Goal: Task Accomplishment & Management: Manage account settings

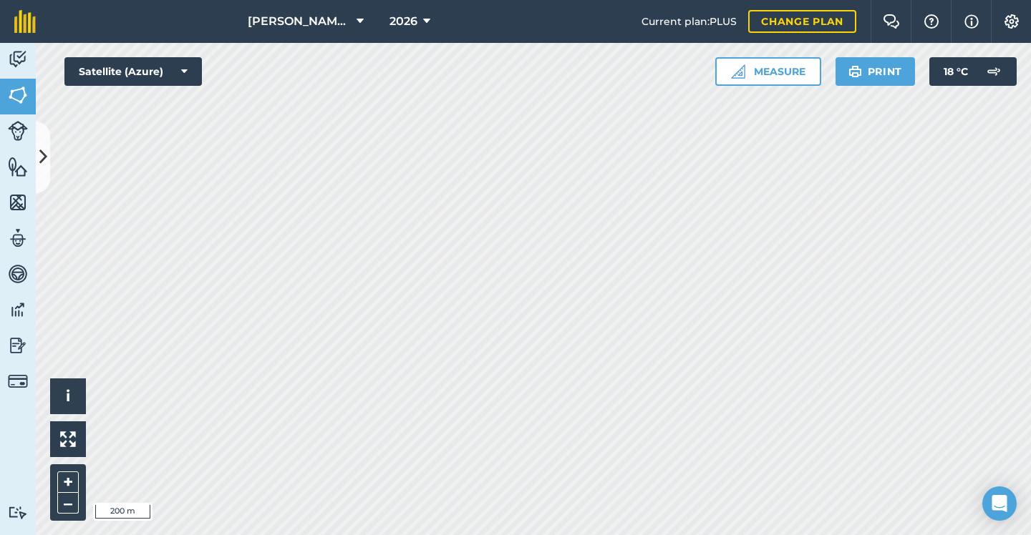
click at [415, 26] on span "2026" at bounding box center [403, 21] width 28 height 17
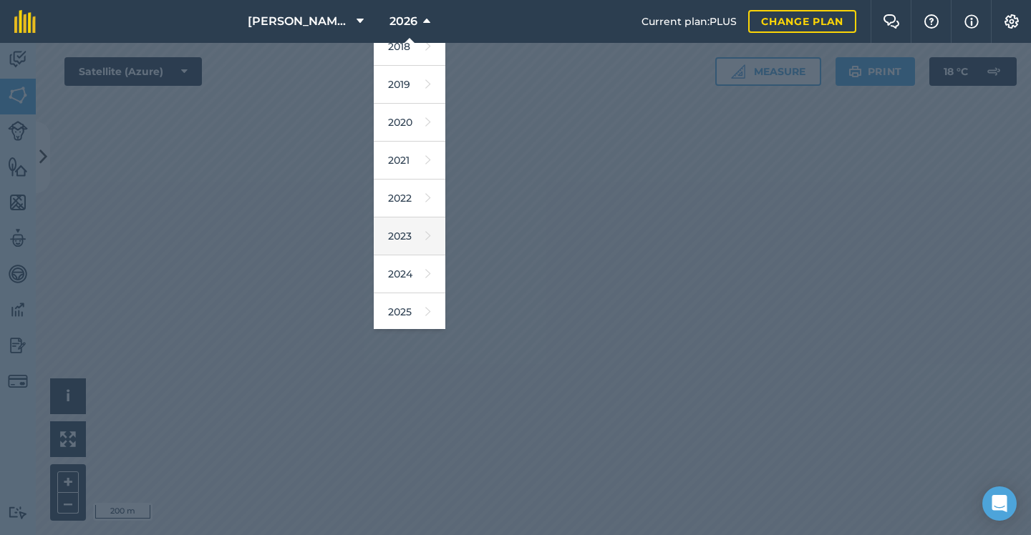
scroll to position [61, 0]
click at [403, 304] on link "2025" at bounding box center [410, 305] width 72 height 38
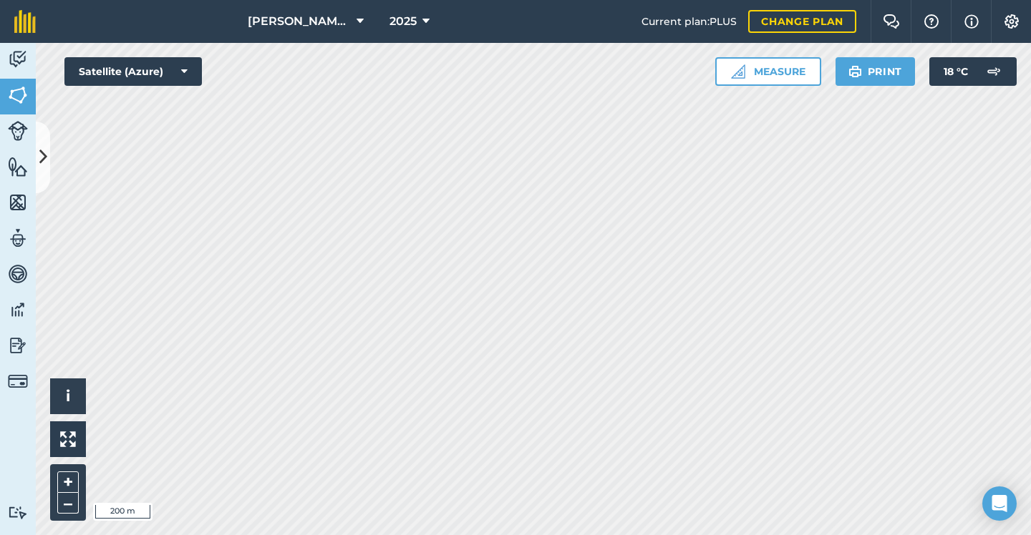
click at [394, 18] on span "2025" at bounding box center [402, 21] width 27 height 17
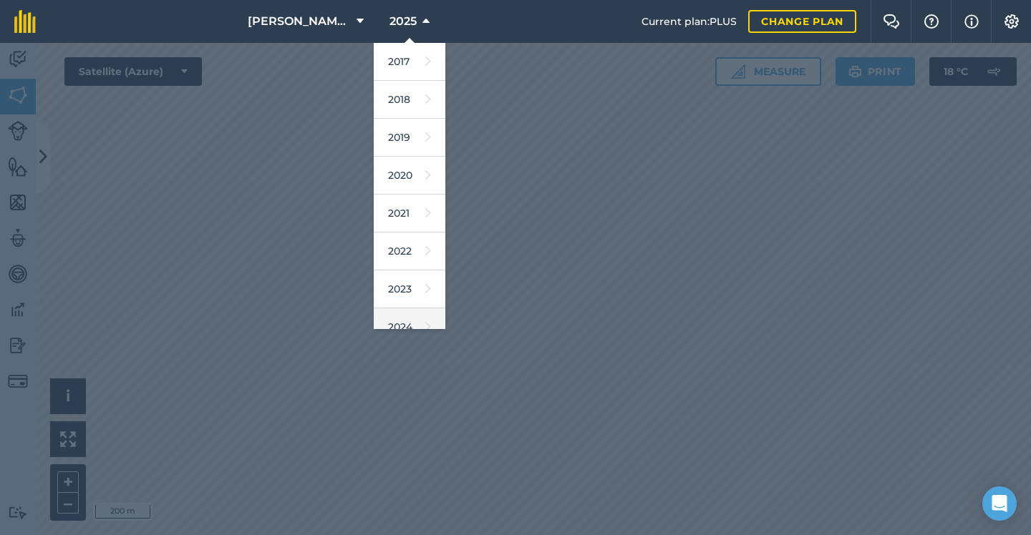
click at [399, 308] on link "2024" at bounding box center [410, 327] width 72 height 38
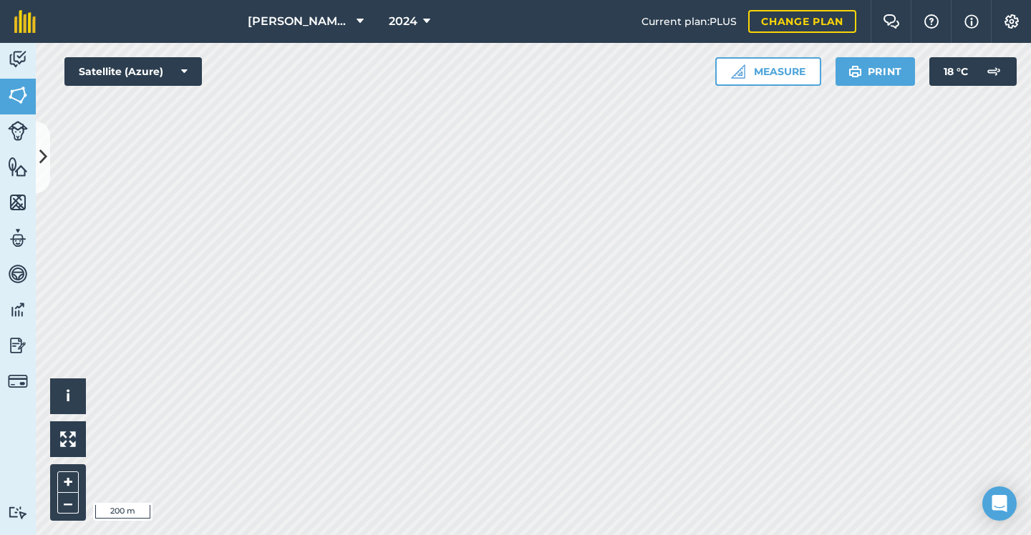
click at [389, 20] on span "2024" at bounding box center [403, 21] width 29 height 17
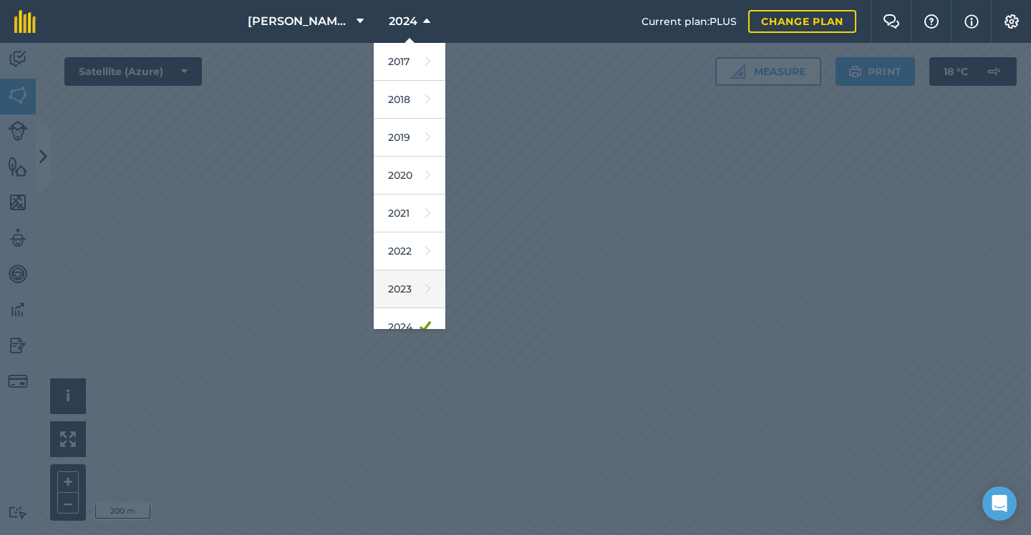
click at [389, 299] on link "2023" at bounding box center [410, 290] width 72 height 38
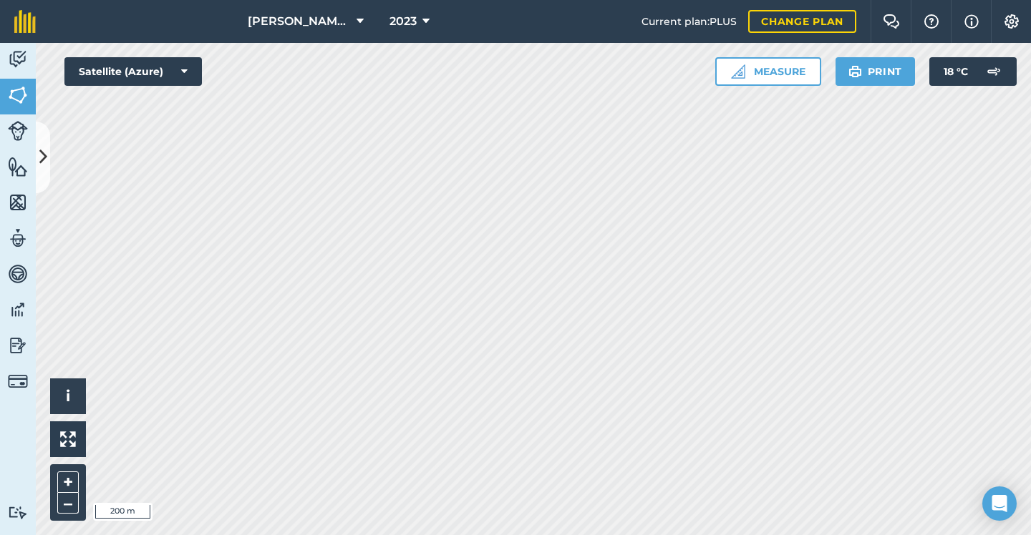
click at [396, 26] on span "2023" at bounding box center [402, 21] width 27 height 17
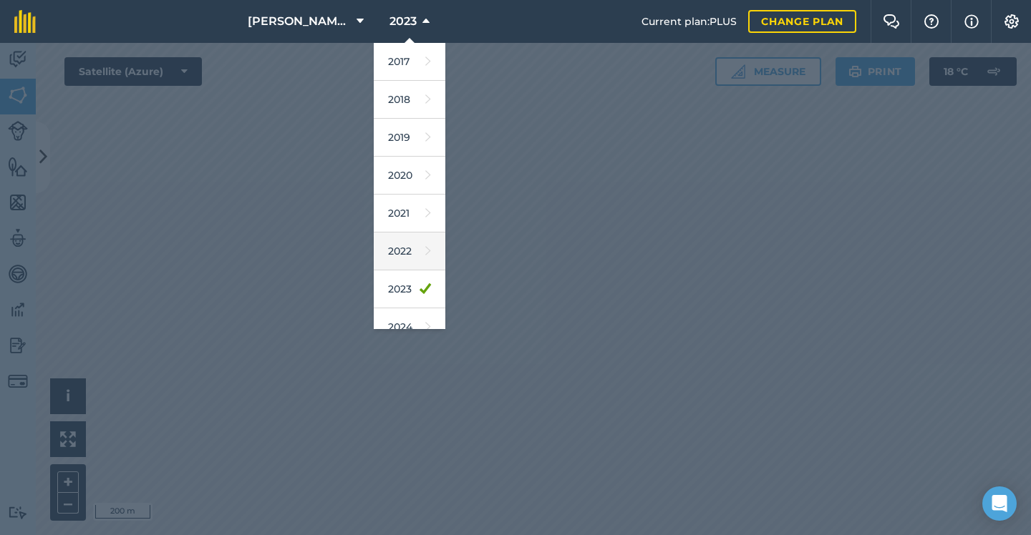
click at [418, 247] on link "2022" at bounding box center [410, 252] width 72 height 38
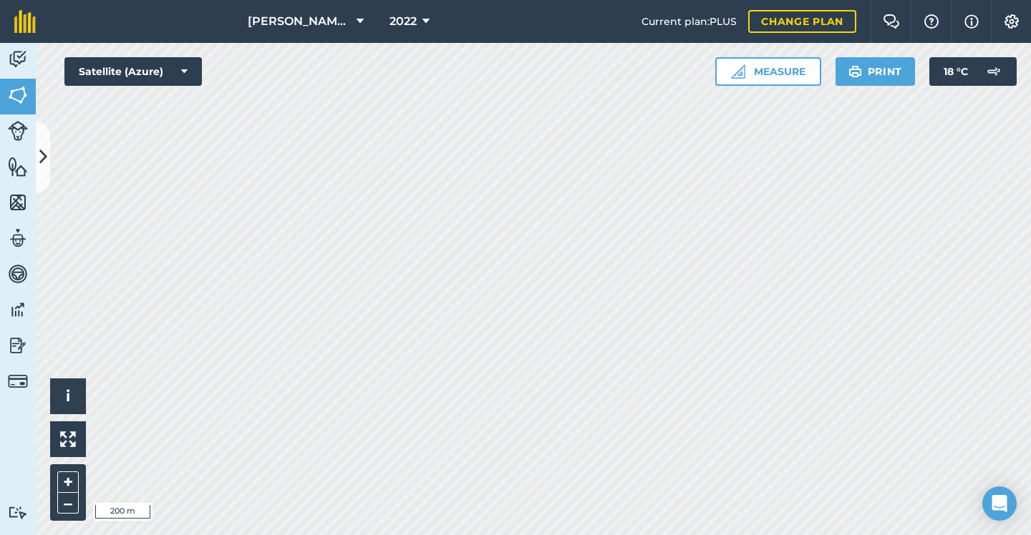
click at [399, 18] on span "2022" at bounding box center [402, 21] width 27 height 17
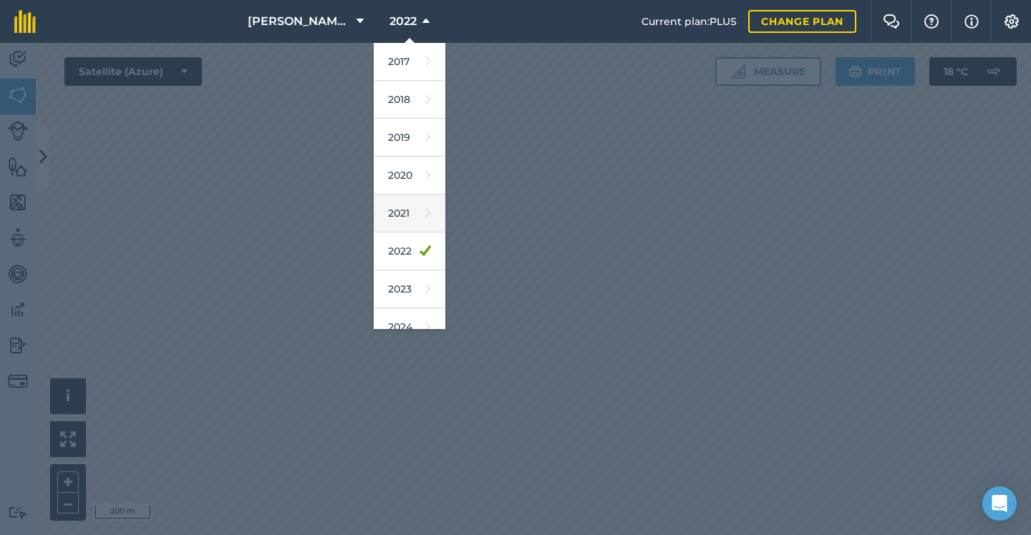
click at [408, 218] on link "2021" at bounding box center [410, 214] width 72 height 38
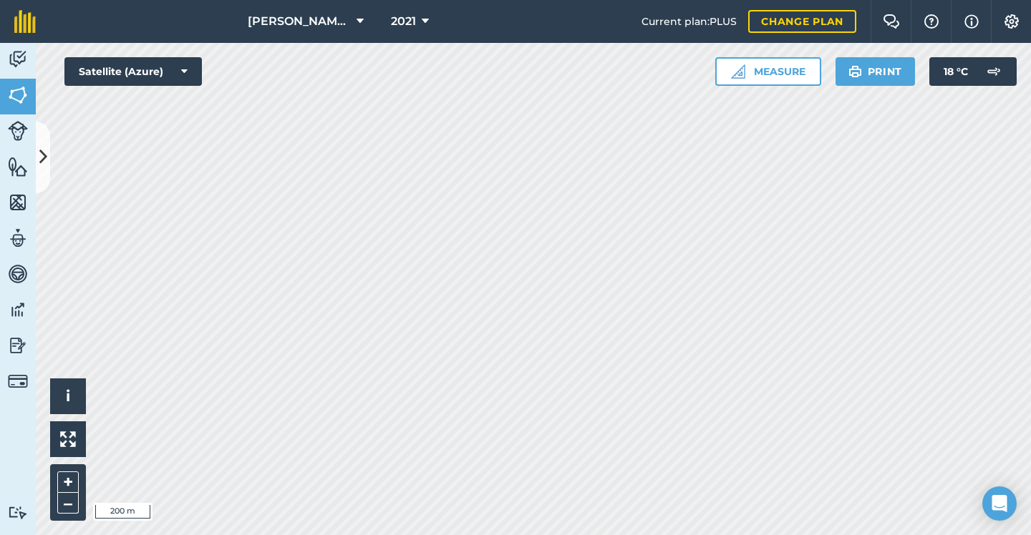
click at [404, 17] on span "2021" at bounding box center [403, 21] width 25 height 17
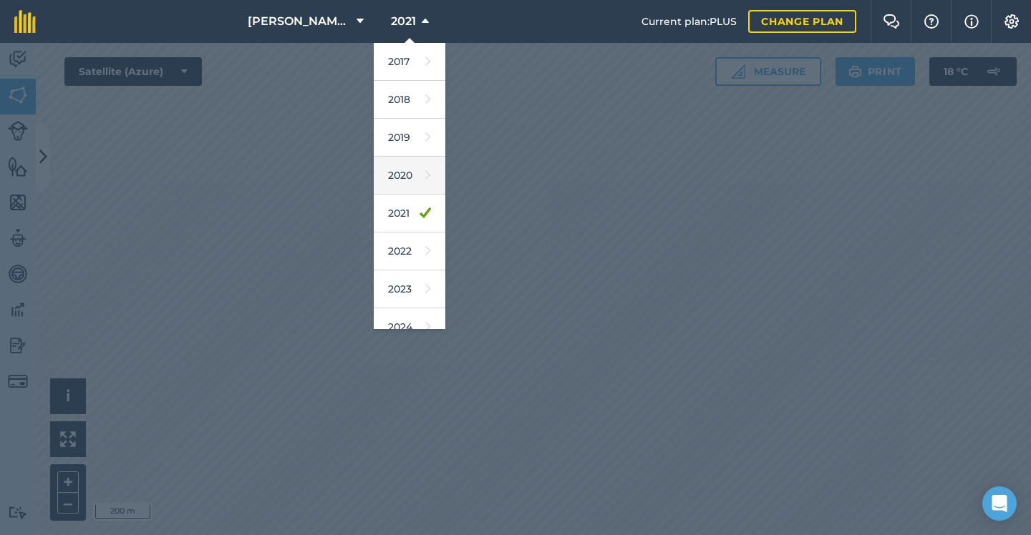
click at [407, 182] on link "2020" at bounding box center [410, 176] width 72 height 38
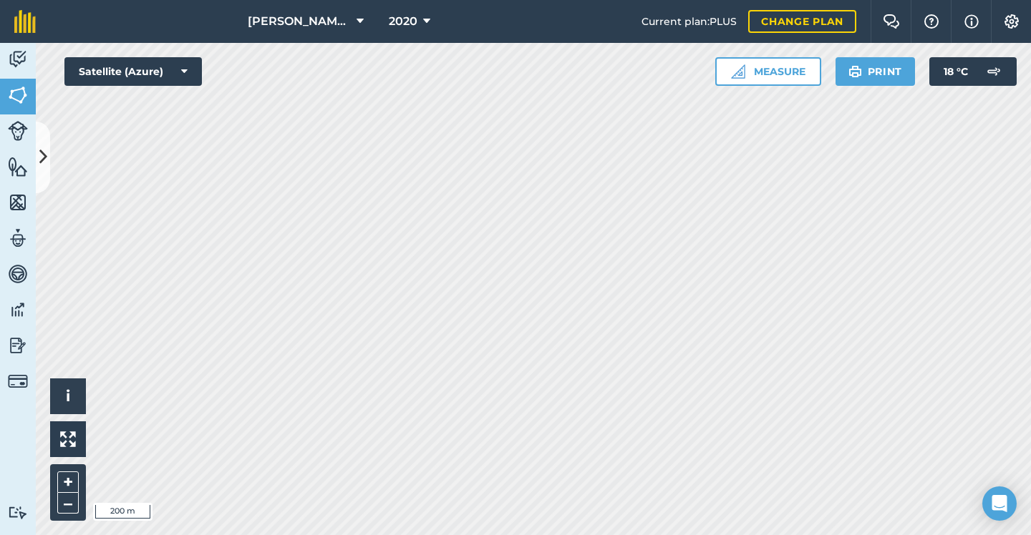
click at [402, 20] on span "2020" at bounding box center [403, 21] width 29 height 17
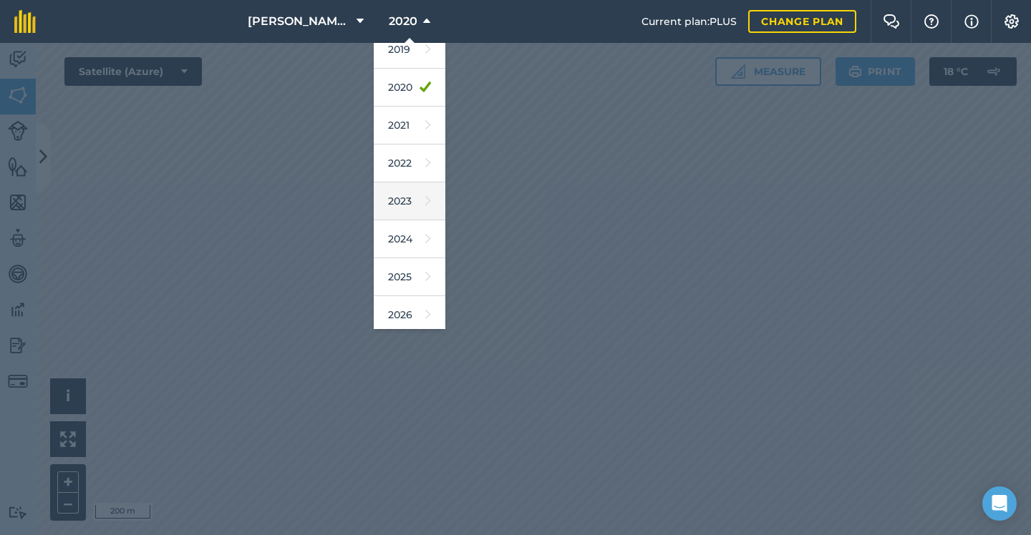
scroll to position [89, 0]
click at [407, 140] on link "2021" at bounding box center [410, 124] width 72 height 38
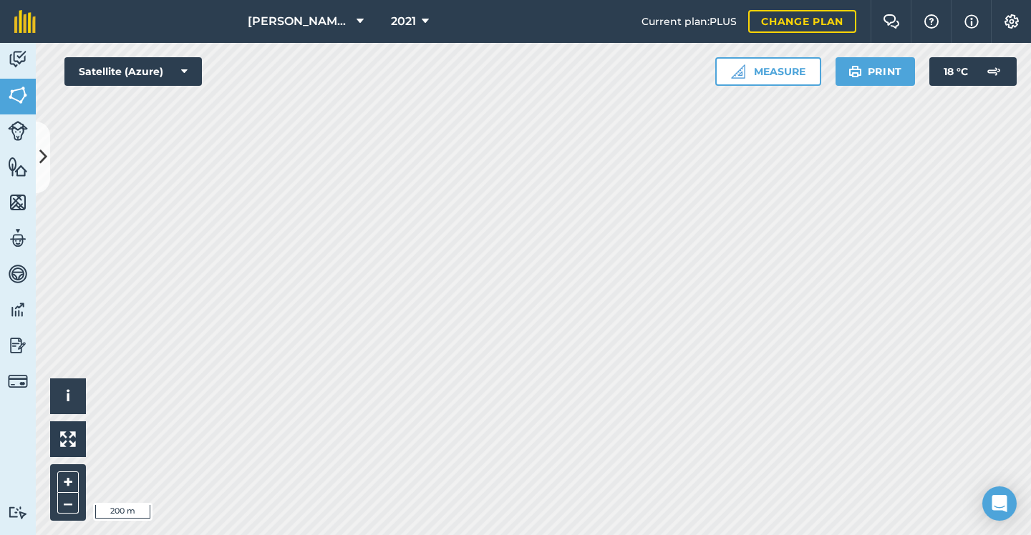
click at [409, 21] on span "2021" at bounding box center [403, 21] width 25 height 17
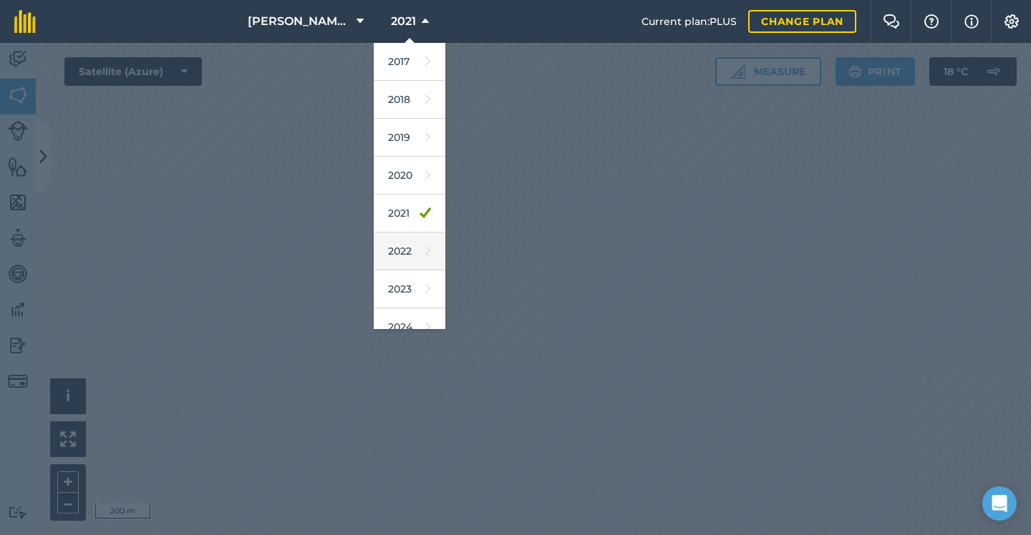
click at [401, 251] on link "2022" at bounding box center [410, 252] width 72 height 38
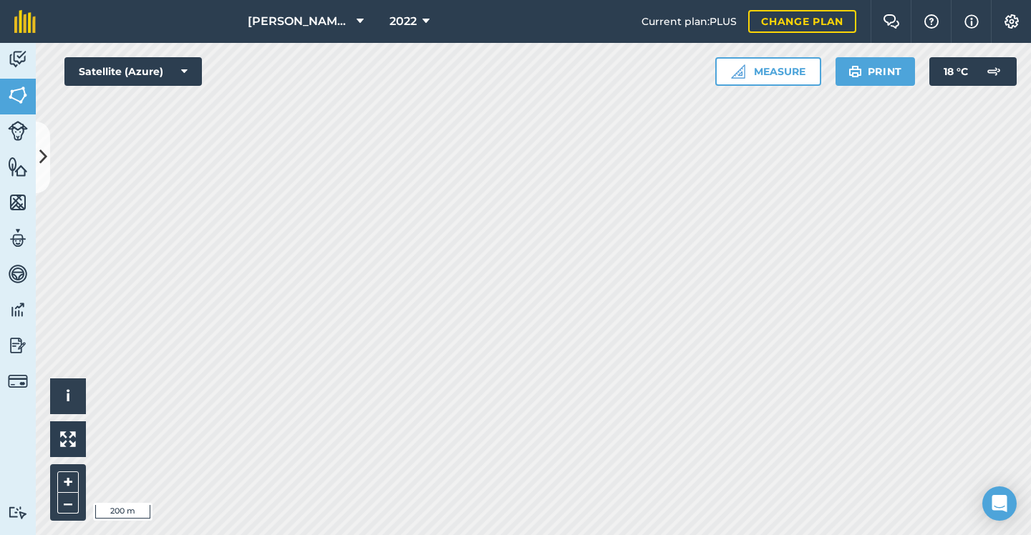
click at [410, 8] on button "2022" at bounding box center [410, 21] width 52 height 43
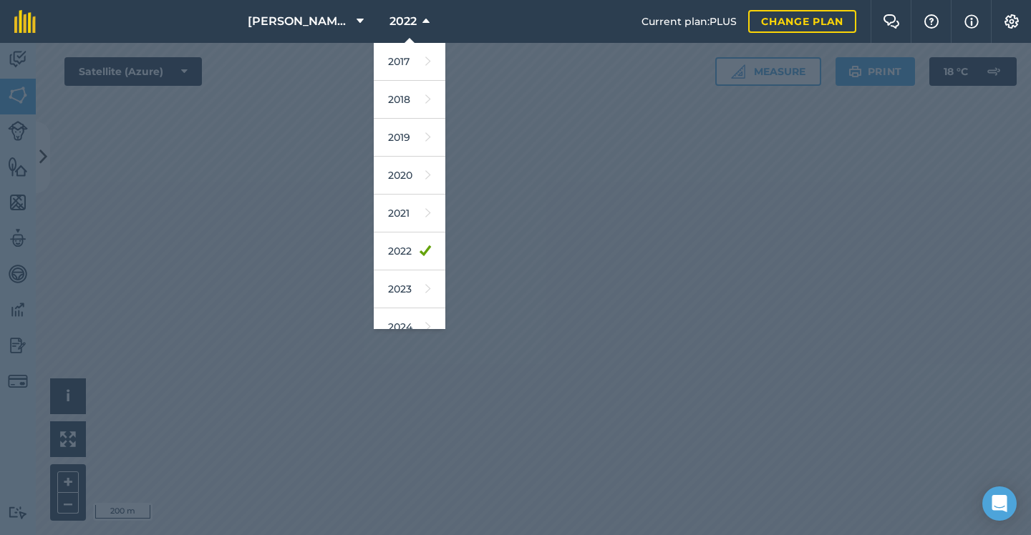
click at [452, 272] on div at bounding box center [515, 289] width 1031 height 492
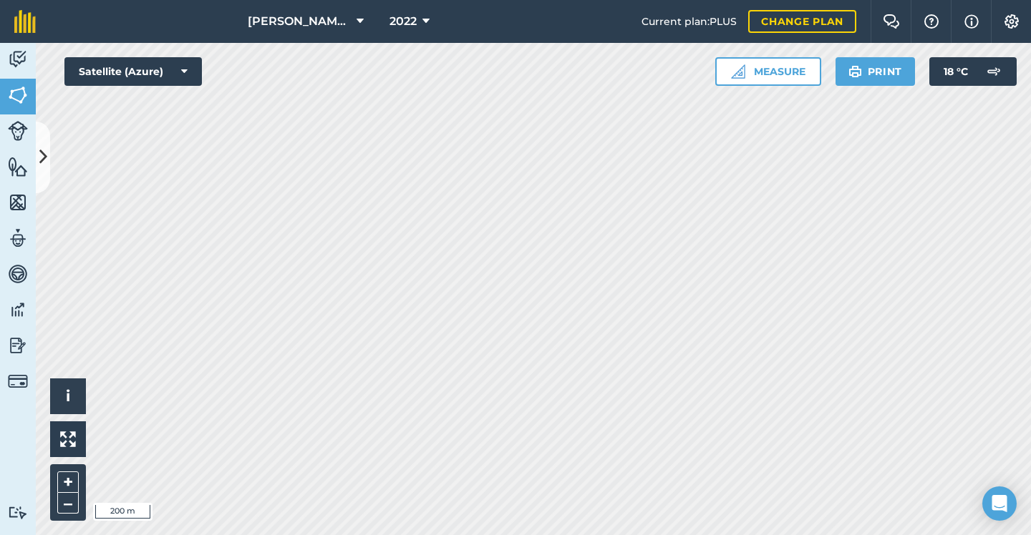
click at [405, 0] on html "[PERSON_NAME] & SONS (MILL HOUSE) 2022 Current plan : PLUS Change plan Farm Cha…" at bounding box center [515, 267] width 1031 height 535
click at [404, 32] on button "2022" at bounding box center [410, 21] width 52 height 43
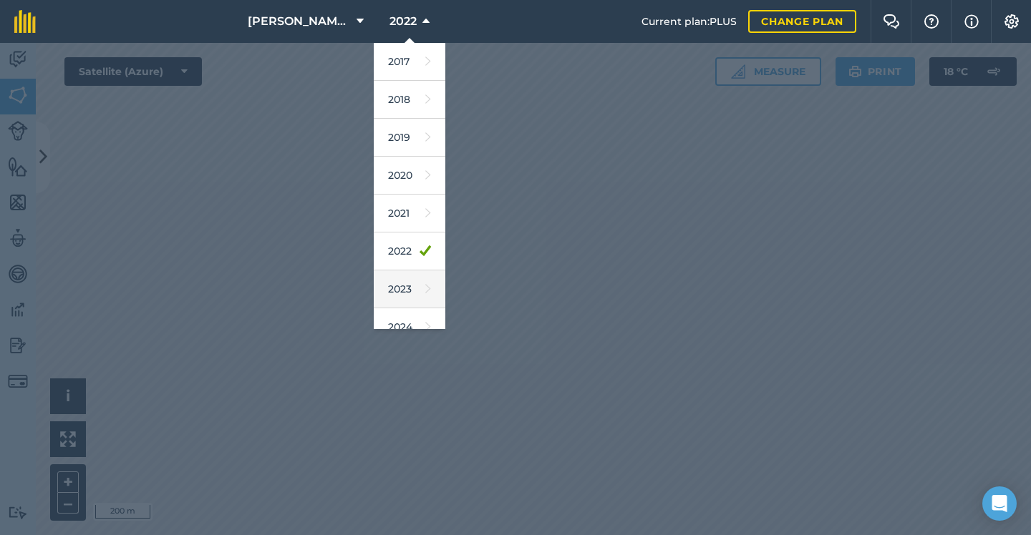
click at [404, 301] on link "2023" at bounding box center [410, 290] width 72 height 38
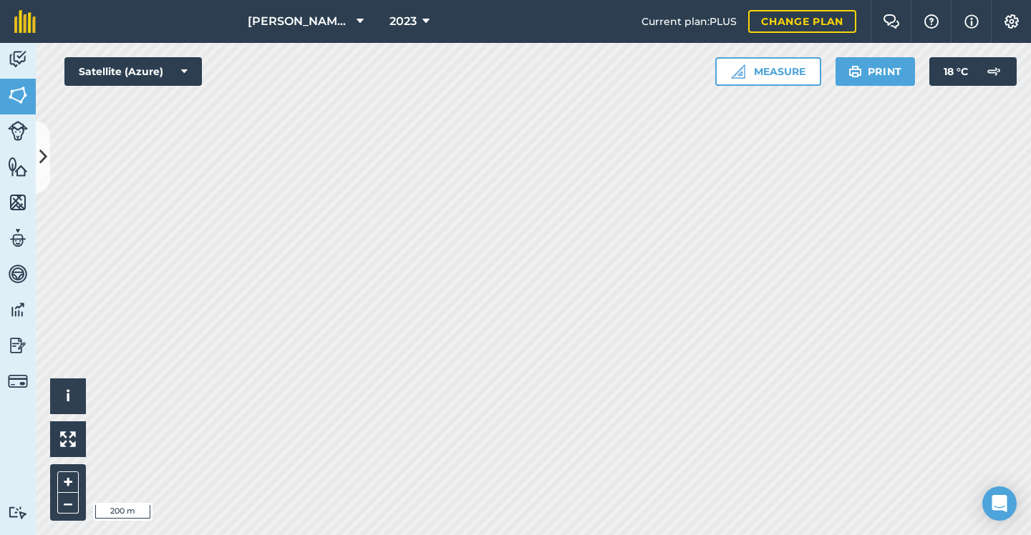
click at [409, 31] on button "2023" at bounding box center [410, 21] width 52 height 43
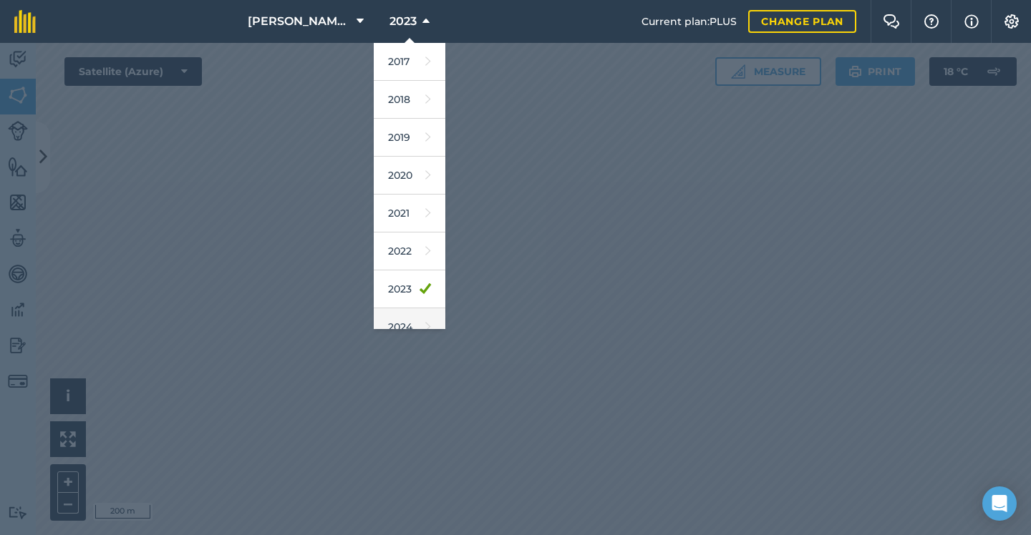
click at [399, 329] on link "2024" at bounding box center [410, 327] width 72 height 38
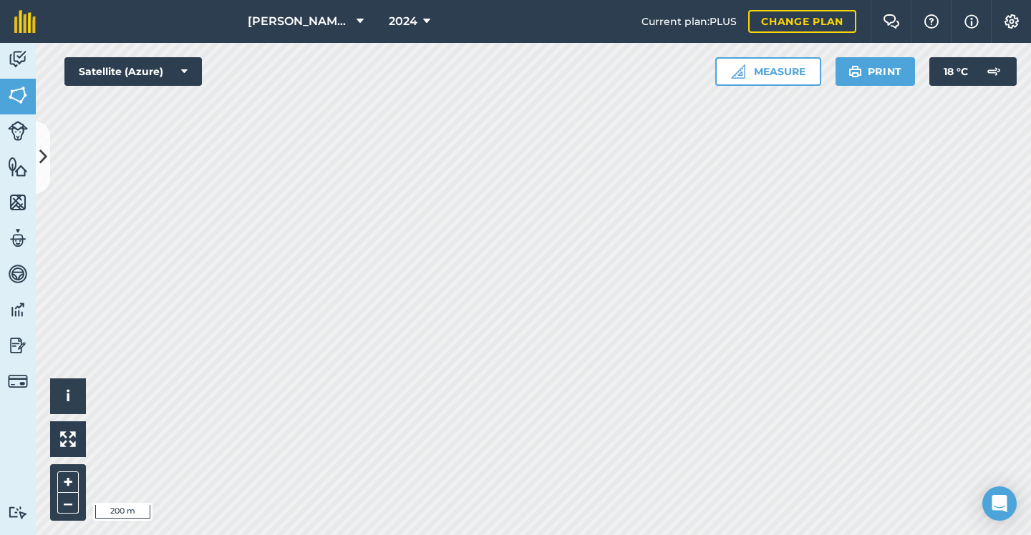
click at [396, 29] on span "2024" at bounding box center [403, 21] width 29 height 17
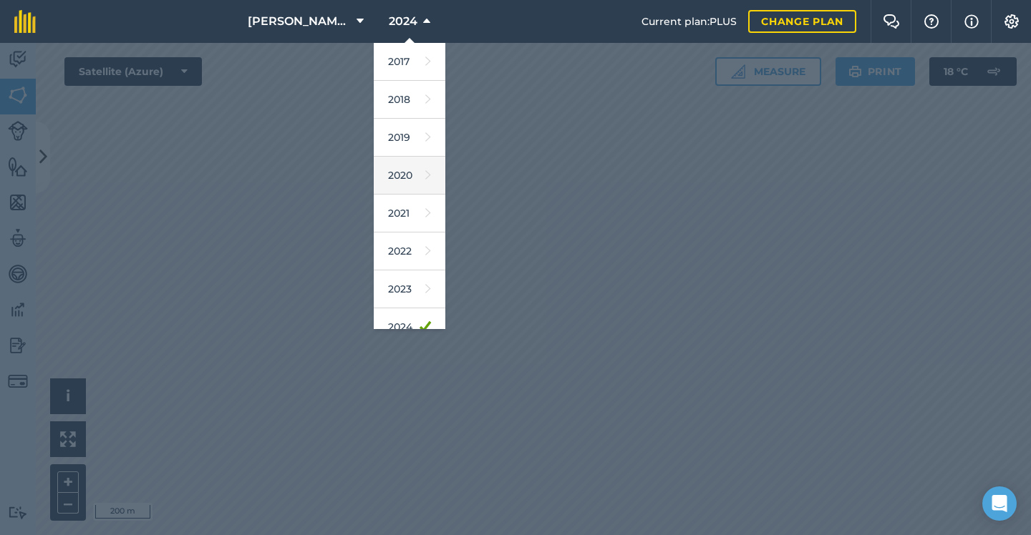
click at [405, 183] on link "2020" at bounding box center [410, 176] width 72 height 38
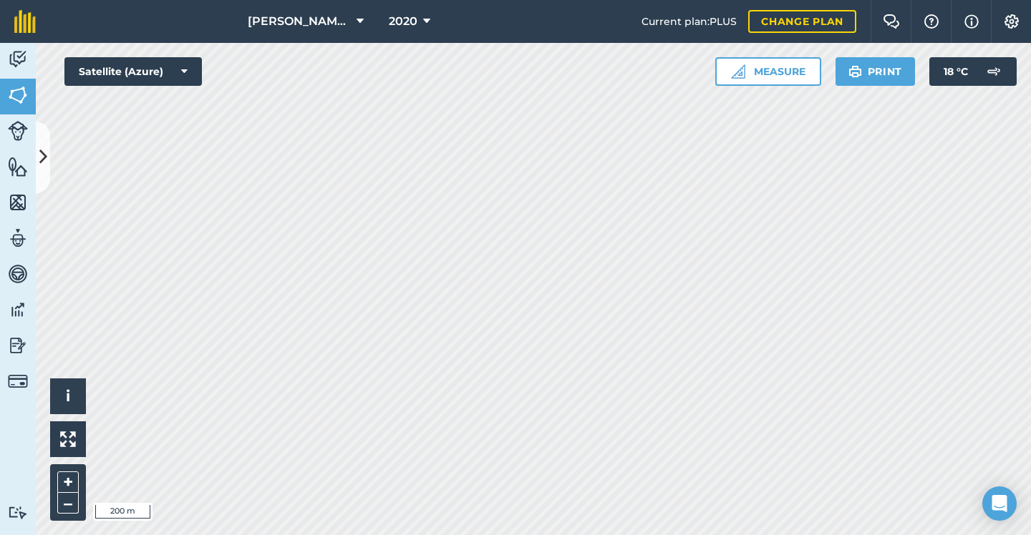
click at [404, 24] on span "2020" at bounding box center [403, 21] width 29 height 17
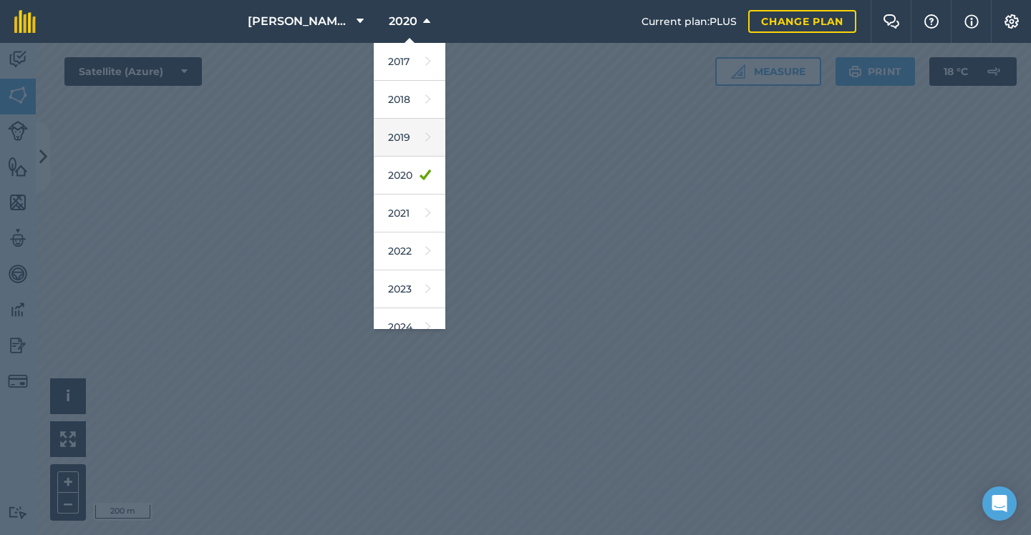
click at [402, 143] on link "2019" at bounding box center [410, 138] width 72 height 38
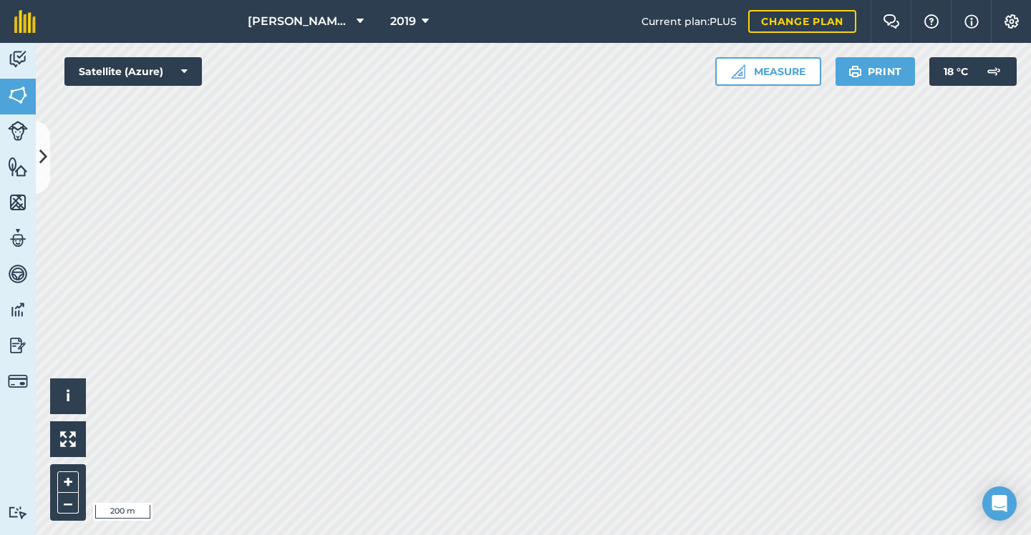
click at [408, 20] on span "2019" at bounding box center [403, 21] width 26 height 17
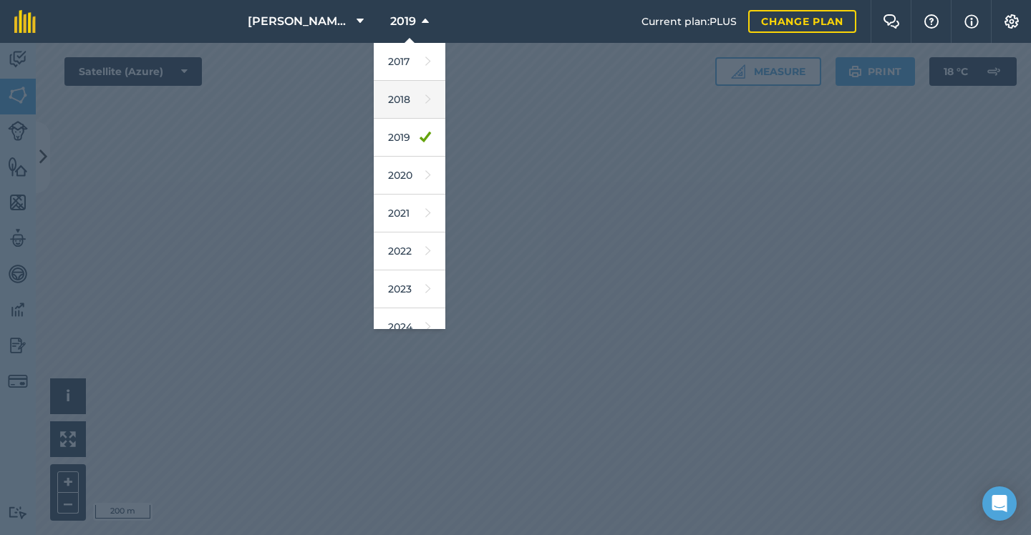
click at [408, 107] on link "2018" at bounding box center [410, 100] width 72 height 38
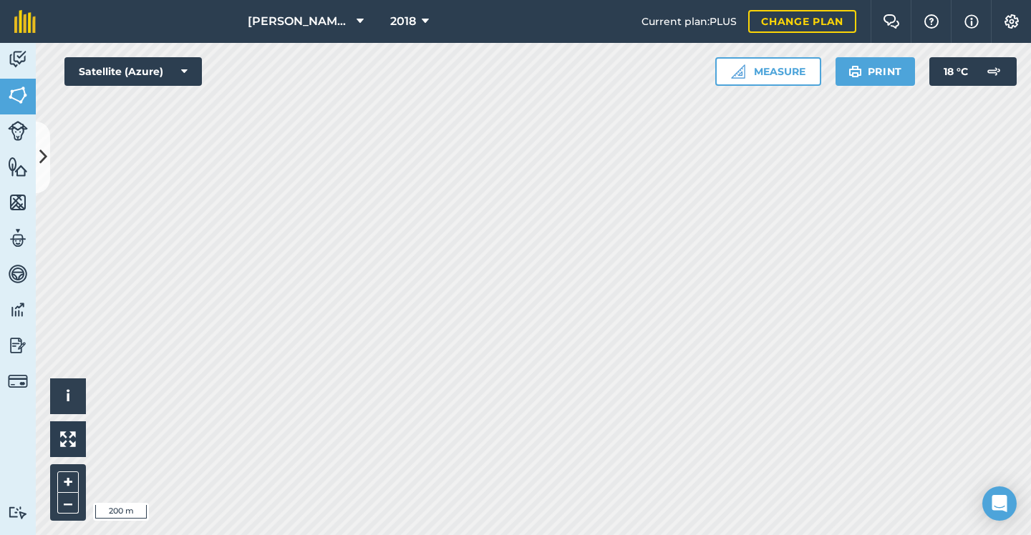
click at [414, 20] on span "2018" at bounding box center [403, 21] width 26 height 17
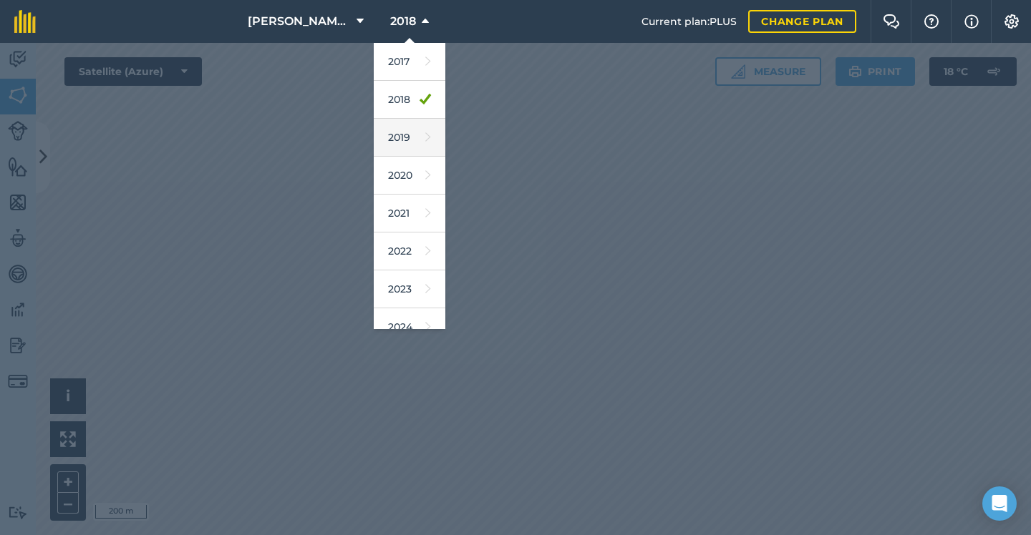
click at [412, 122] on link "2019" at bounding box center [410, 138] width 72 height 38
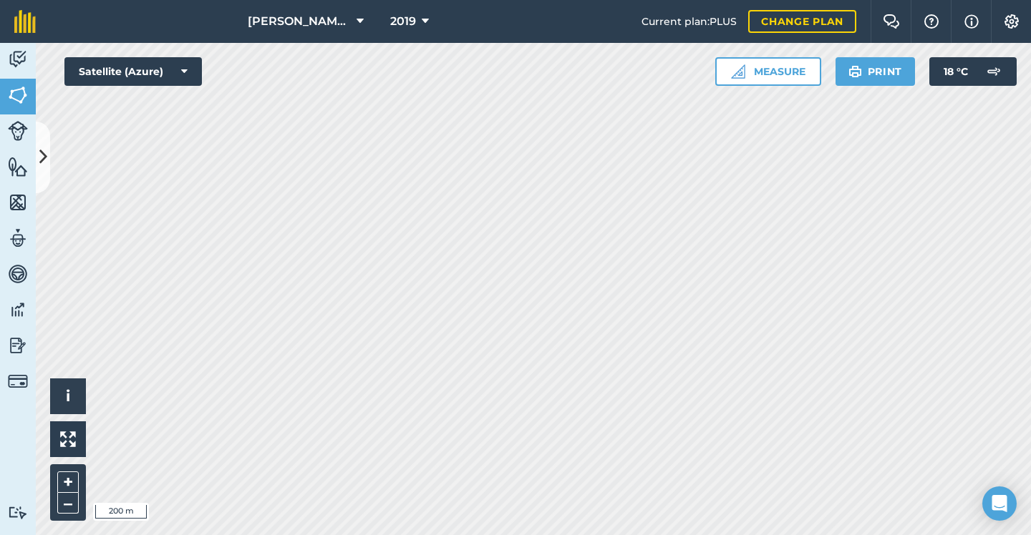
click at [415, 16] on button "2019" at bounding box center [409, 21] width 50 height 43
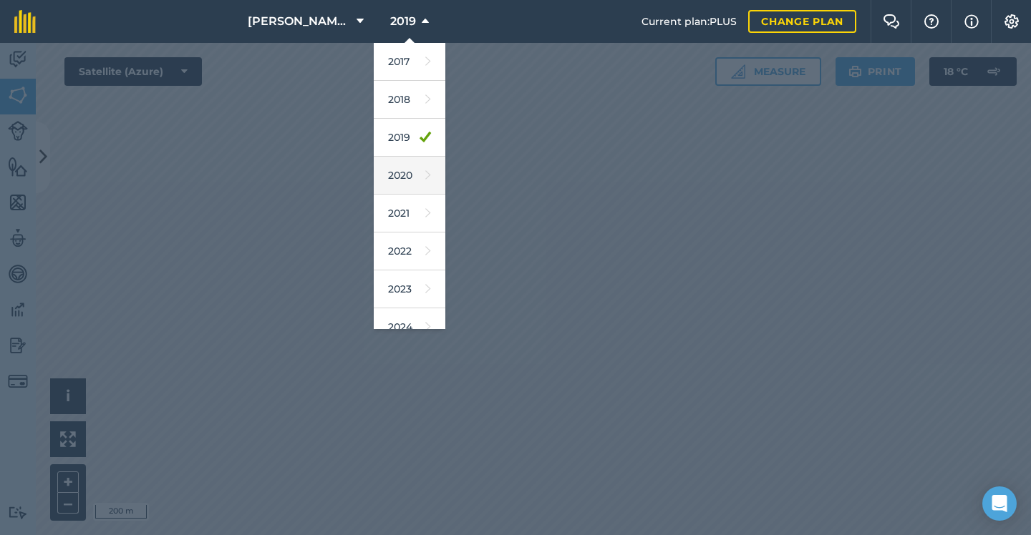
click at [402, 180] on link "2020" at bounding box center [410, 176] width 72 height 38
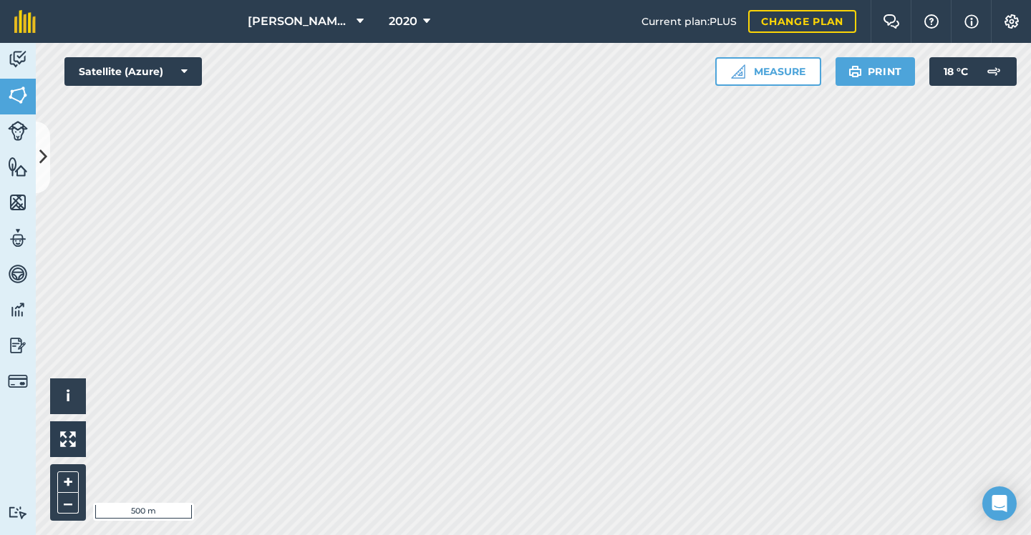
click at [413, 24] on span "2020" at bounding box center [403, 21] width 29 height 17
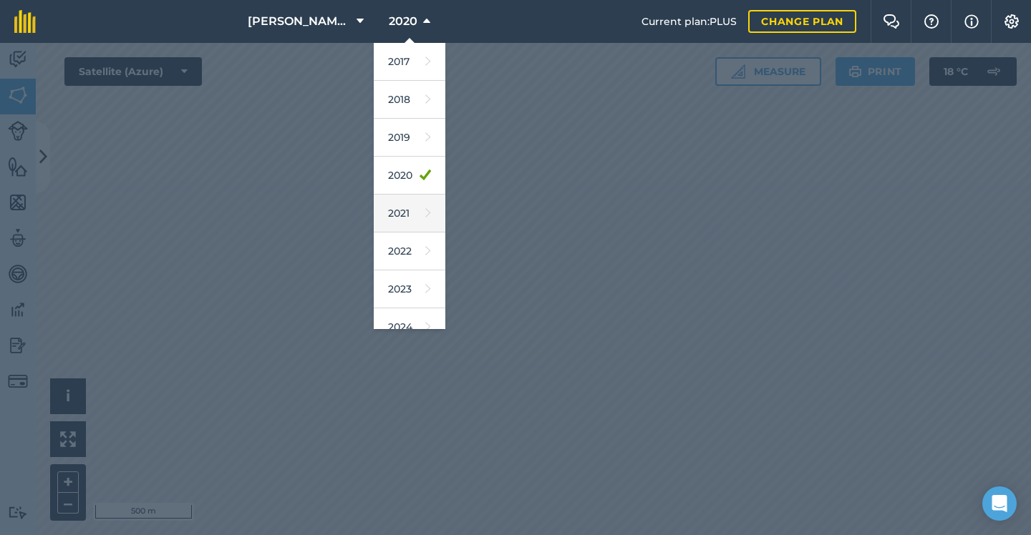
click at [414, 207] on link "2021" at bounding box center [410, 214] width 72 height 38
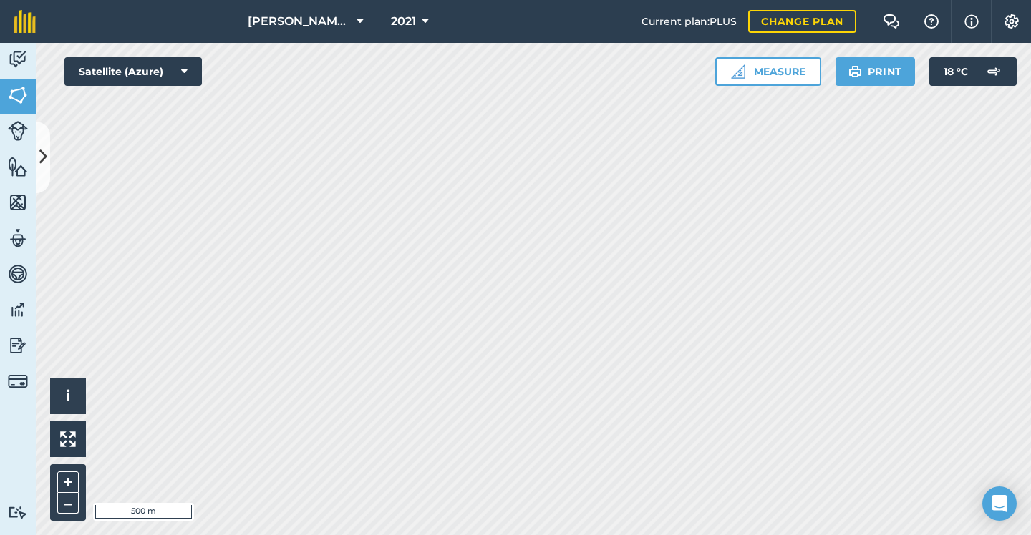
click at [410, 11] on button "2021" at bounding box center [409, 21] width 49 height 43
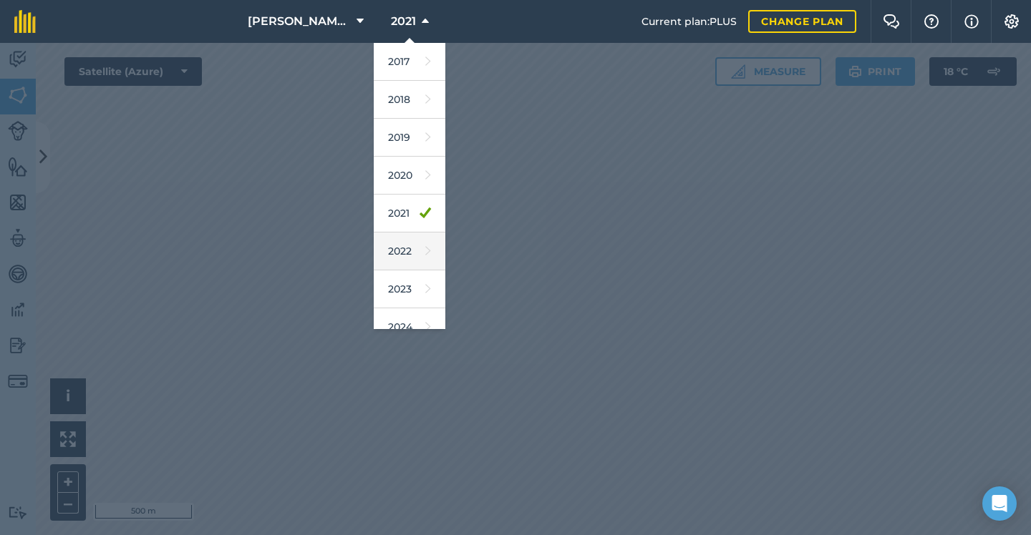
click at [407, 237] on link "2022" at bounding box center [410, 252] width 72 height 38
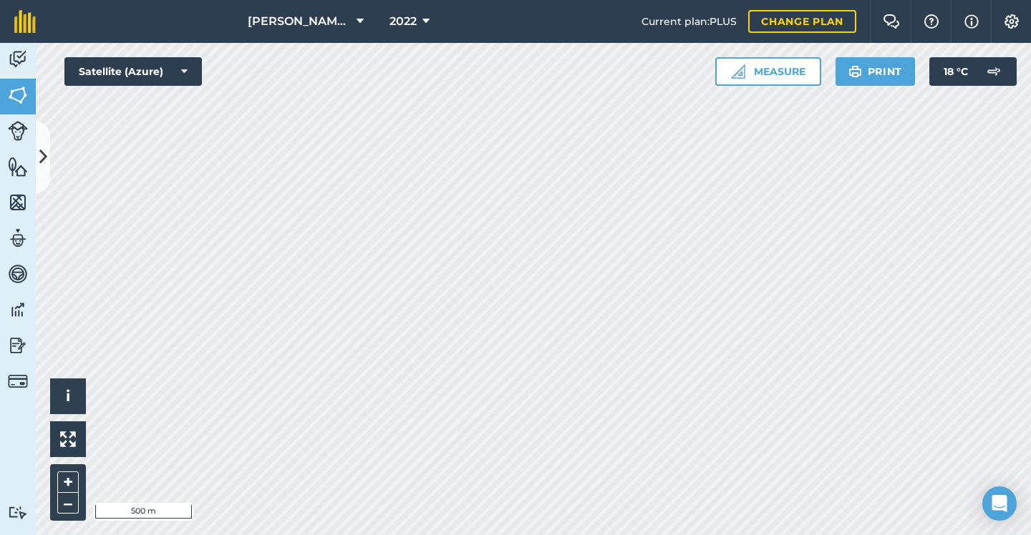
click at [412, 13] on span "2022" at bounding box center [402, 21] width 27 height 17
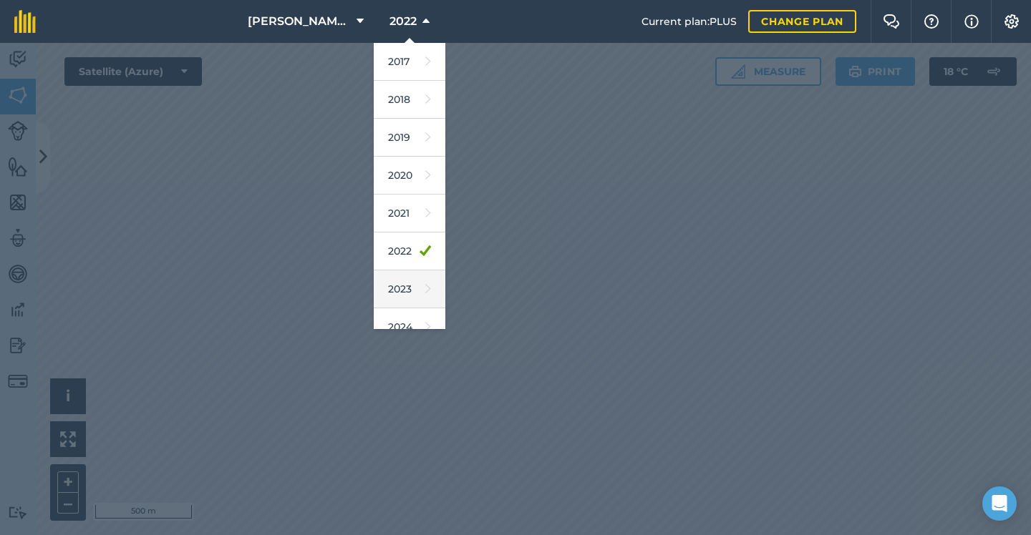
click at [404, 283] on link "2023" at bounding box center [410, 290] width 72 height 38
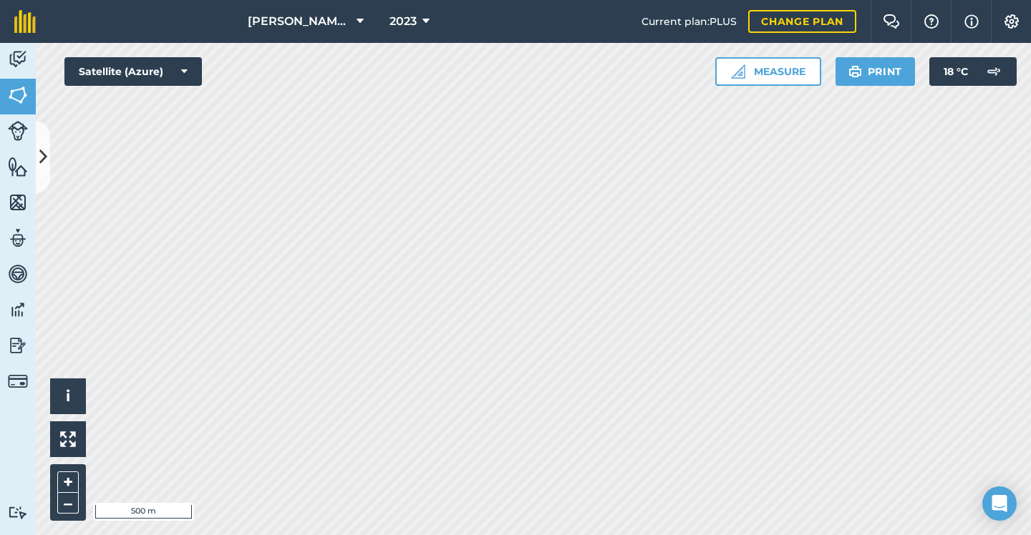
click at [404, 18] on span "2023" at bounding box center [402, 21] width 27 height 17
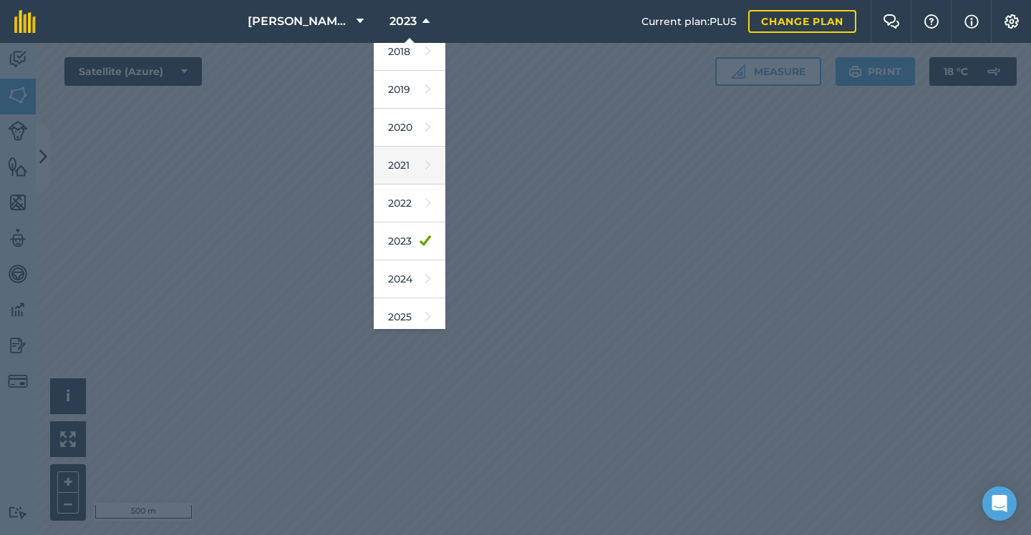
scroll to position [49, 0]
click at [410, 279] on link "2024" at bounding box center [410, 278] width 72 height 38
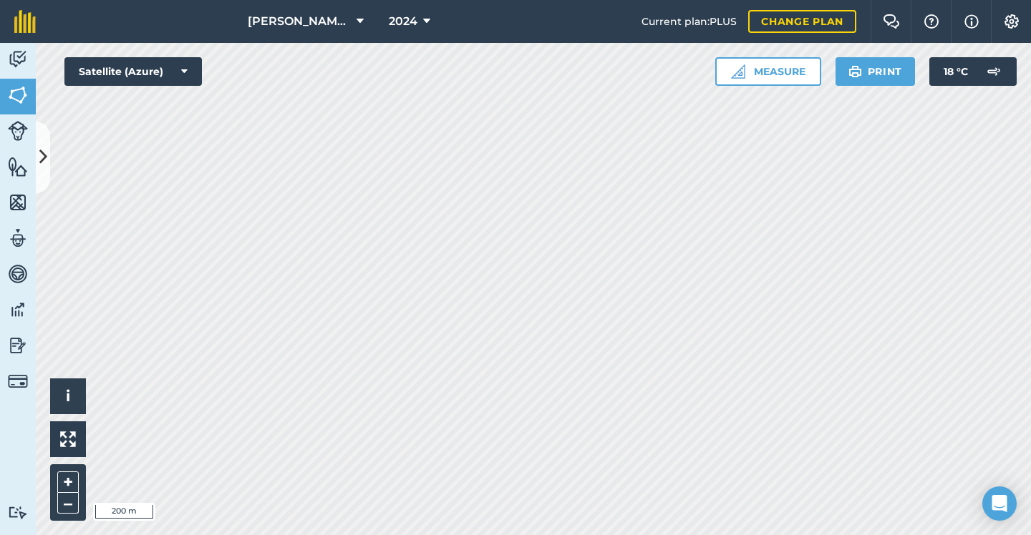
click at [349, 0] on html "[PERSON_NAME] & SONS (MILL HOUSE) 2024 Current plan : PLUS Change plan Farm Cha…" at bounding box center [515, 267] width 1031 height 535
click at [394, 22] on span "2024" at bounding box center [403, 21] width 29 height 17
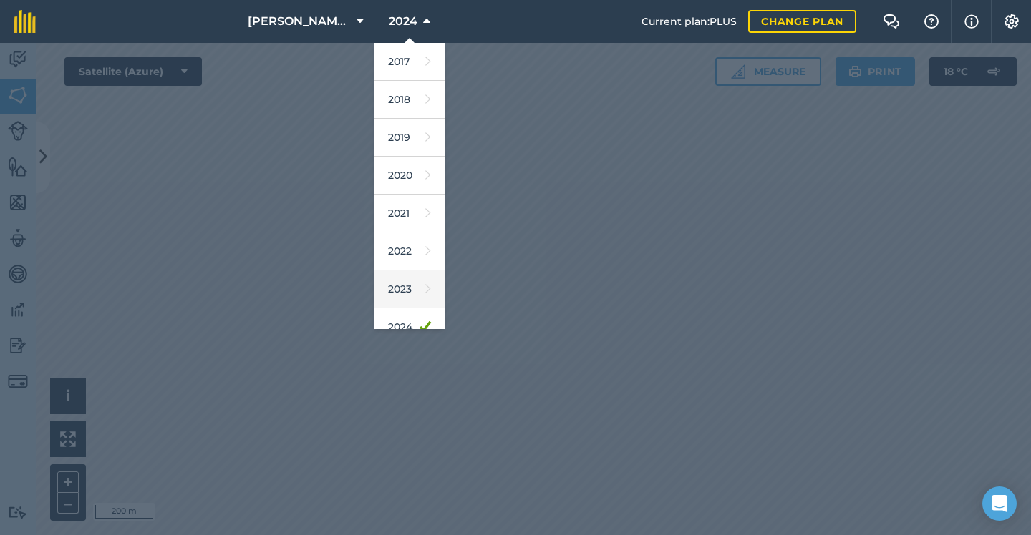
click at [402, 280] on link "2023" at bounding box center [410, 290] width 72 height 38
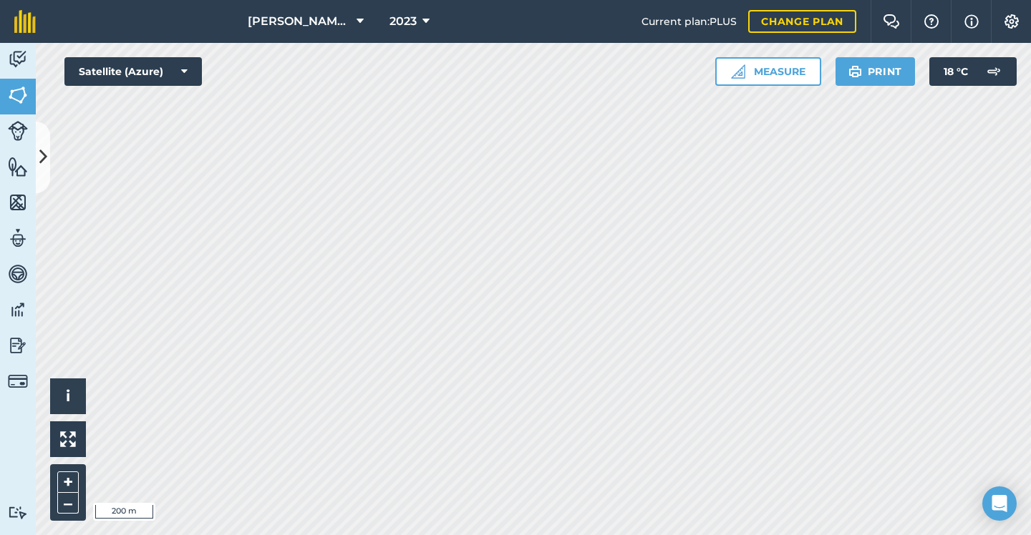
click at [412, 31] on button "2023" at bounding box center [410, 21] width 52 height 43
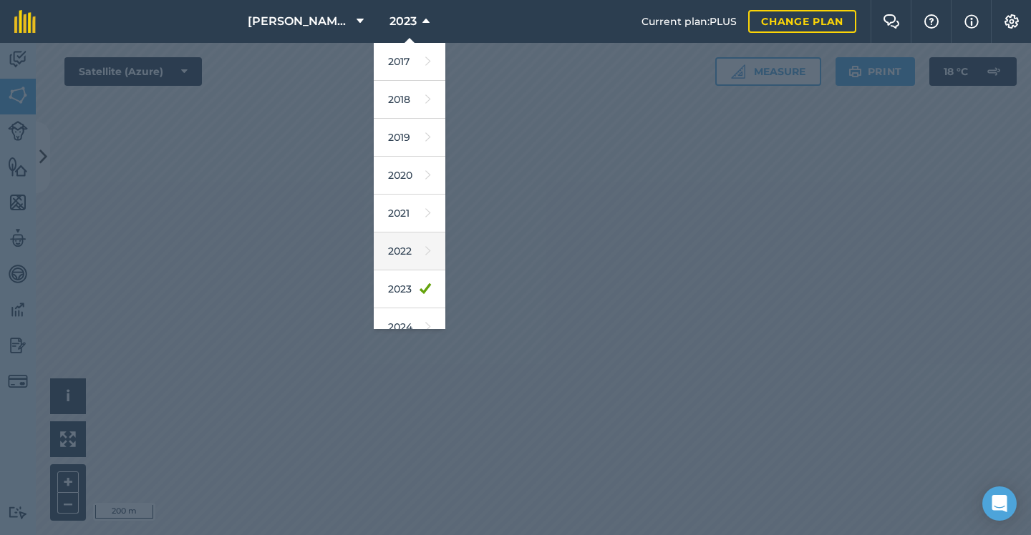
click at [407, 248] on link "2022" at bounding box center [410, 252] width 72 height 38
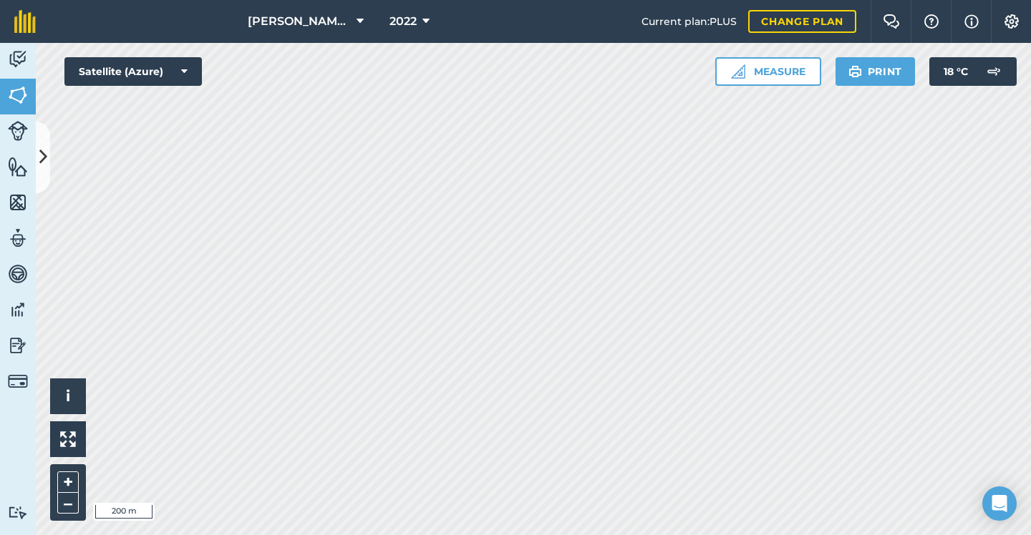
click at [412, 28] on span "2022" at bounding box center [402, 21] width 27 height 17
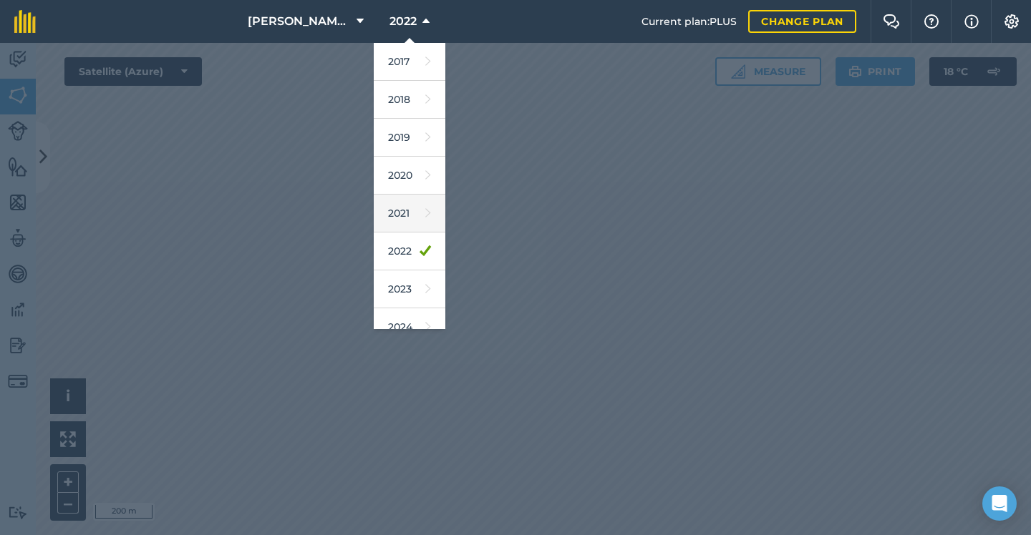
click at [417, 220] on link "2021" at bounding box center [410, 214] width 72 height 38
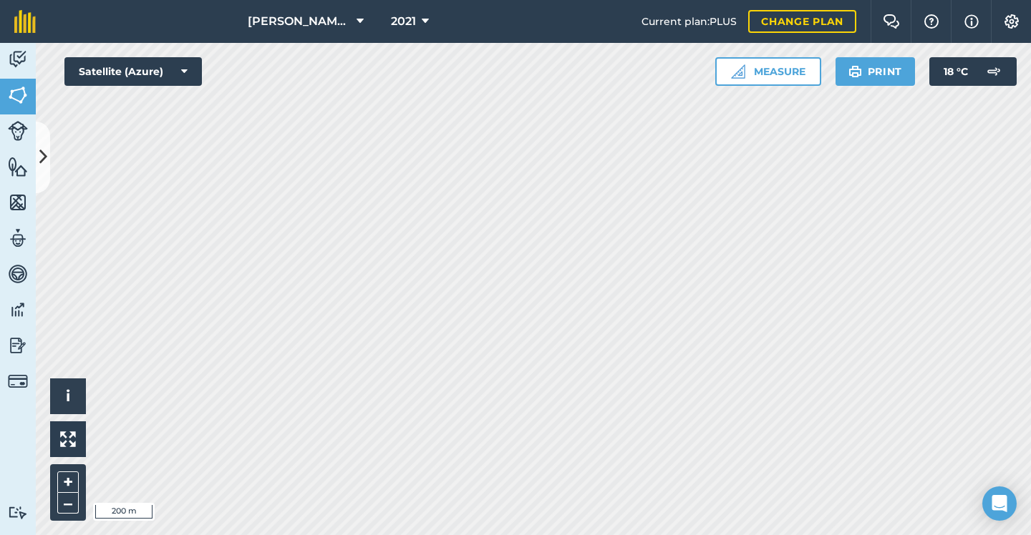
click at [405, 15] on span "2021" at bounding box center [403, 21] width 25 height 17
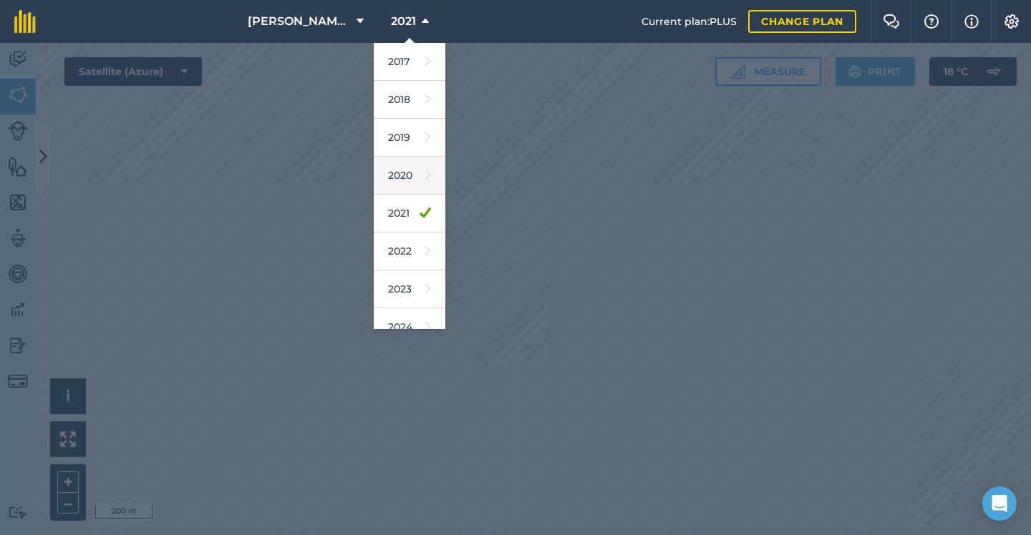
click at [416, 175] on link "2020" at bounding box center [410, 176] width 72 height 38
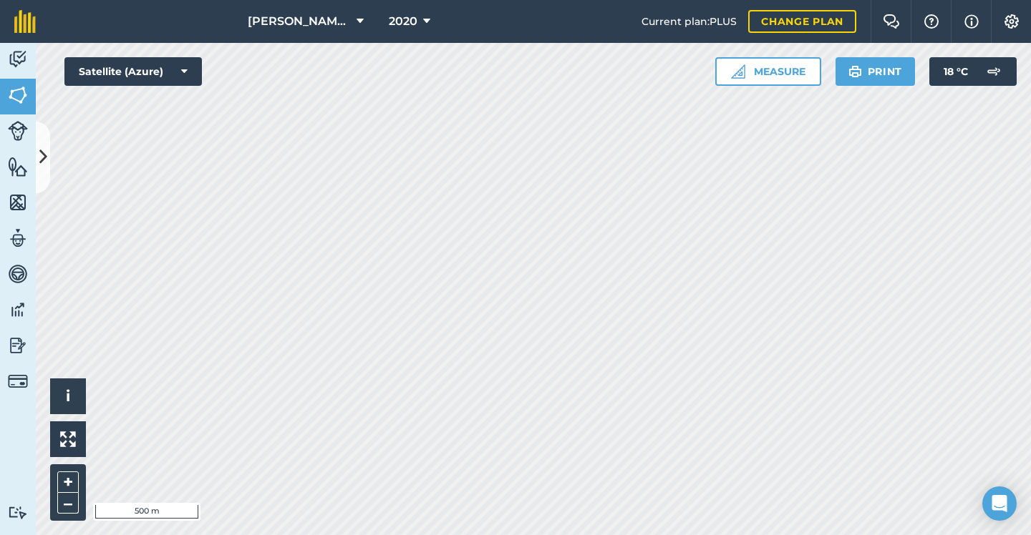
click at [395, 24] on span "2020" at bounding box center [403, 21] width 29 height 17
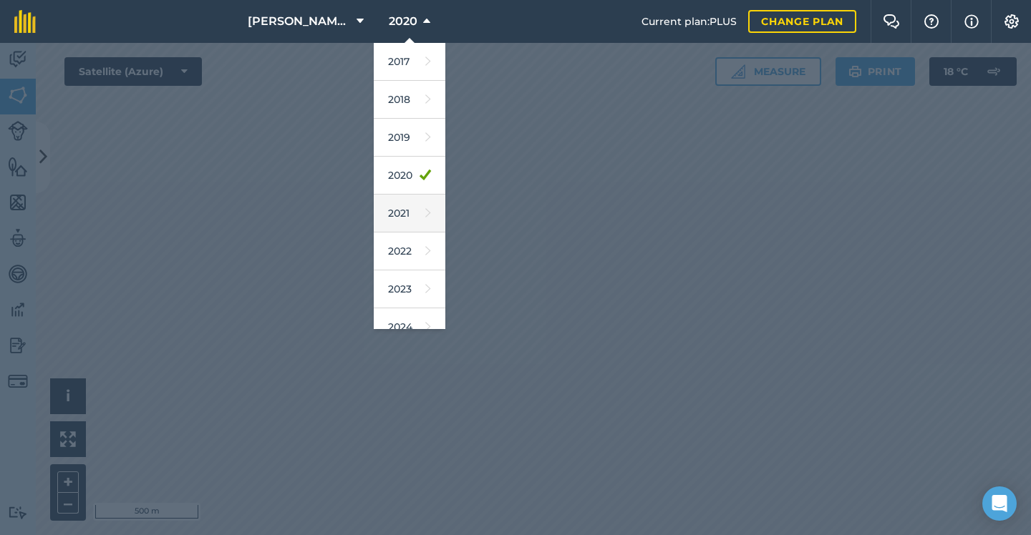
click at [395, 218] on link "2021" at bounding box center [410, 214] width 72 height 38
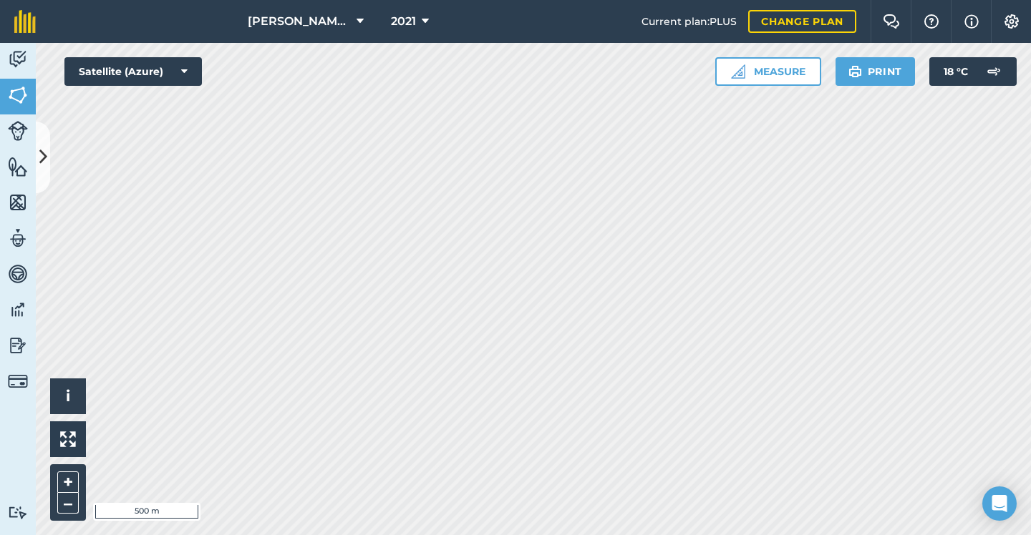
click at [405, 22] on span "2021" at bounding box center [403, 21] width 25 height 17
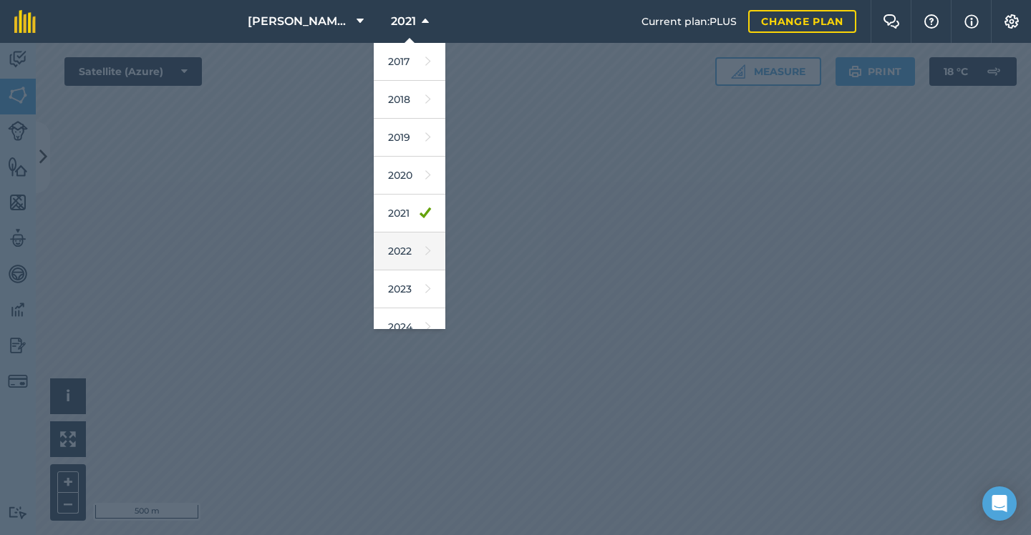
click at [400, 256] on link "2022" at bounding box center [410, 252] width 72 height 38
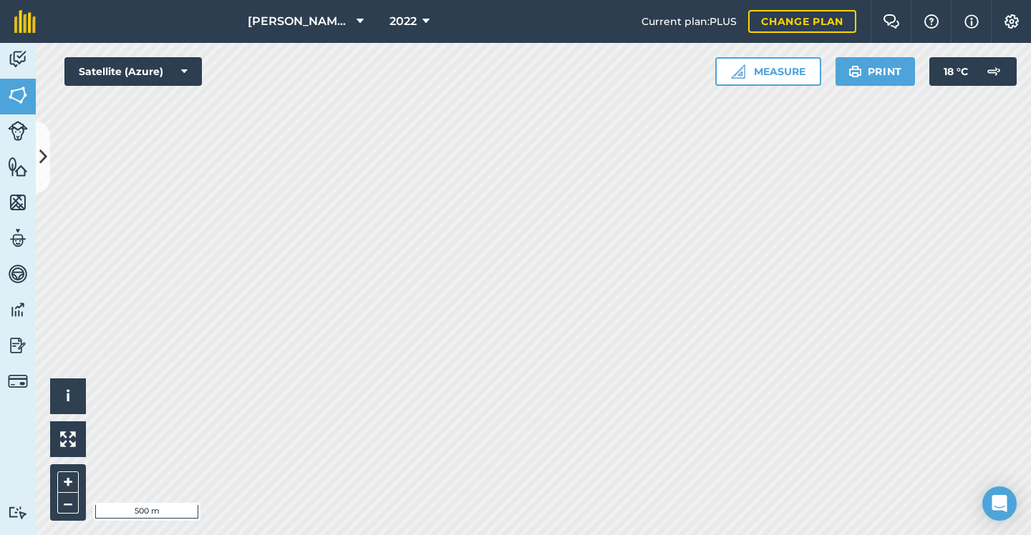
click at [405, 16] on span "2022" at bounding box center [402, 21] width 27 height 17
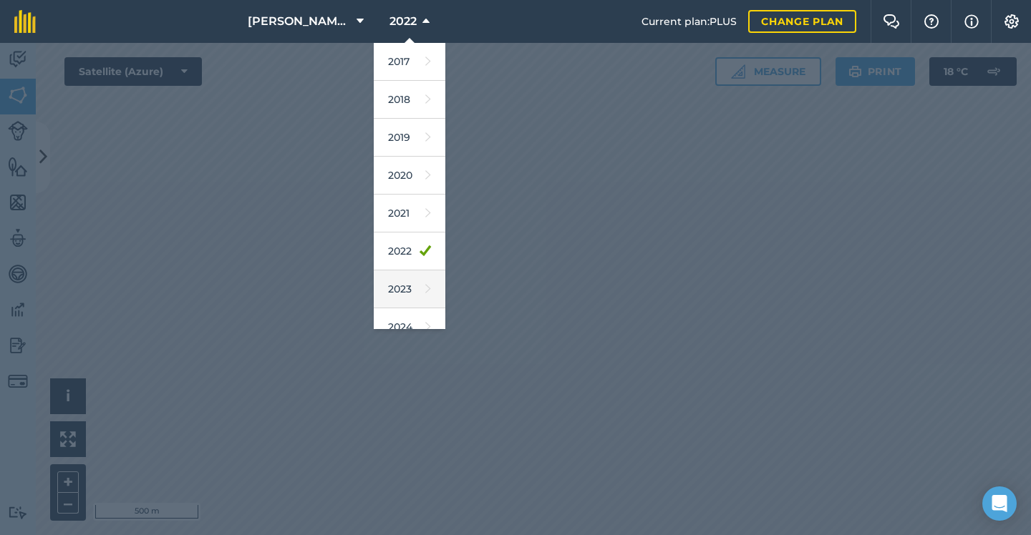
click at [400, 283] on link "2023" at bounding box center [410, 290] width 72 height 38
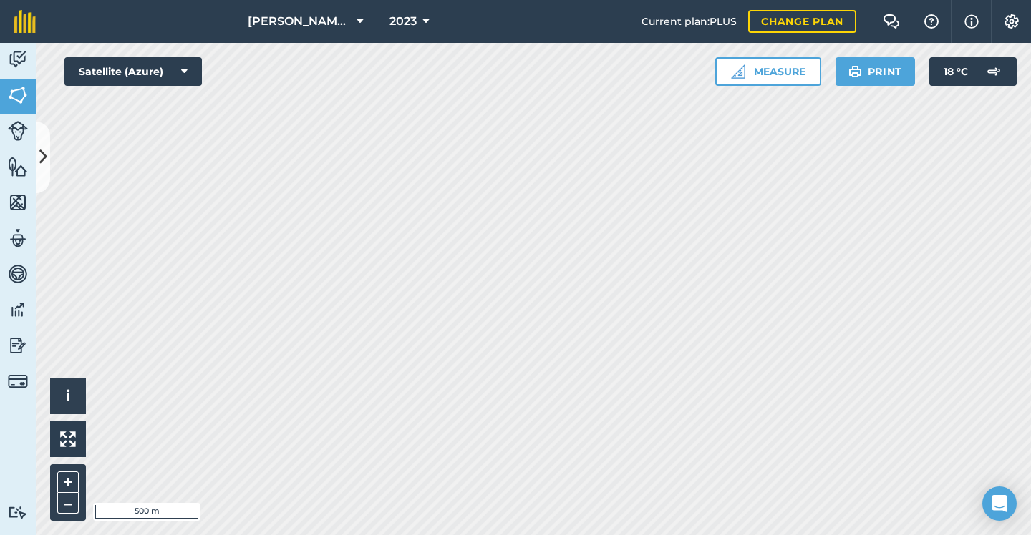
click at [422, 22] on icon at bounding box center [425, 21] width 7 height 17
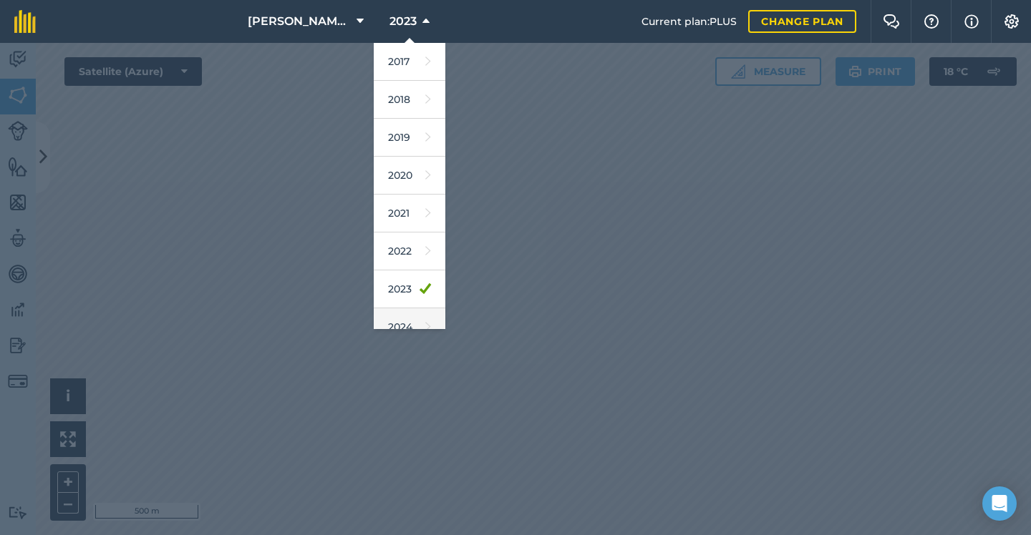
click at [407, 321] on link "2024" at bounding box center [410, 327] width 72 height 38
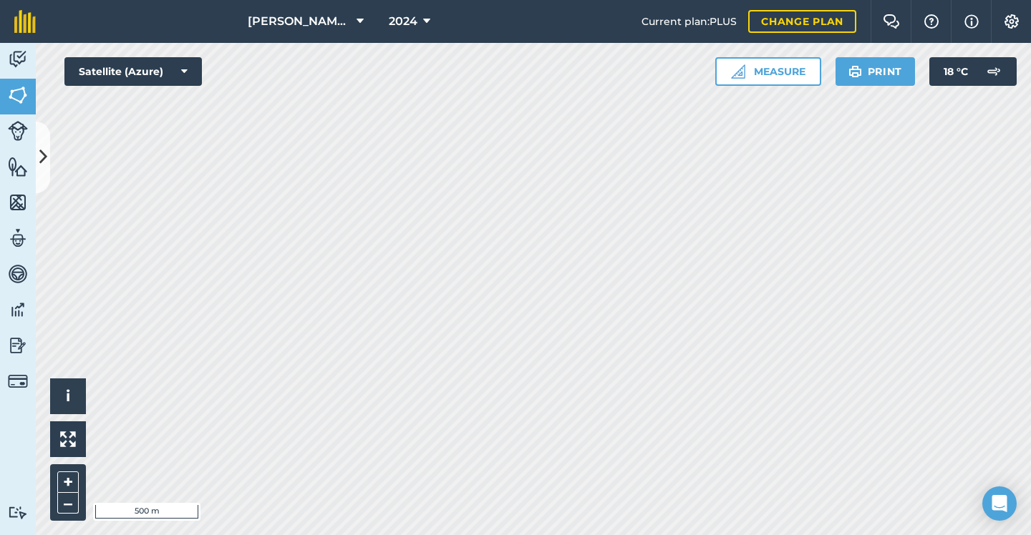
click at [408, 17] on span "2024" at bounding box center [403, 21] width 29 height 17
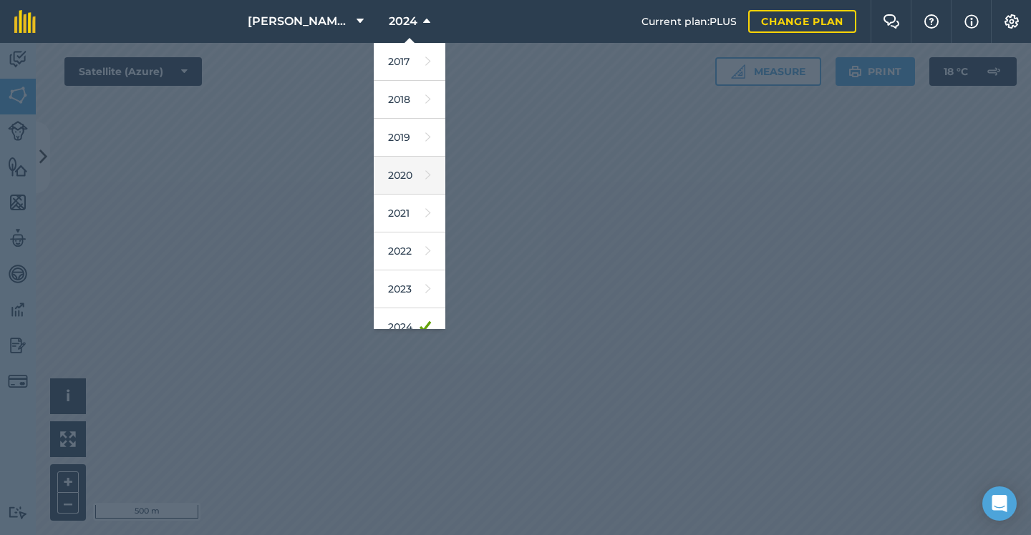
click at [410, 181] on link "2020" at bounding box center [410, 176] width 72 height 38
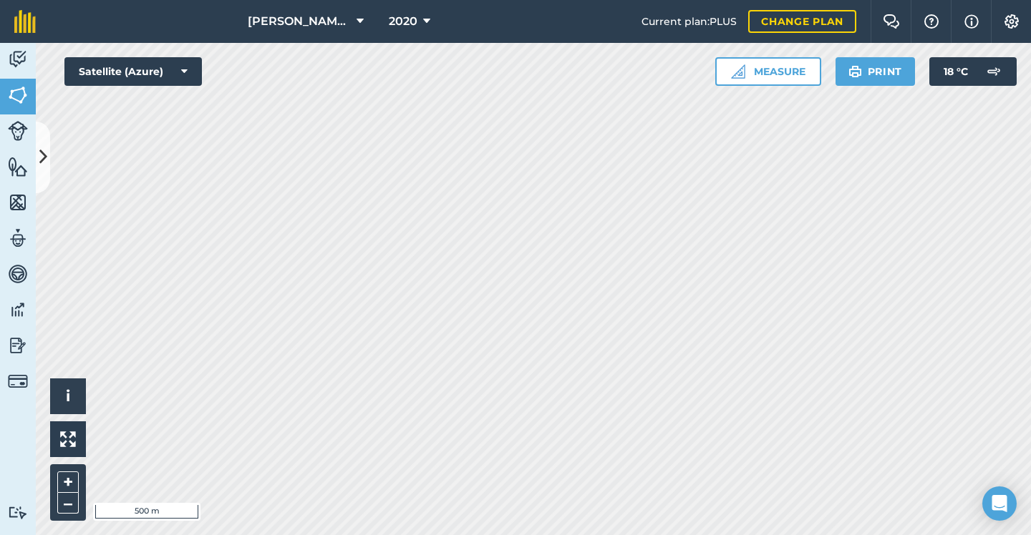
click at [410, 30] on button "2020" at bounding box center [409, 21] width 53 height 43
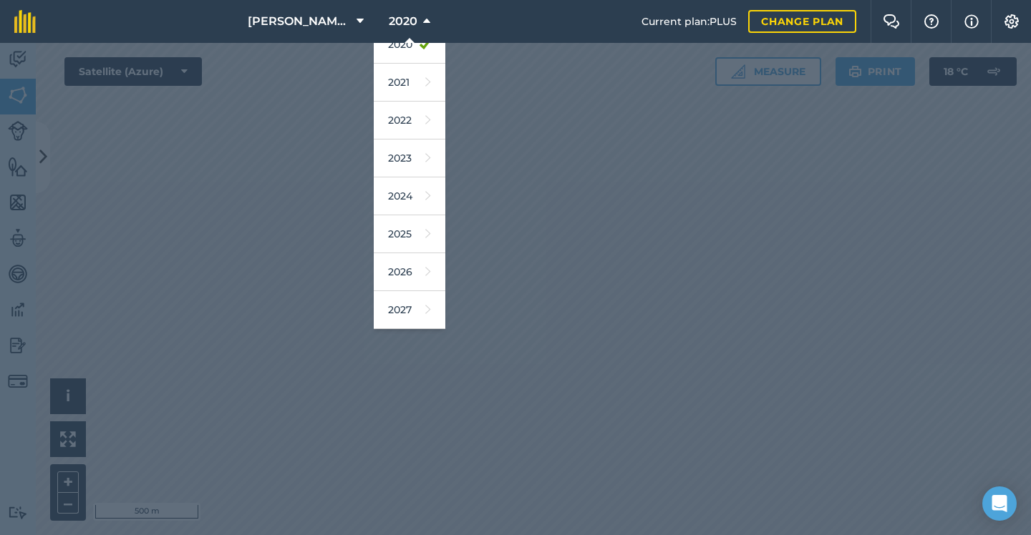
scroll to position [131, 0]
click at [413, 275] on link "2026" at bounding box center [410, 272] width 72 height 38
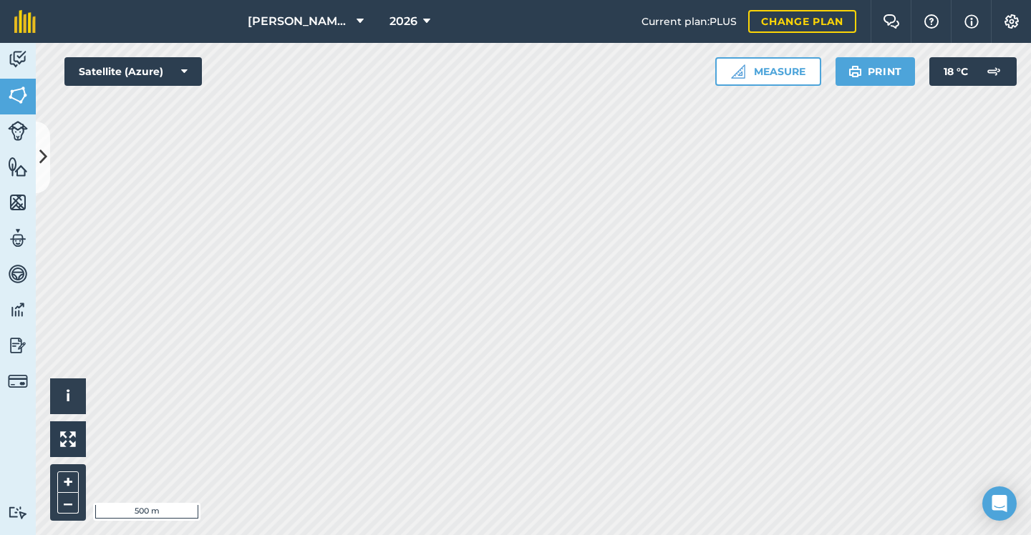
click at [413, 26] on span "2026" at bounding box center [403, 21] width 28 height 17
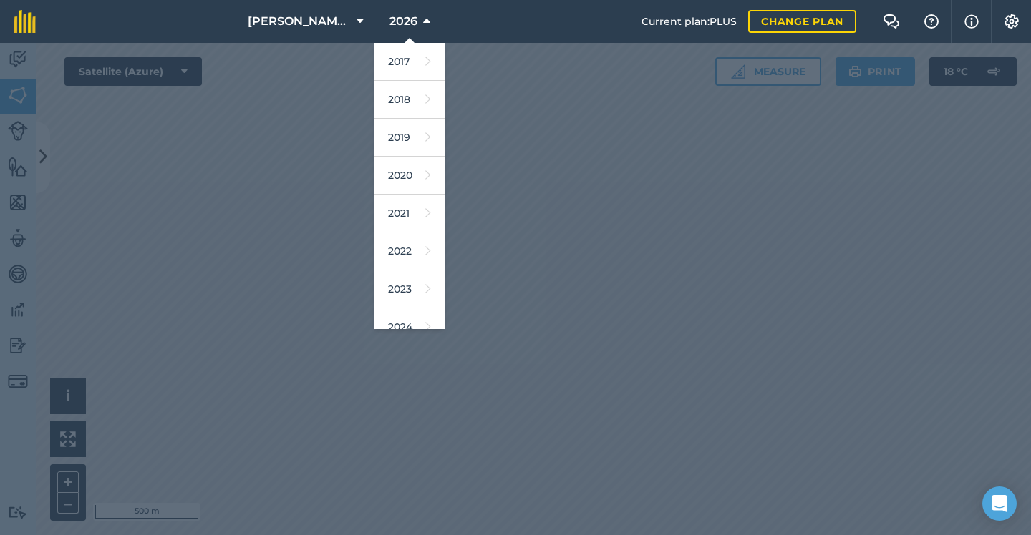
click at [500, 221] on div at bounding box center [515, 289] width 1031 height 492
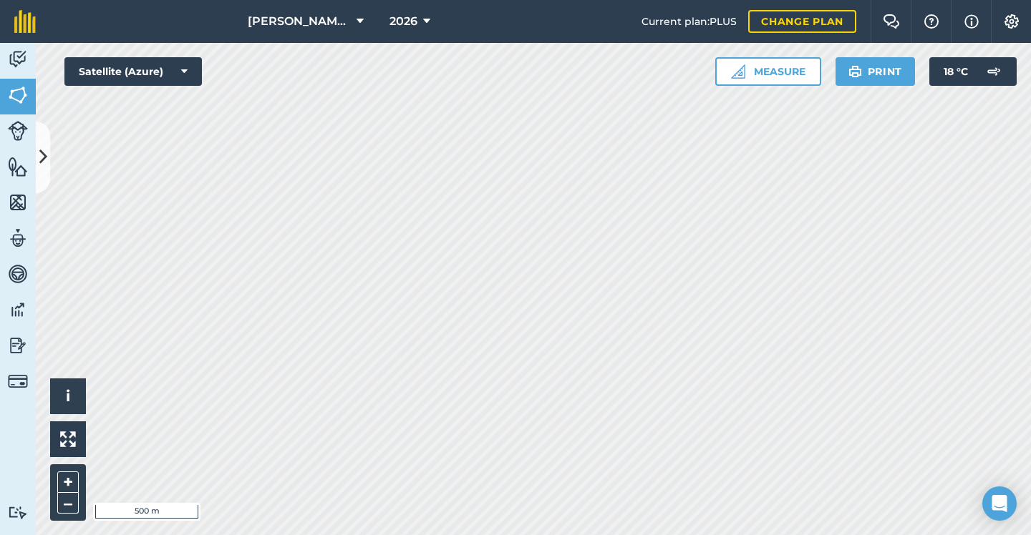
click at [42, 158] on icon at bounding box center [43, 157] width 8 height 25
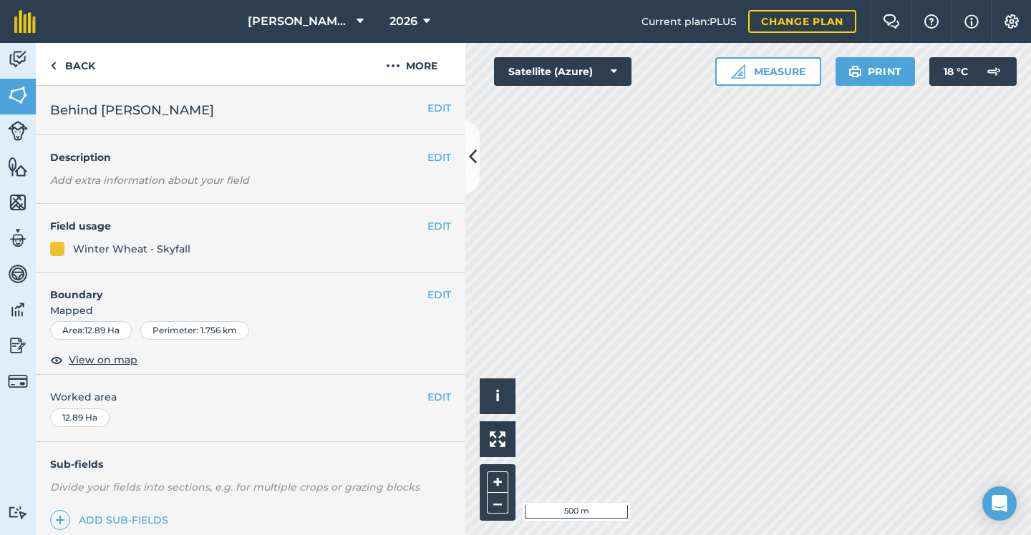
click at [437, 231] on button "EDIT" at bounding box center [439, 226] width 24 height 16
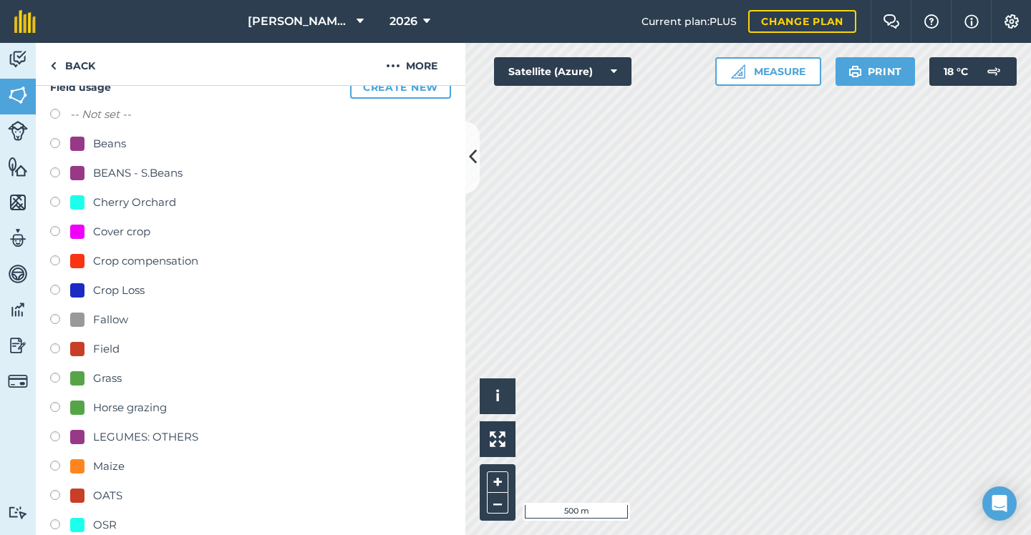
scroll to position [332, 0]
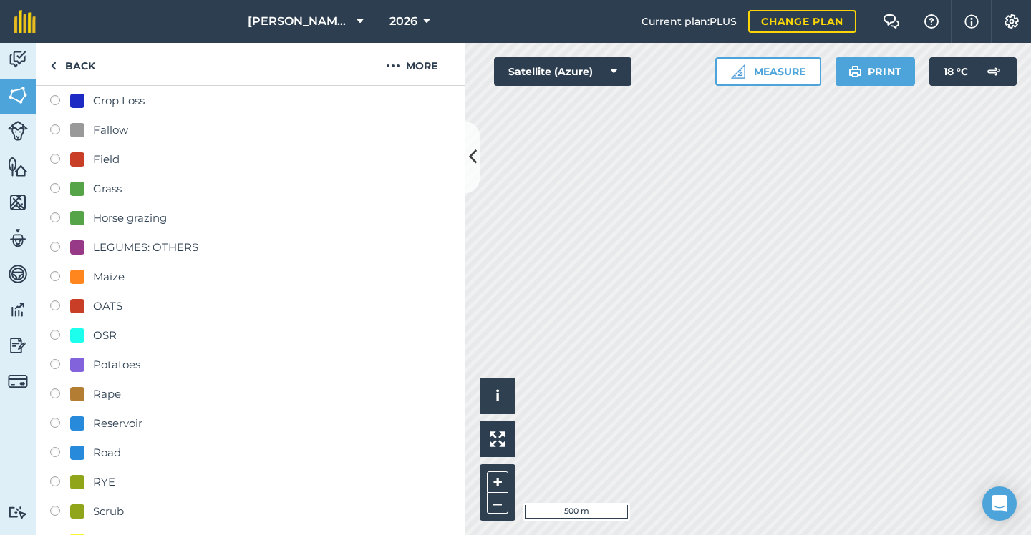
click at [125, 366] on div "Potatoes" at bounding box center [116, 364] width 47 height 17
radio input "true"
radio input "false"
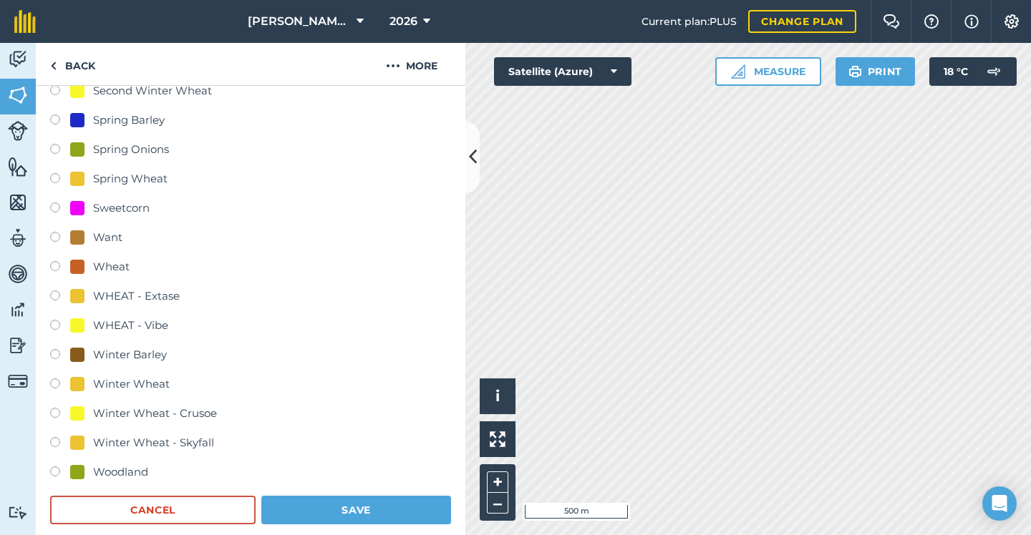
scroll to position [794, 0]
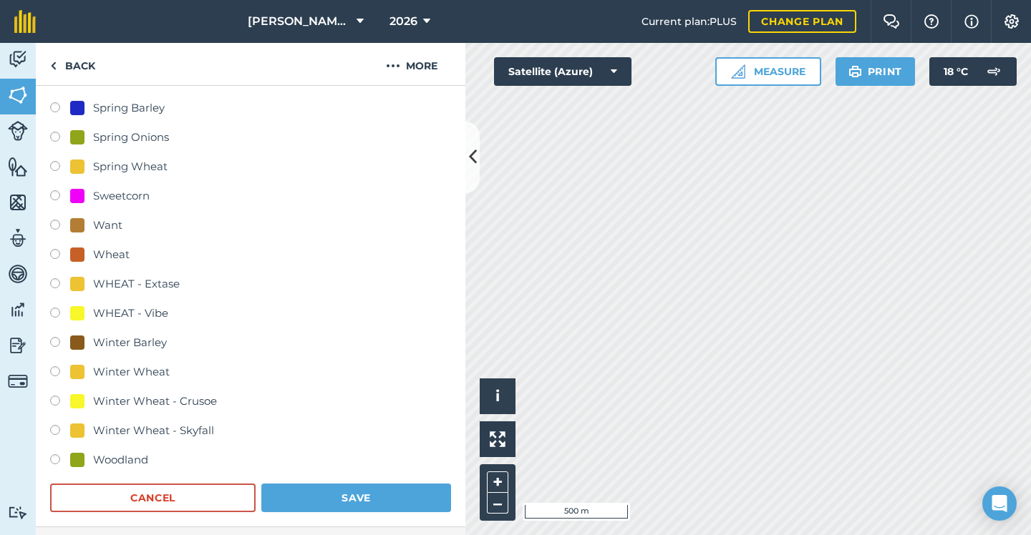
click at [342, 493] on button "Save" at bounding box center [356, 498] width 190 height 29
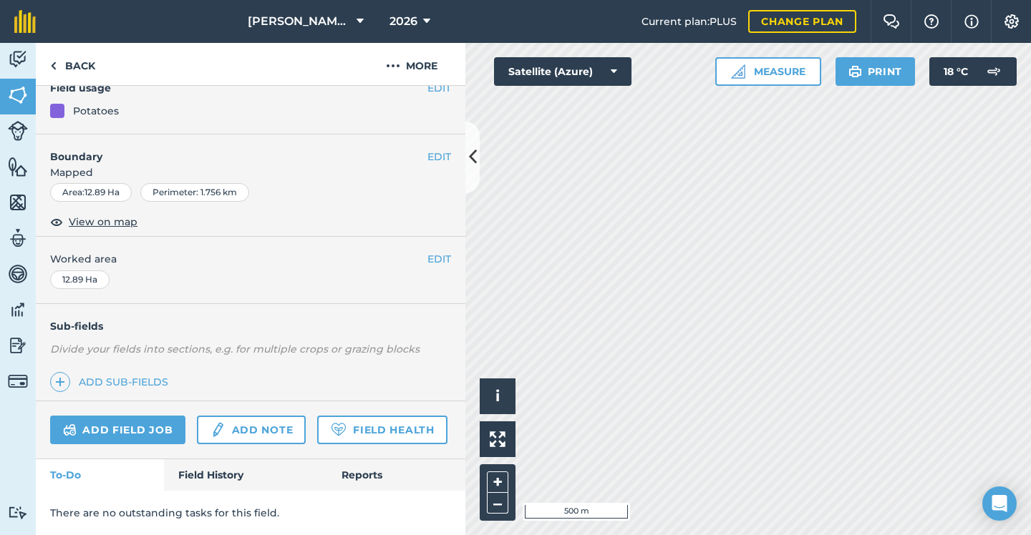
scroll to position [135, 0]
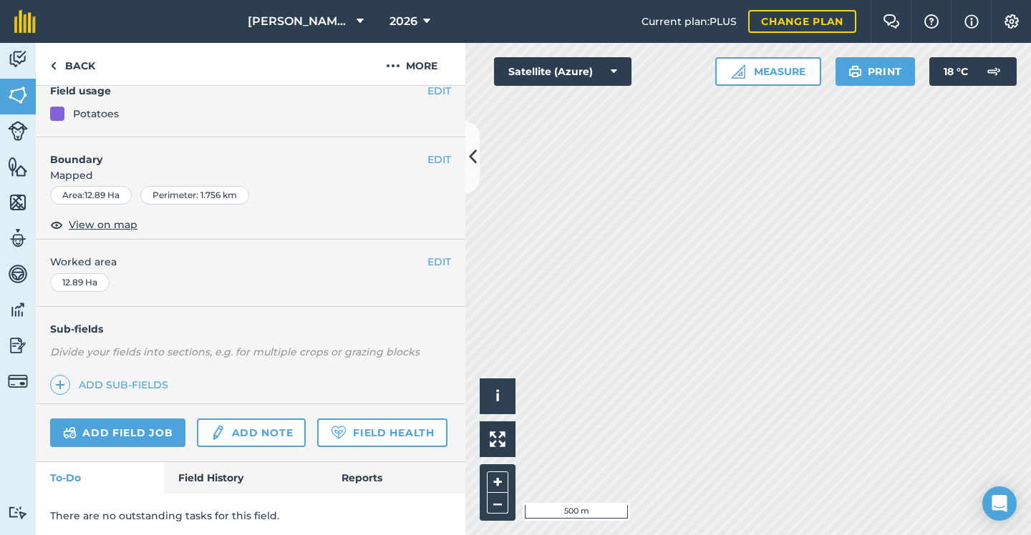
click at [475, 180] on button at bounding box center [472, 158] width 14 height 72
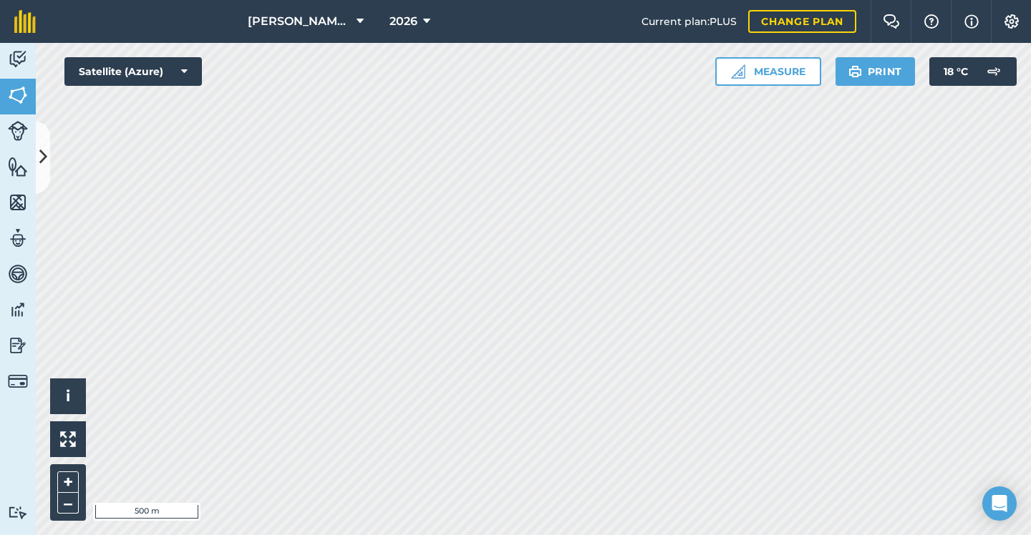
click at [44, 144] on button at bounding box center [43, 158] width 14 height 72
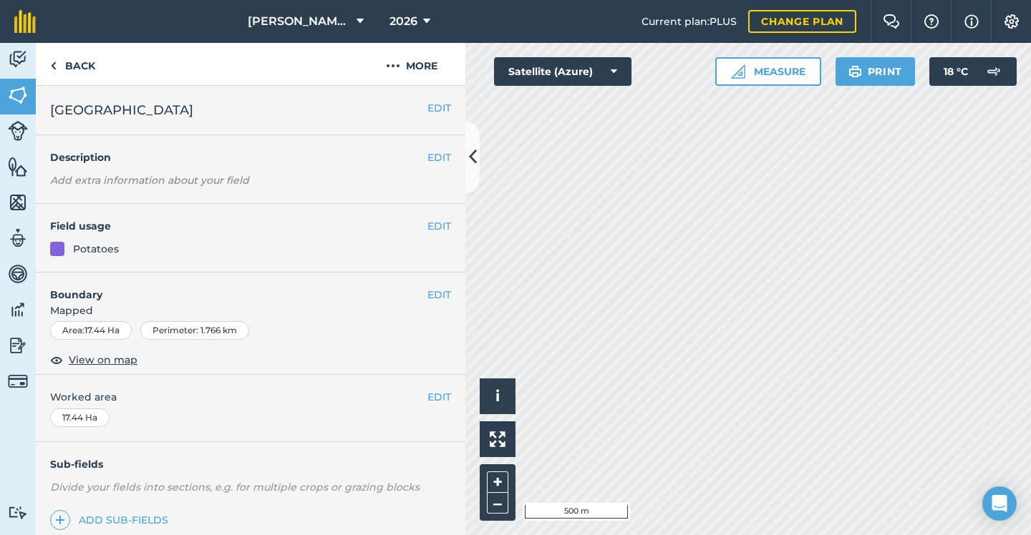
click at [429, 218] on button "EDIT" at bounding box center [439, 226] width 24 height 16
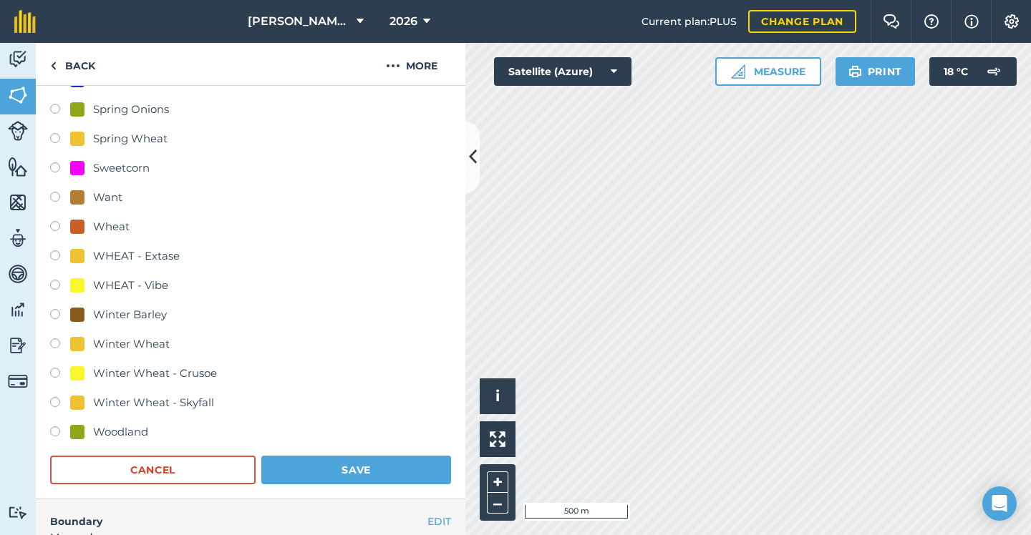
scroll to position [836, 0]
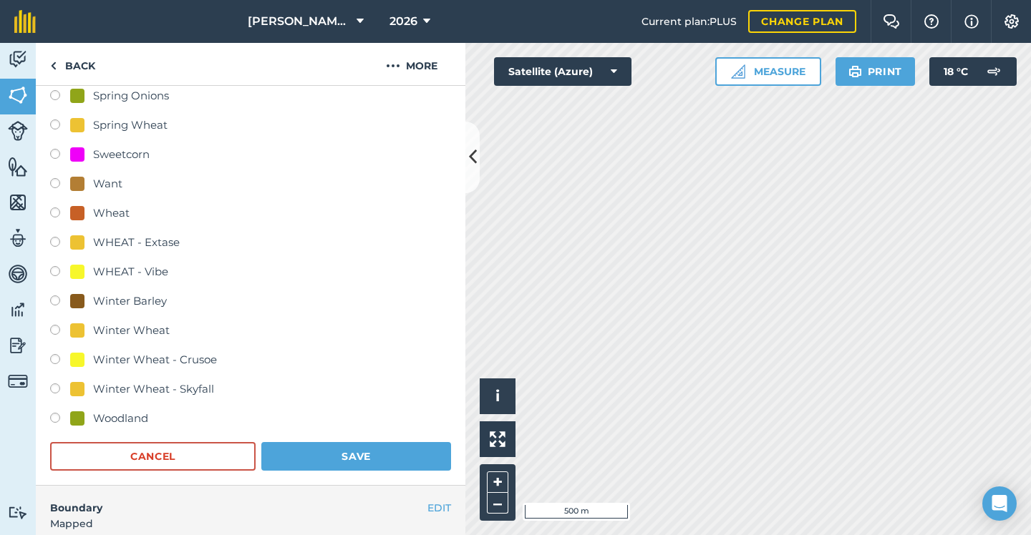
click at [175, 384] on div "Winter Wheat - Skyfall" at bounding box center [153, 389] width 121 height 17
radio input "true"
radio input "false"
click at [338, 448] on button "Save" at bounding box center [356, 456] width 190 height 29
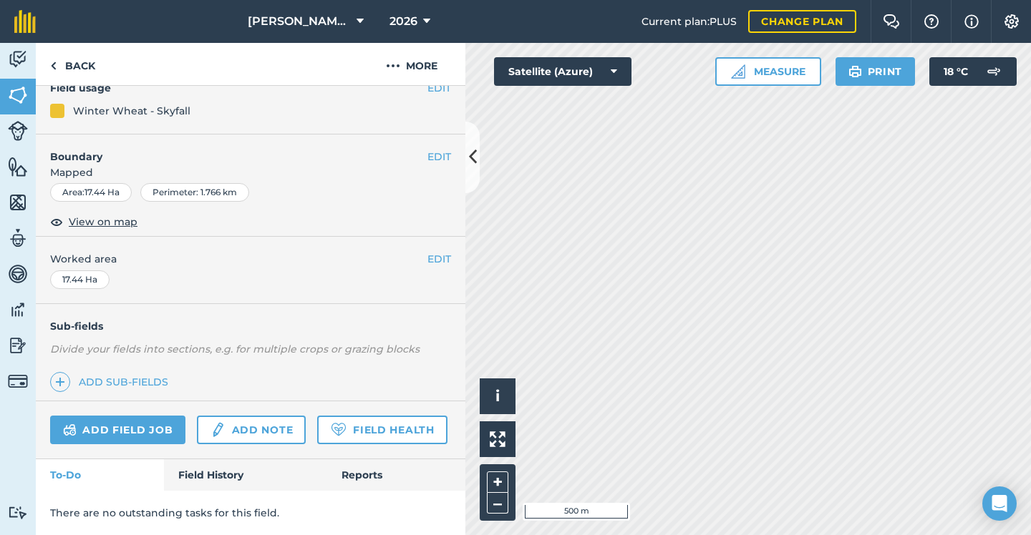
scroll to position [135, 0]
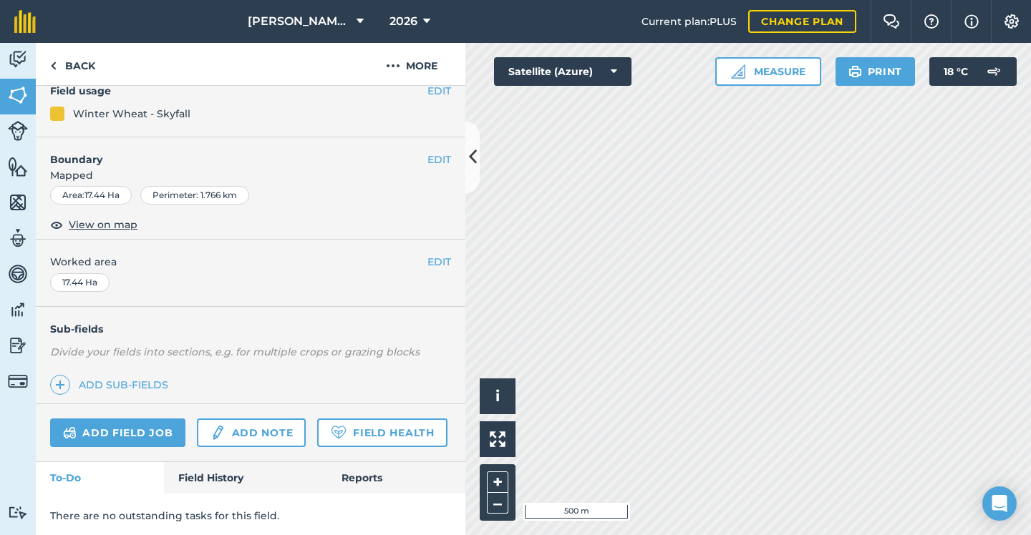
click at [476, 162] on icon at bounding box center [473, 157] width 8 height 25
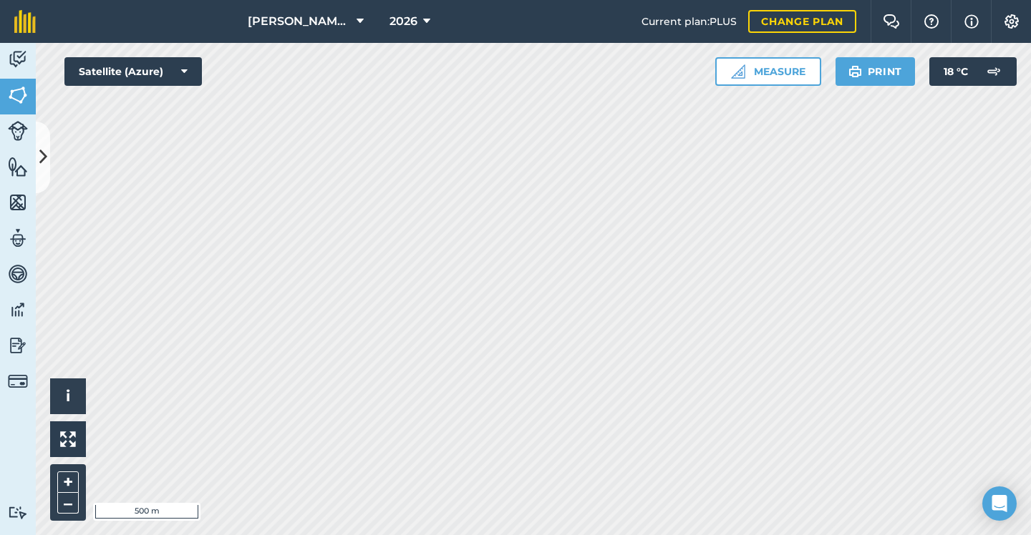
click at [39, 148] on icon at bounding box center [43, 157] width 8 height 25
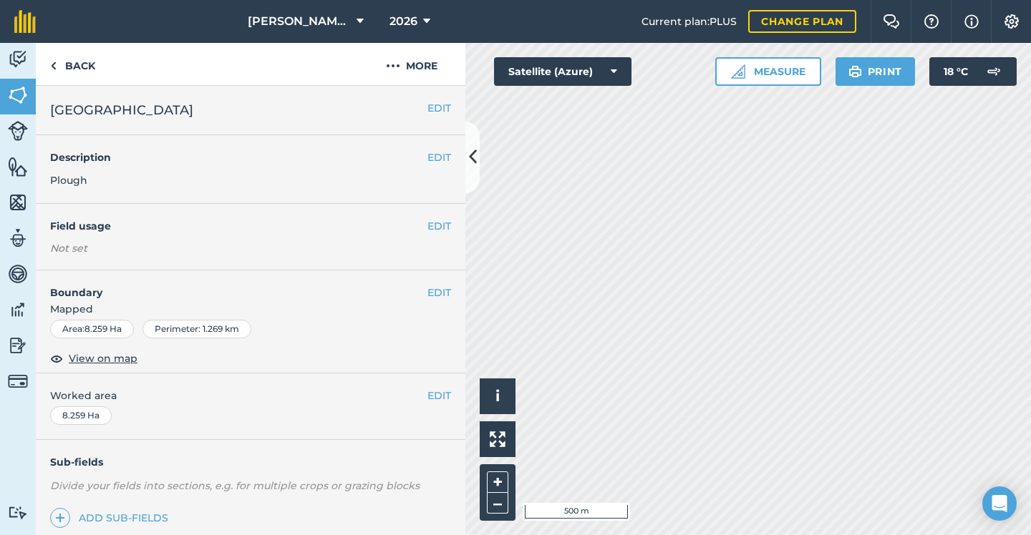
click at [432, 223] on button "EDIT" at bounding box center [439, 226] width 24 height 16
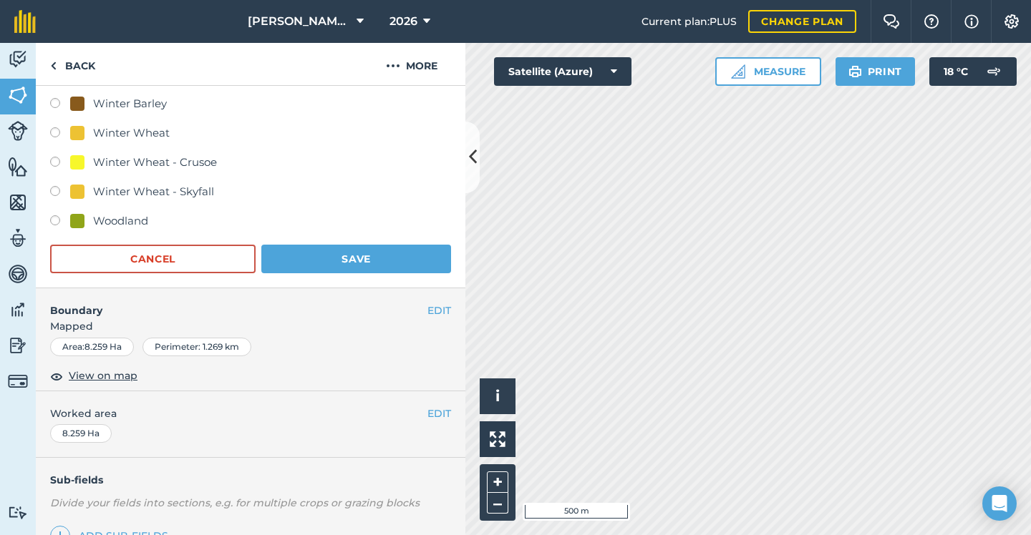
scroll to position [1018, 0]
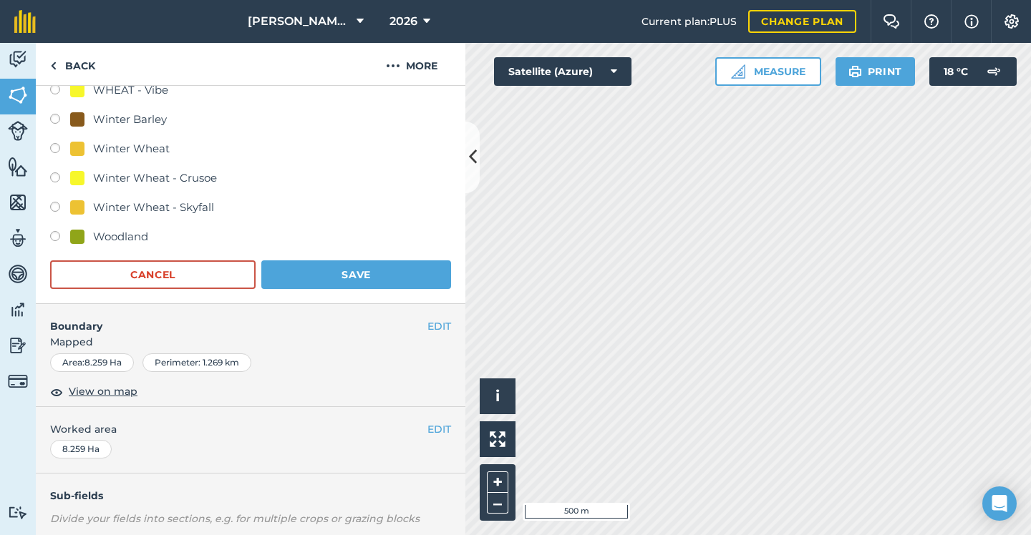
click at [180, 208] on div "Winter Wheat - Skyfall" at bounding box center [153, 207] width 121 height 17
radio input "true"
radio input "false"
click at [344, 287] on button "Save" at bounding box center [356, 275] width 190 height 29
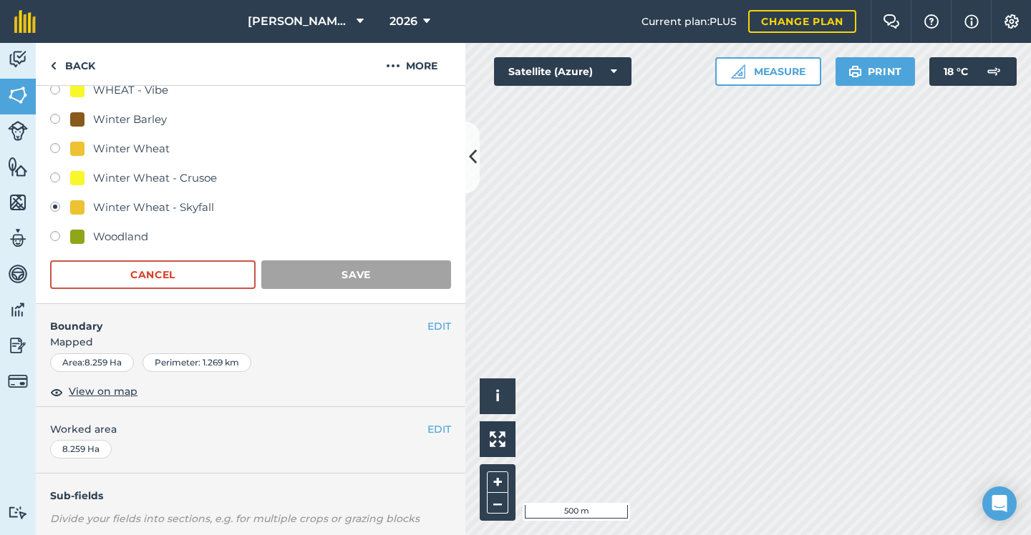
scroll to position [135, 0]
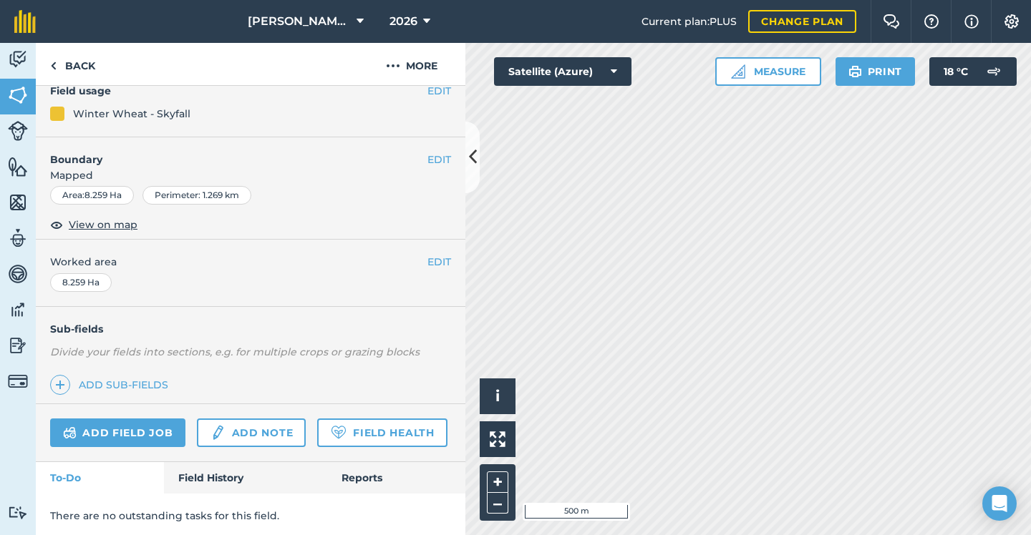
click at [467, 160] on button at bounding box center [472, 158] width 14 height 72
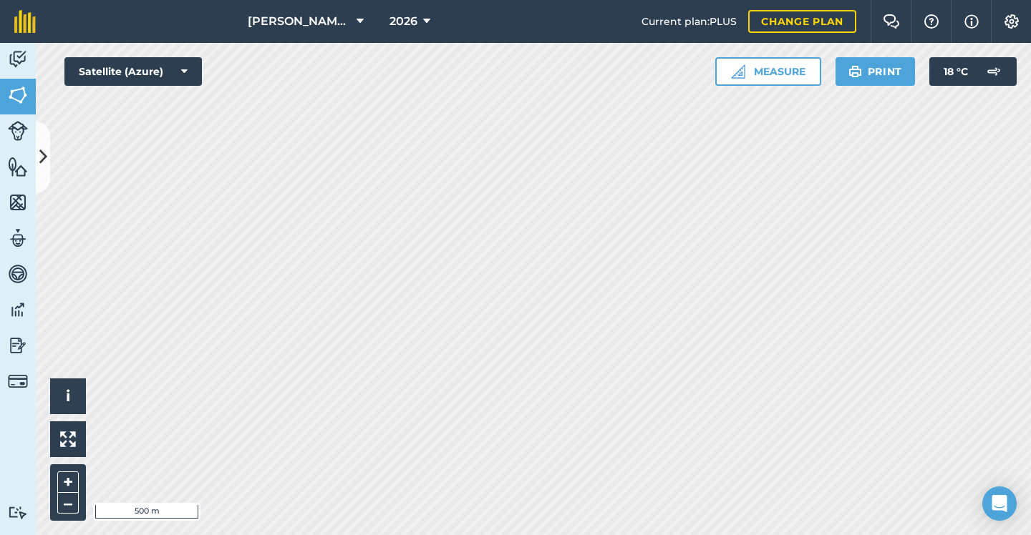
click at [42, 148] on icon at bounding box center [43, 157] width 8 height 25
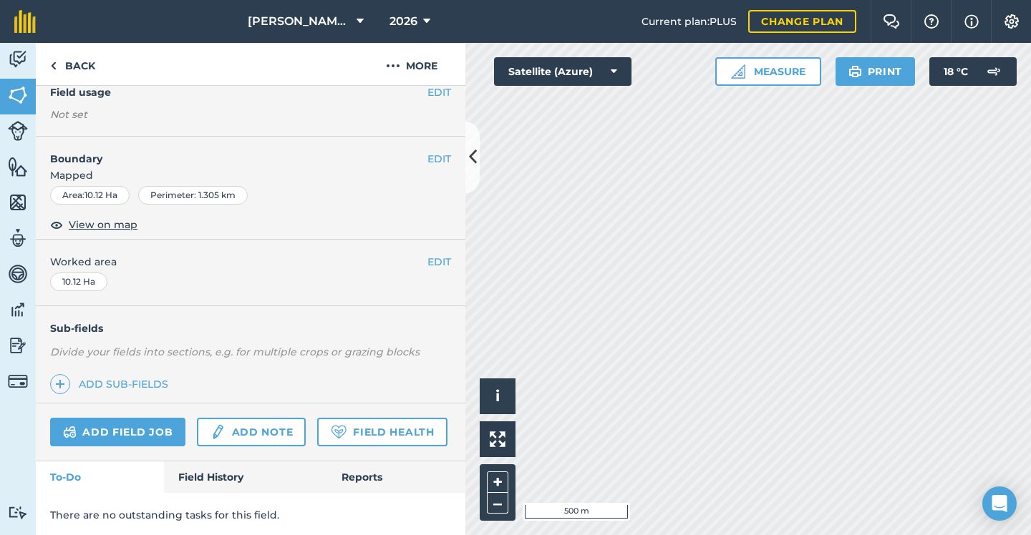
click at [435, 97] on button "EDIT" at bounding box center [439, 92] width 24 height 16
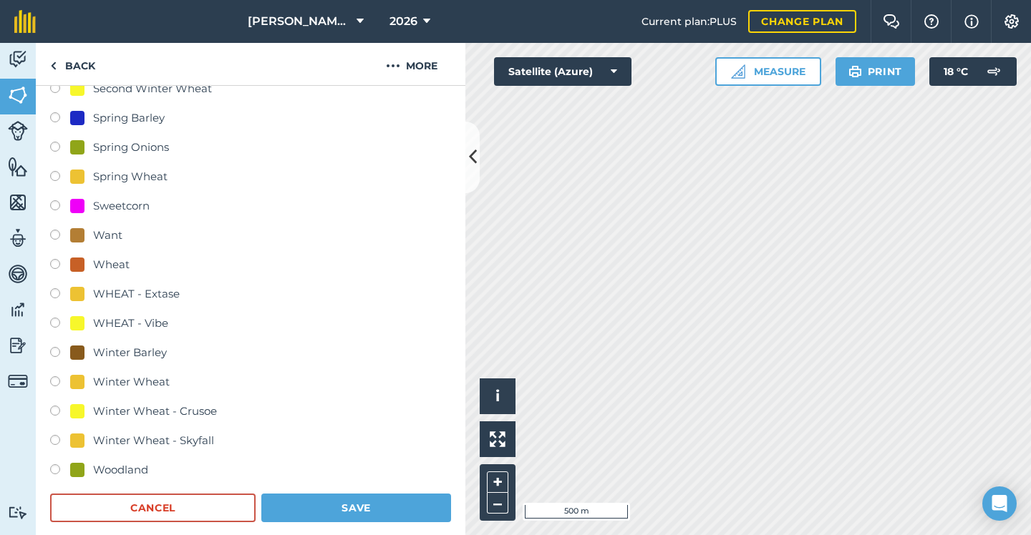
scroll to position [910, 0]
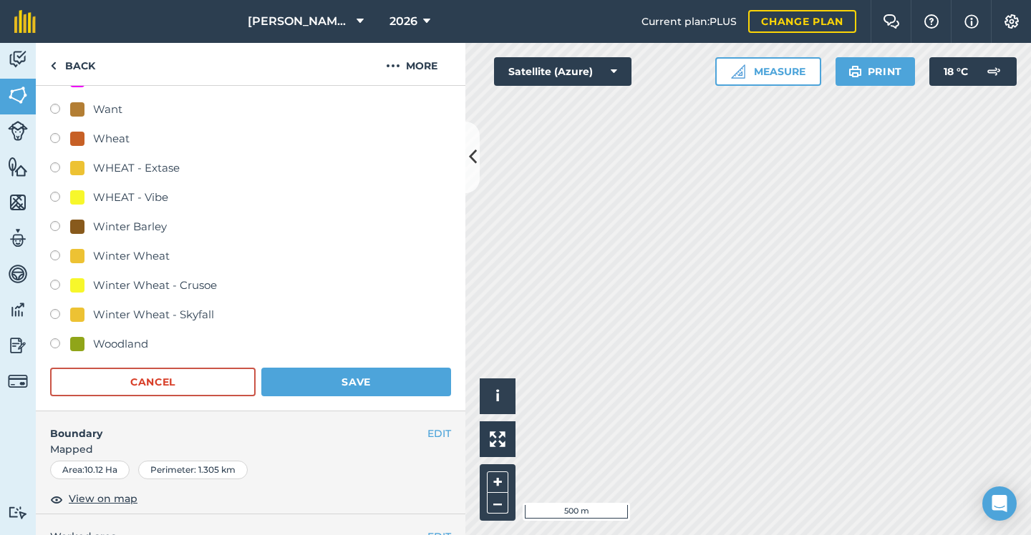
click at [175, 311] on div "Winter Wheat - Skyfall" at bounding box center [153, 314] width 121 height 17
radio input "true"
radio input "false"
click at [343, 385] on button "Save" at bounding box center [356, 382] width 190 height 29
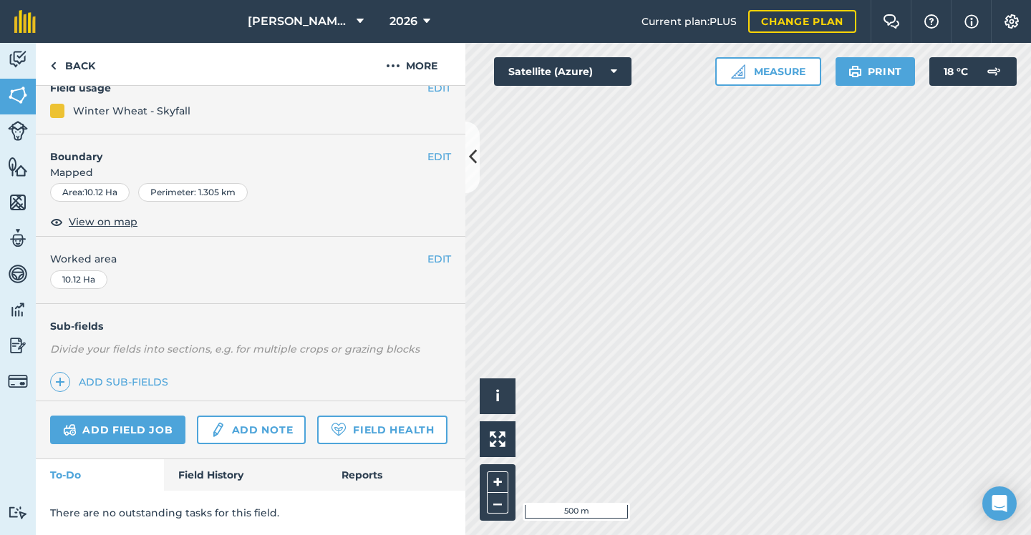
scroll to position [135, 0]
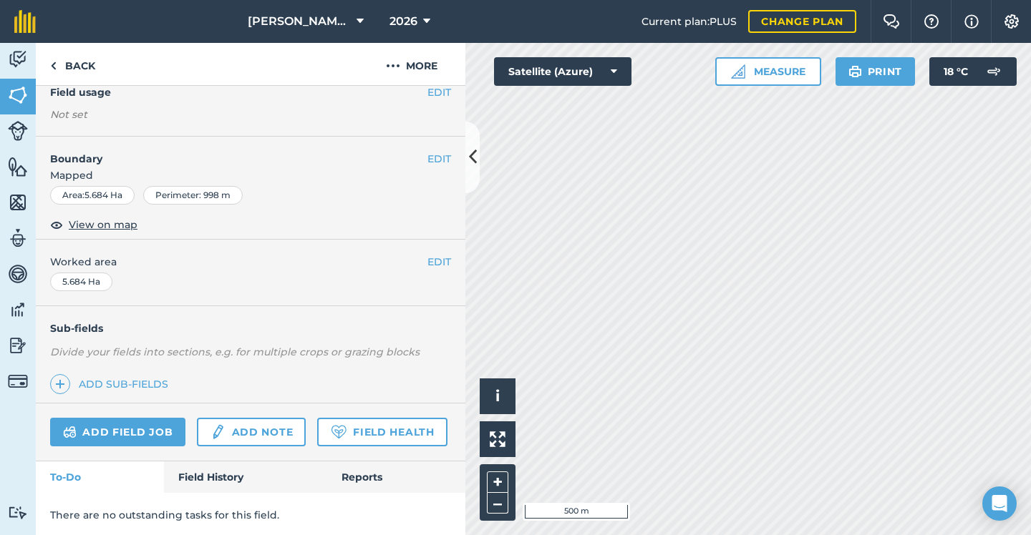
scroll to position [91, 0]
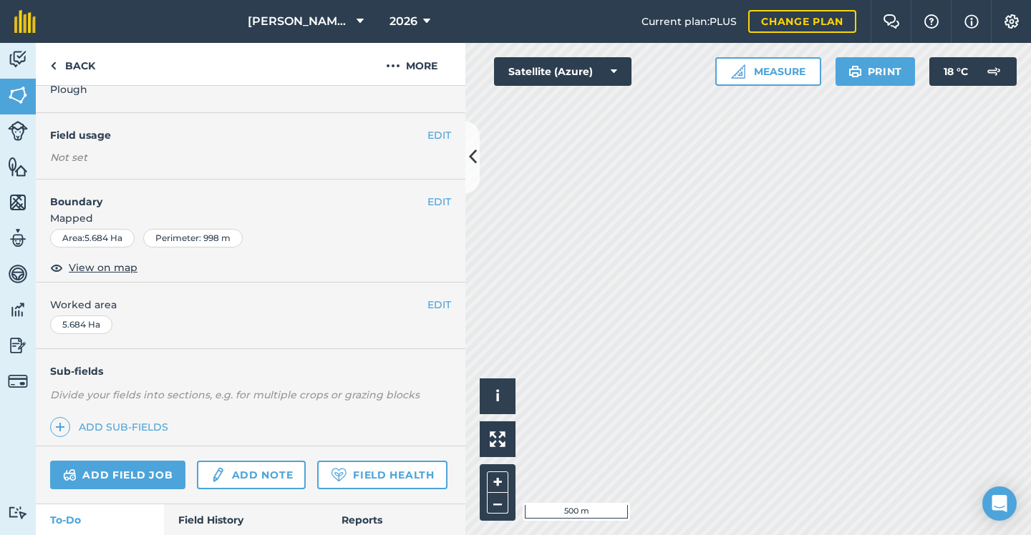
click at [444, 139] on button "EDIT" at bounding box center [439, 135] width 24 height 16
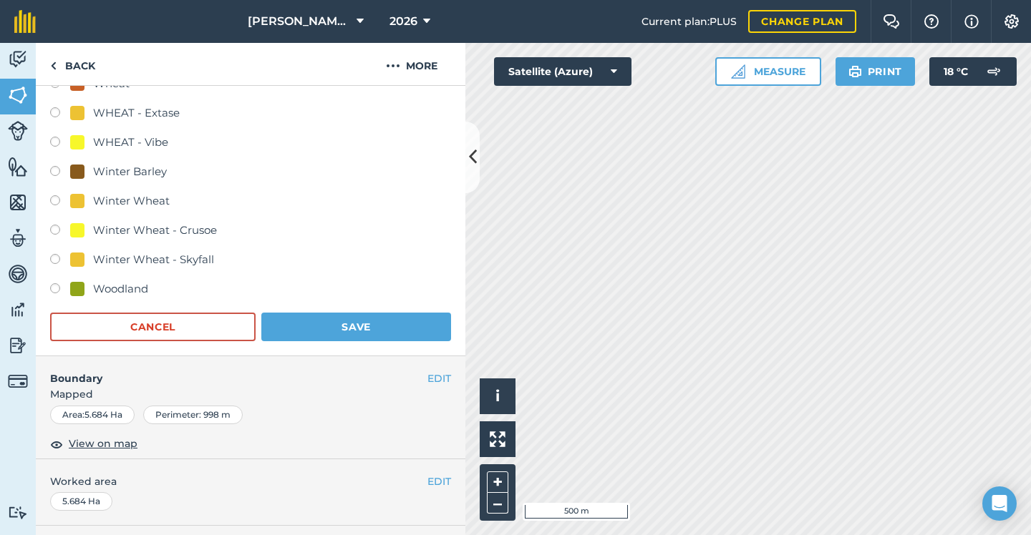
scroll to position [1038, 0]
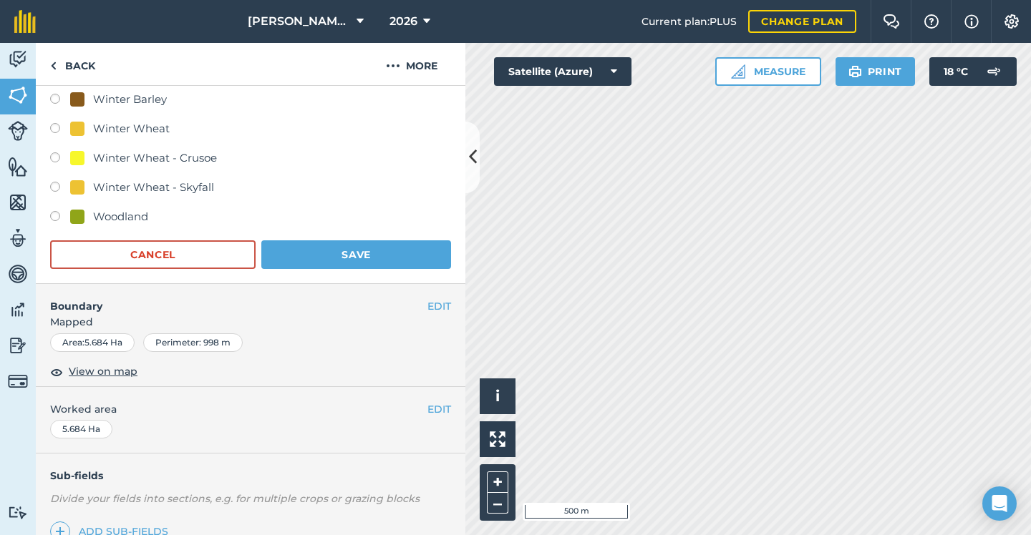
click at [195, 192] on div "Winter Wheat - Skyfall" at bounding box center [153, 187] width 121 height 17
radio input "true"
radio input "false"
click at [298, 251] on button "Save" at bounding box center [356, 254] width 190 height 29
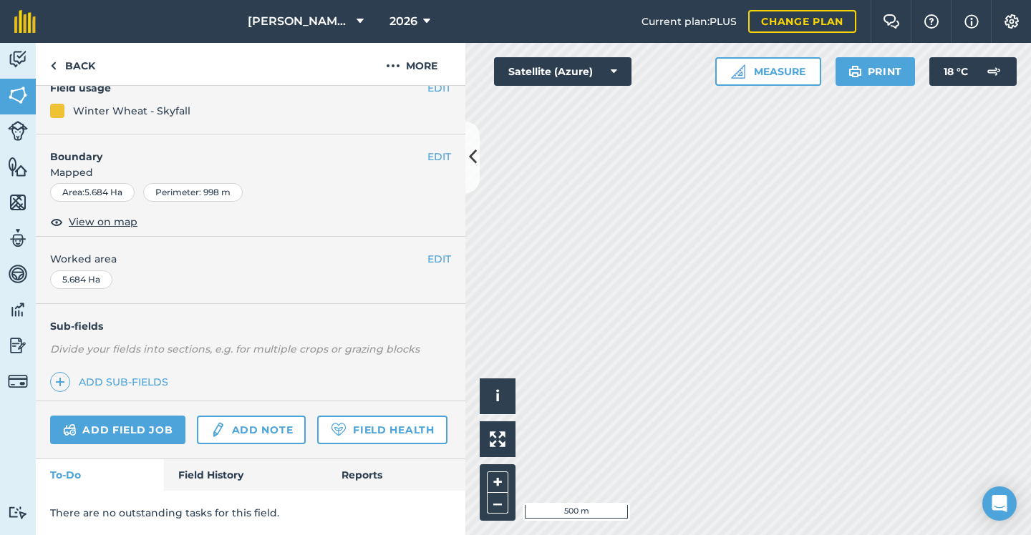
scroll to position [135, 0]
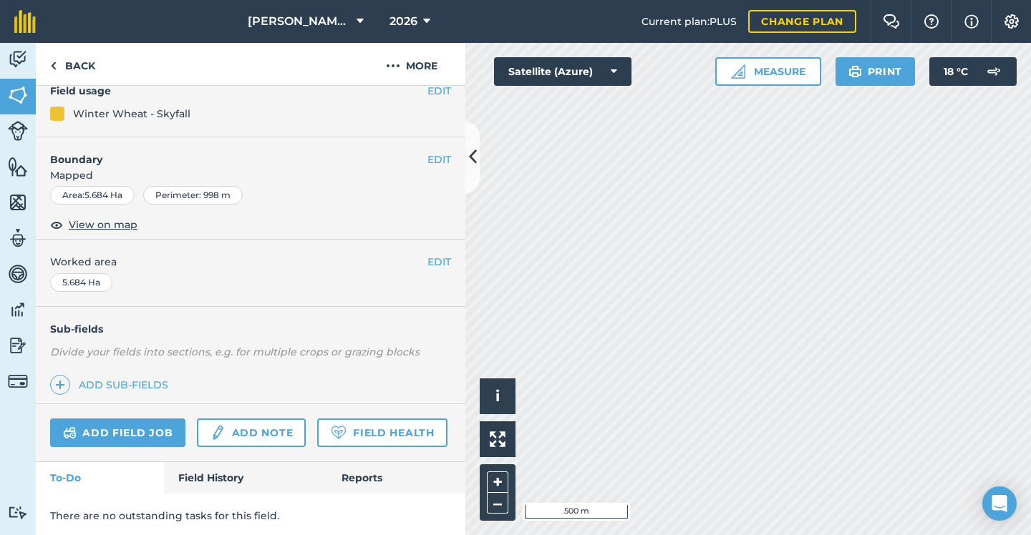
click at [472, 146] on icon at bounding box center [473, 157] width 8 height 25
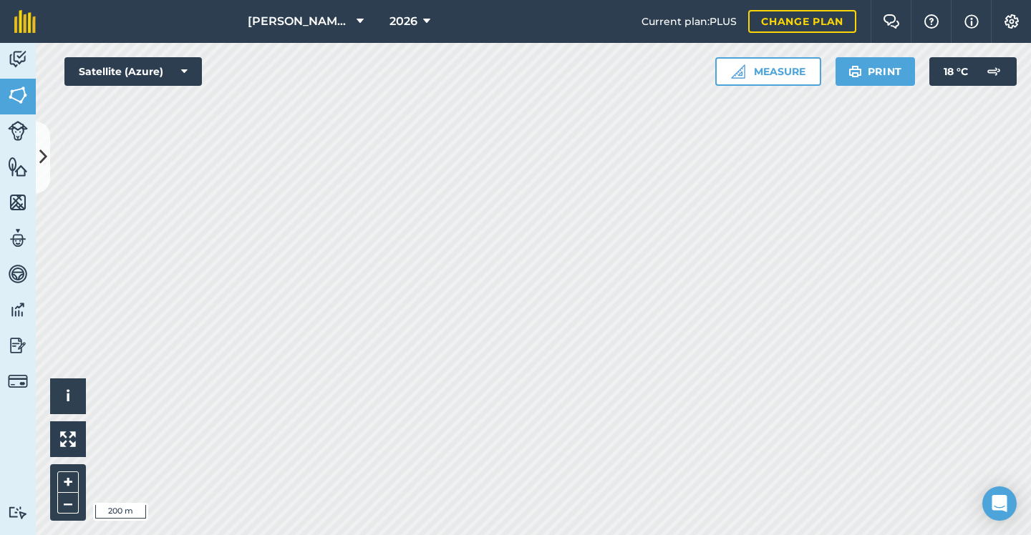
click at [47, 149] on icon at bounding box center [43, 157] width 8 height 25
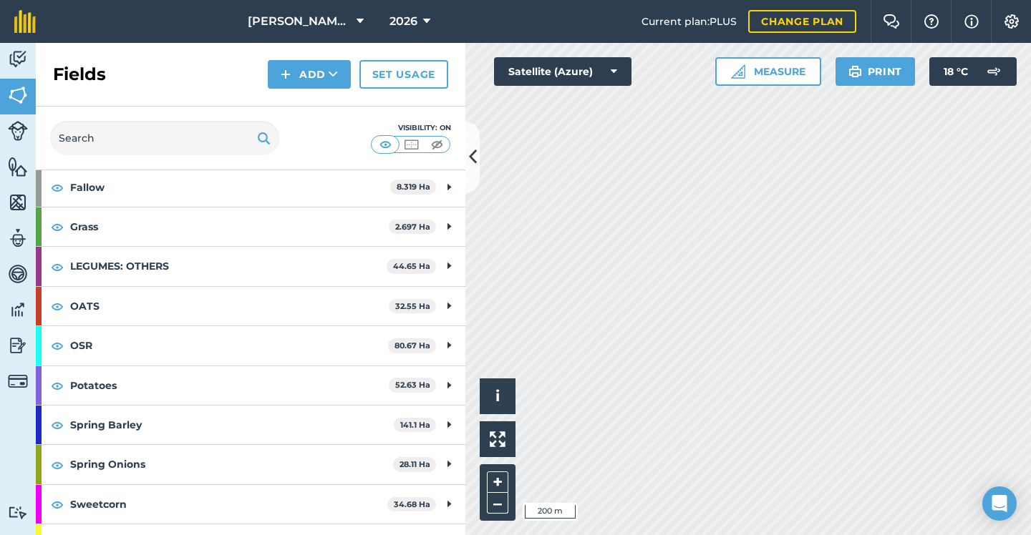
scroll to position [240, 0]
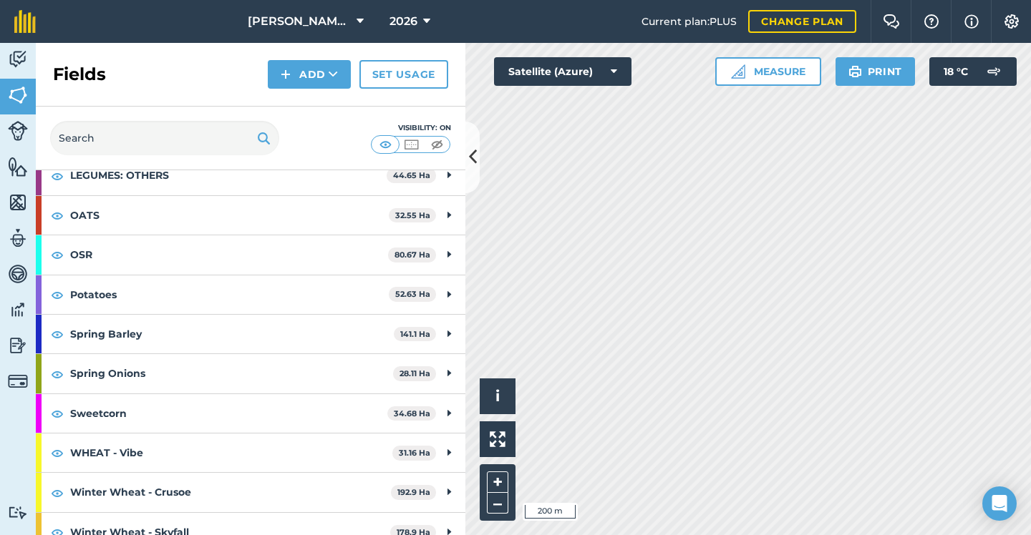
click at [471, 157] on icon at bounding box center [473, 157] width 8 height 25
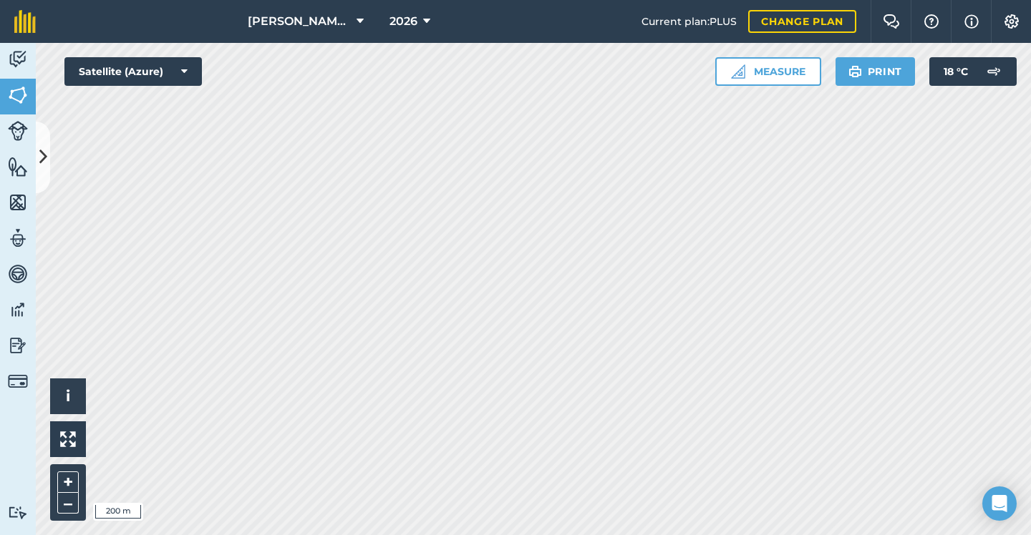
click at [43, 144] on button at bounding box center [43, 158] width 14 height 72
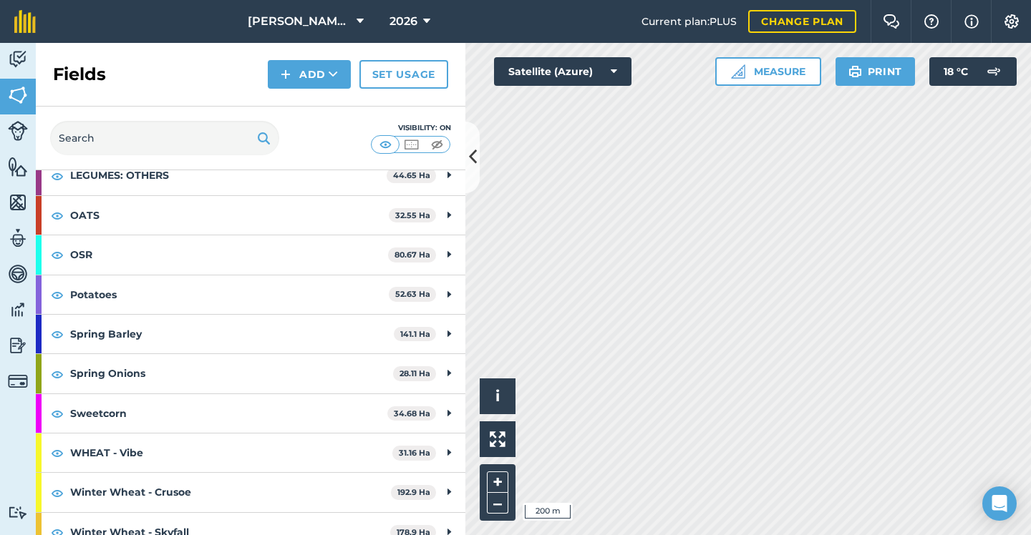
click at [409, 30] on button "2026" at bounding box center [410, 21] width 52 height 43
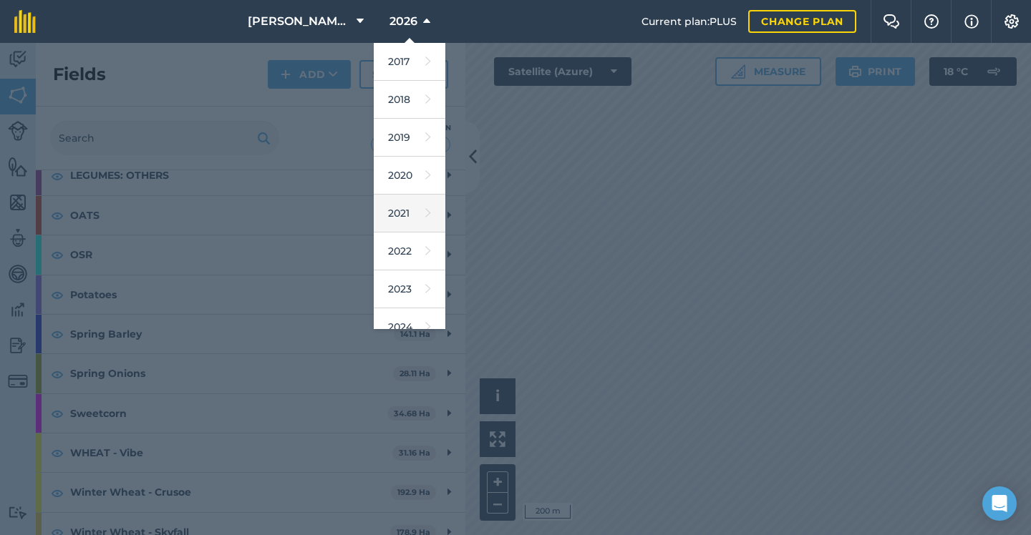
click at [408, 205] on link "2021" at bounding box center [410, 214] width 72 height 38
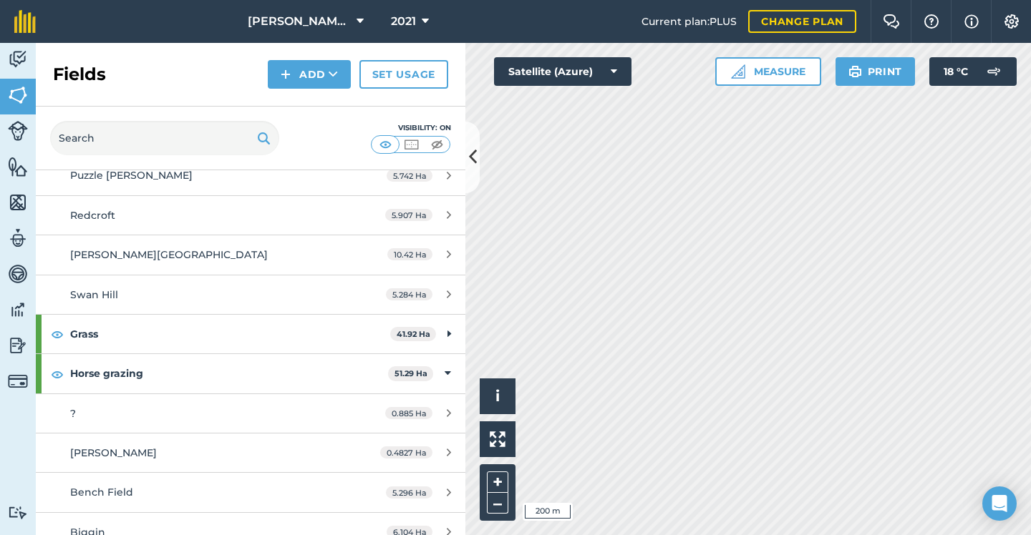
click at [404, 16] on span "2021" at bounding box center [403, 21] width 25 height 17
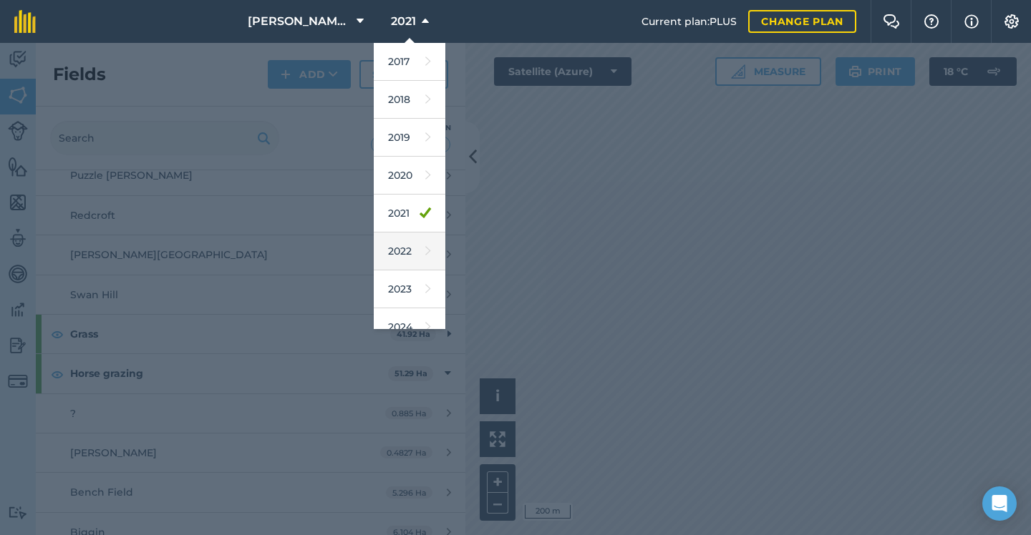
click at [416, 255] on link "2022" at bounding box center [410, 252] width 72 height 38
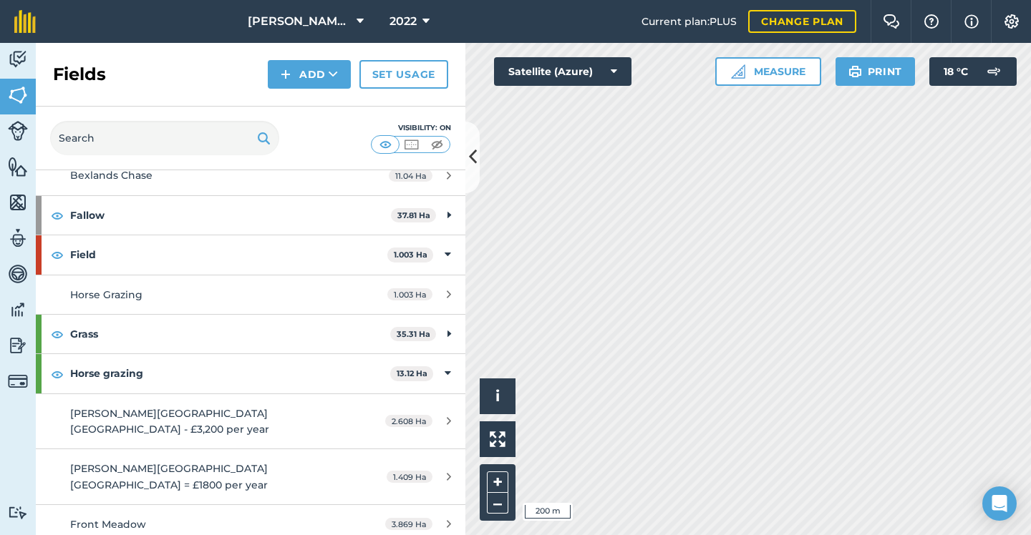
click at [427, 18] on icon at bounding box center [425, 21] width 7 height 17
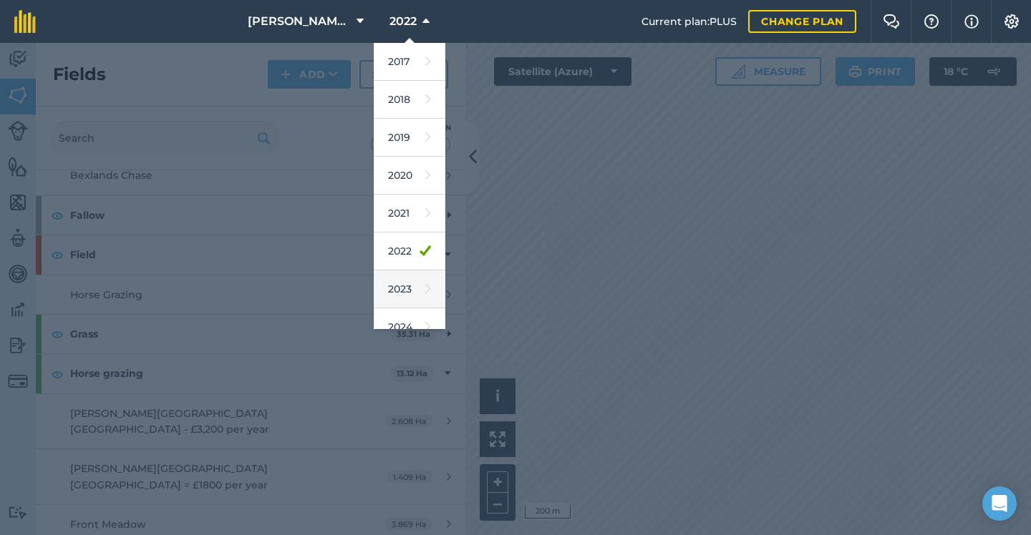
click at [422, 288] on link "2023" at bounding box center [410, 290] width 72 height 38
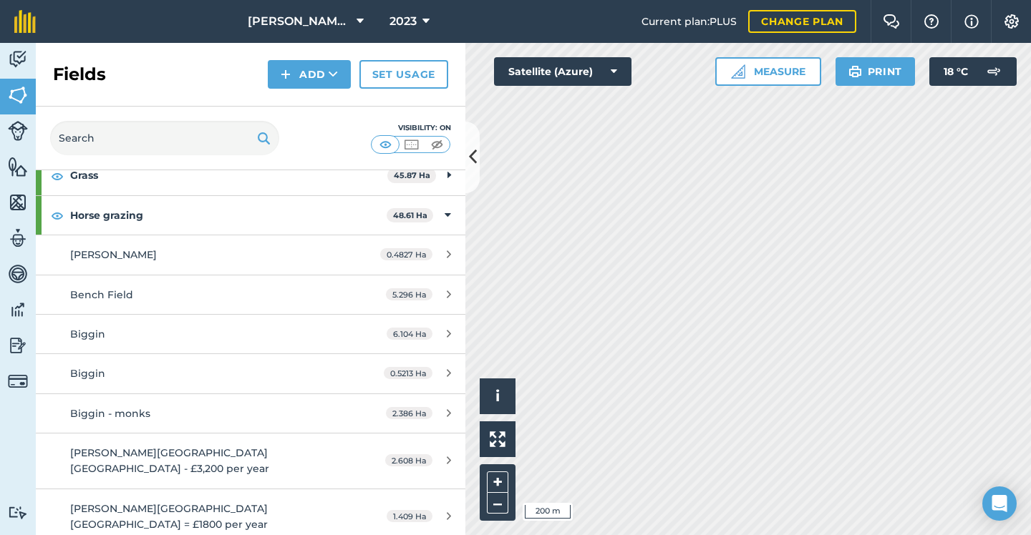
click at [412, 17] on span "2023" at bounding box center [402, 21] width 27 height 17
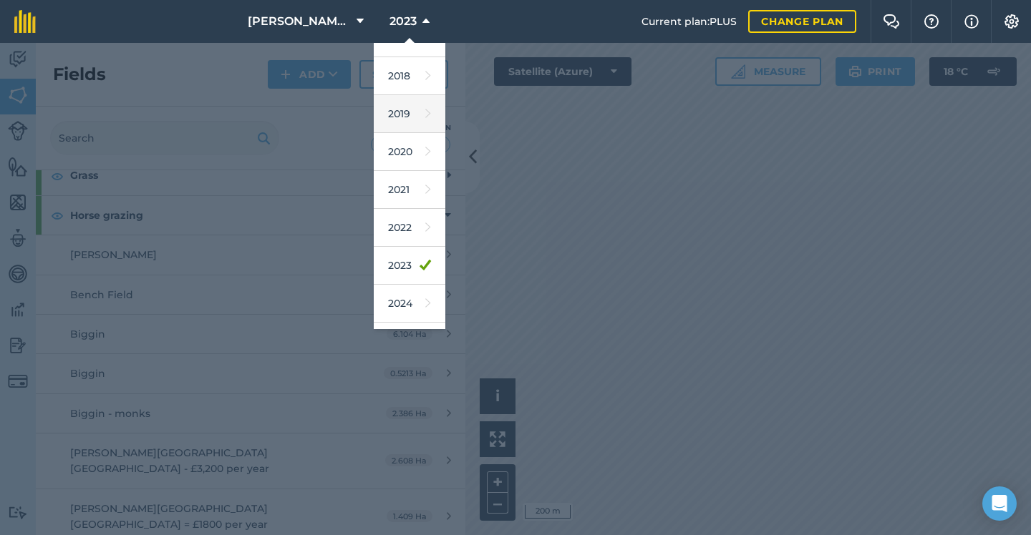
scroll to position [31, 0]
click at [409, 299] on link "2024" at bounding box center [410, 297] width 72 height 38
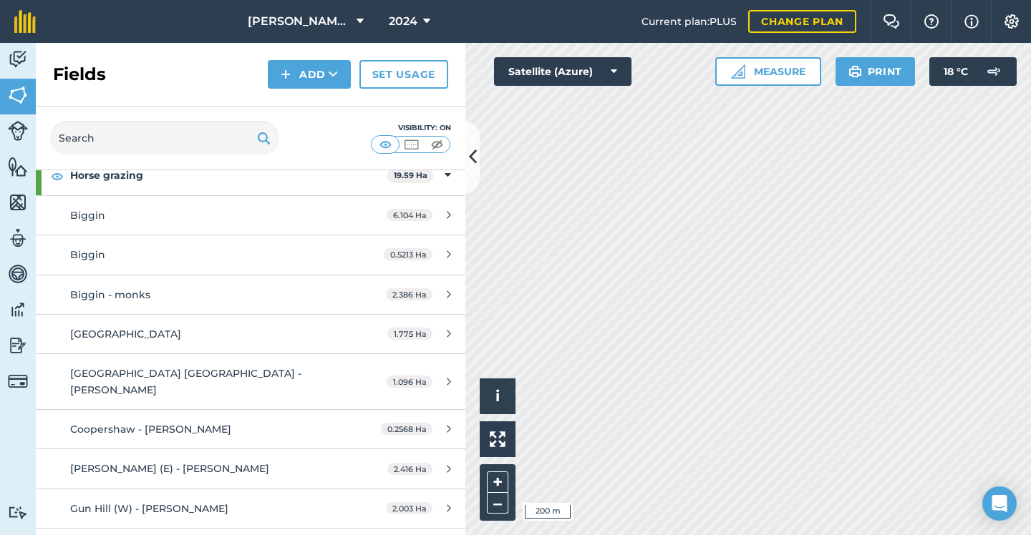
click at [399, 29] on span "2024" at bounding box center [403, 21] width 29 height 17
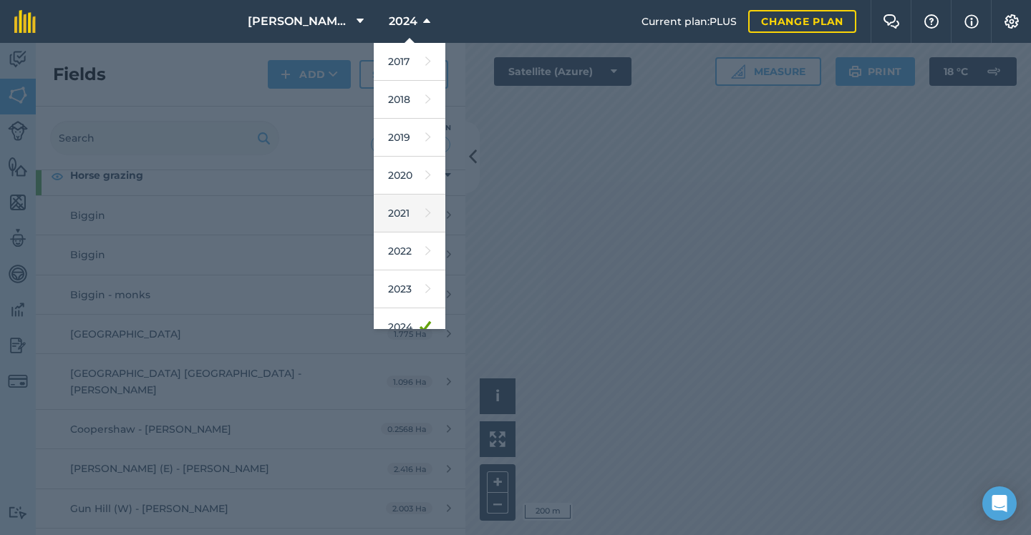
scroll to position [16, 0]
click at [402, 281] on link "2023" at bounding box center [410, 274] width 72 height 38
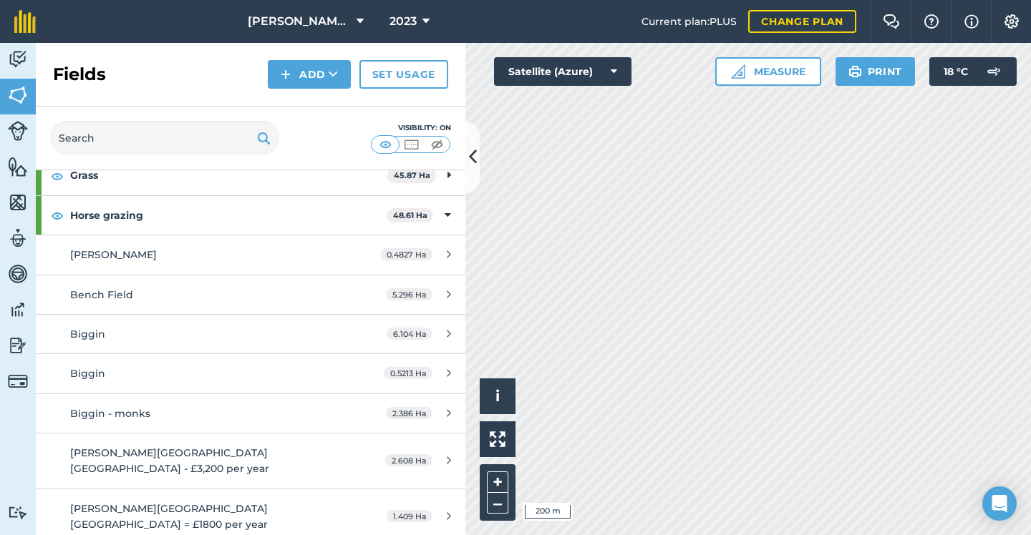
click at [473, 165] on icon at bounding box center [473, 157] width 8 height 25
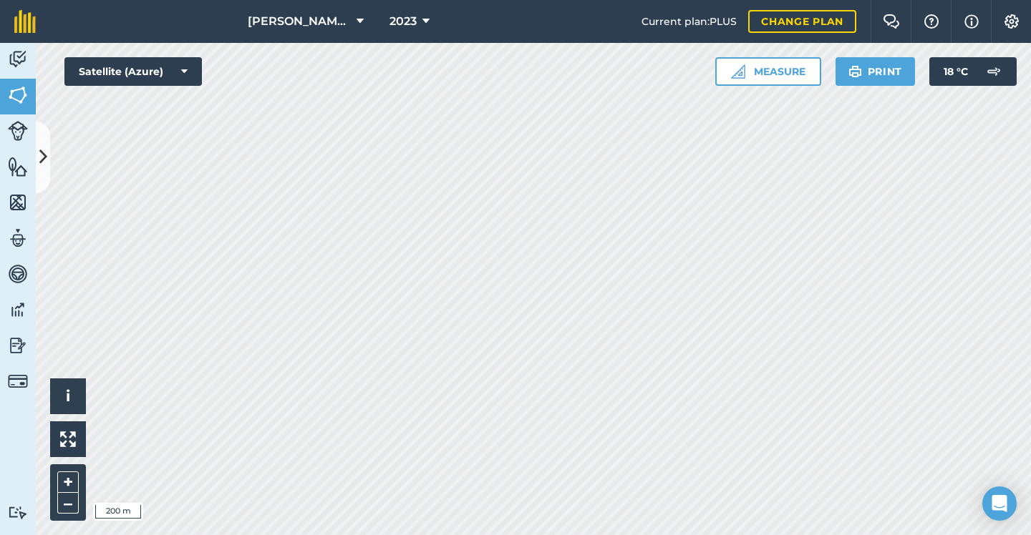
click at [44, 135] on button at bounding box center [43, 158] width 14 height 72
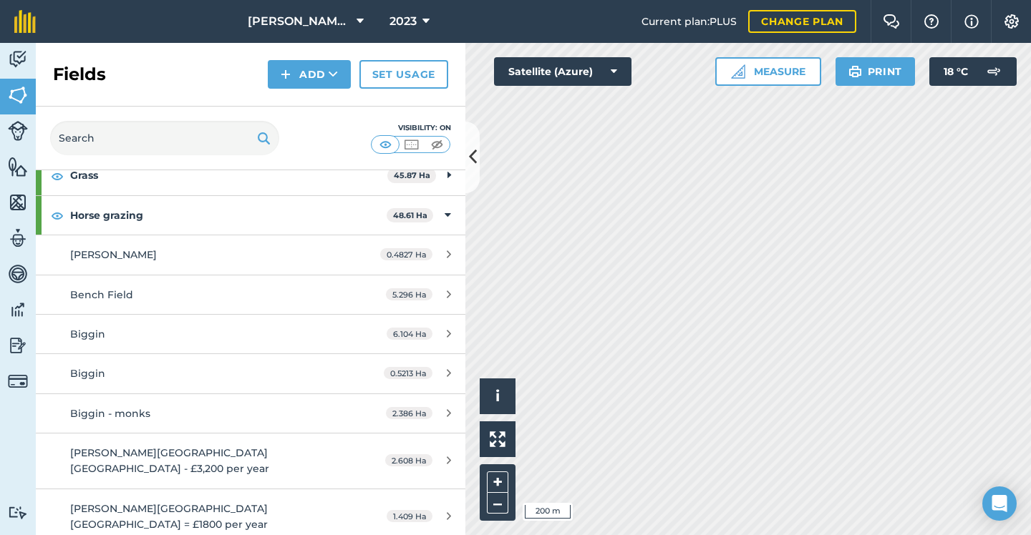
click at [469, 144] on button at bounding box center [472, 158] width 14 height 72
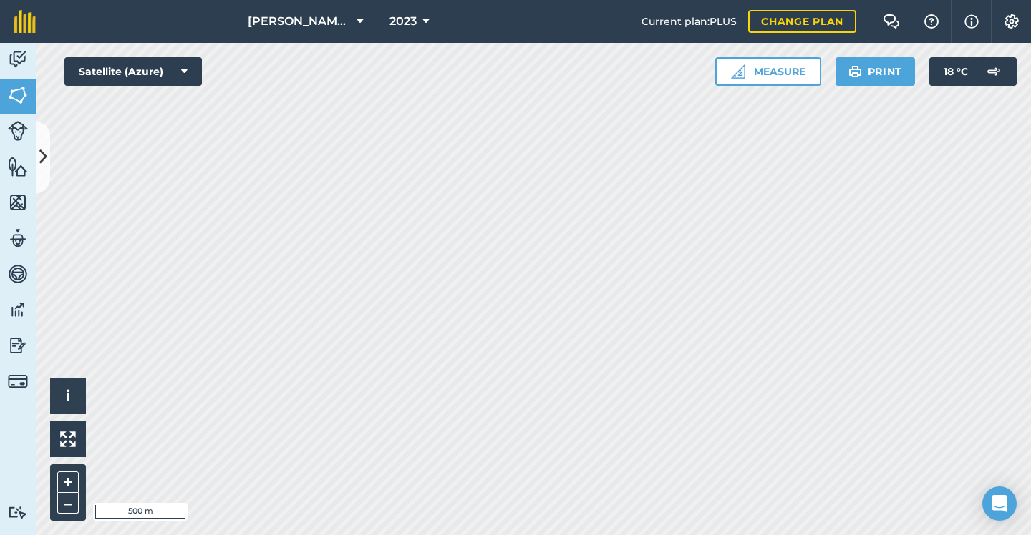
click at [415, 16] on span "2023" at bounding box center [402, 21] width 27 height 17
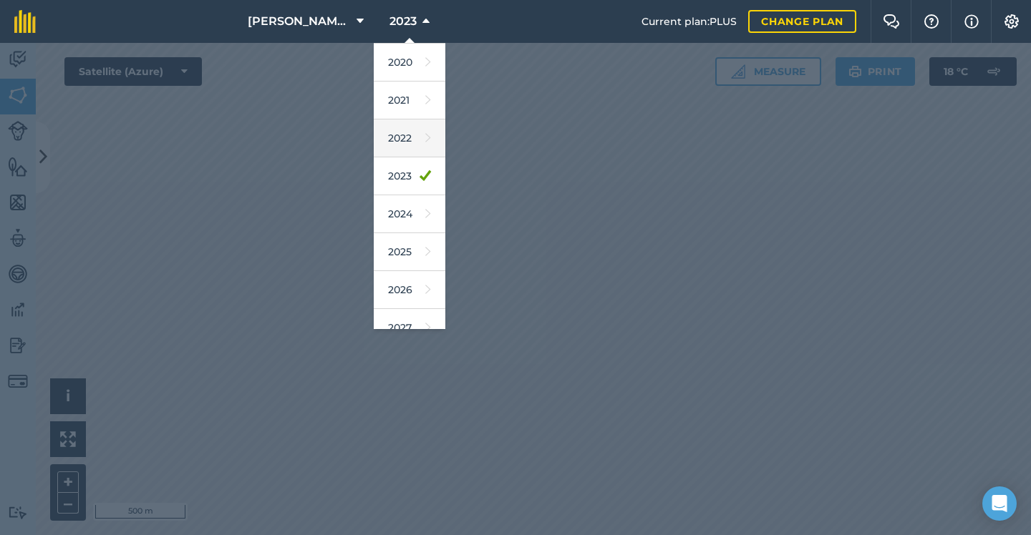
scroll to position [127, 0]
click at [425, 276] on icon at bounding box center [428, 276] width 6 height 20
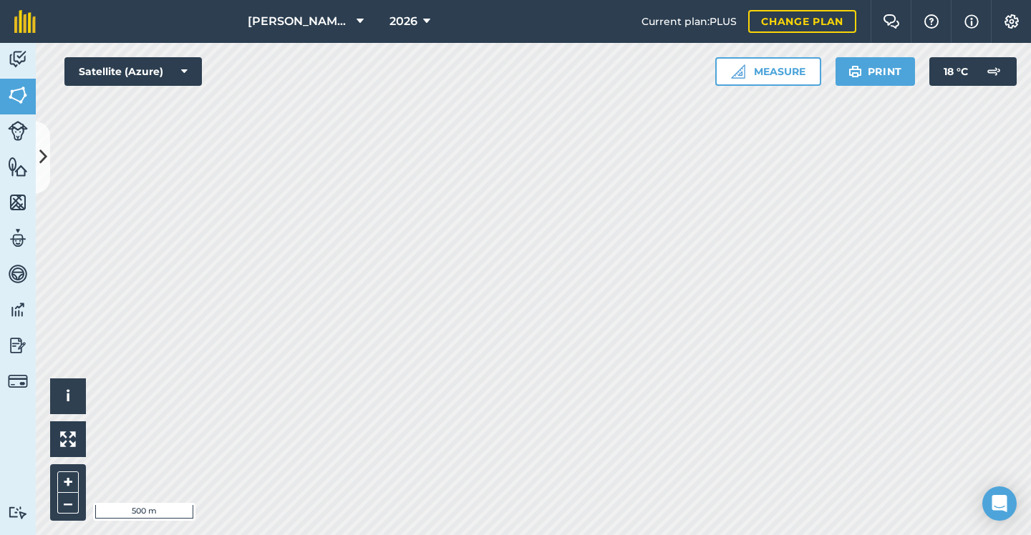
click at [412, 15] on span "2026" at bounding box center [403, 21] width 28 height 17
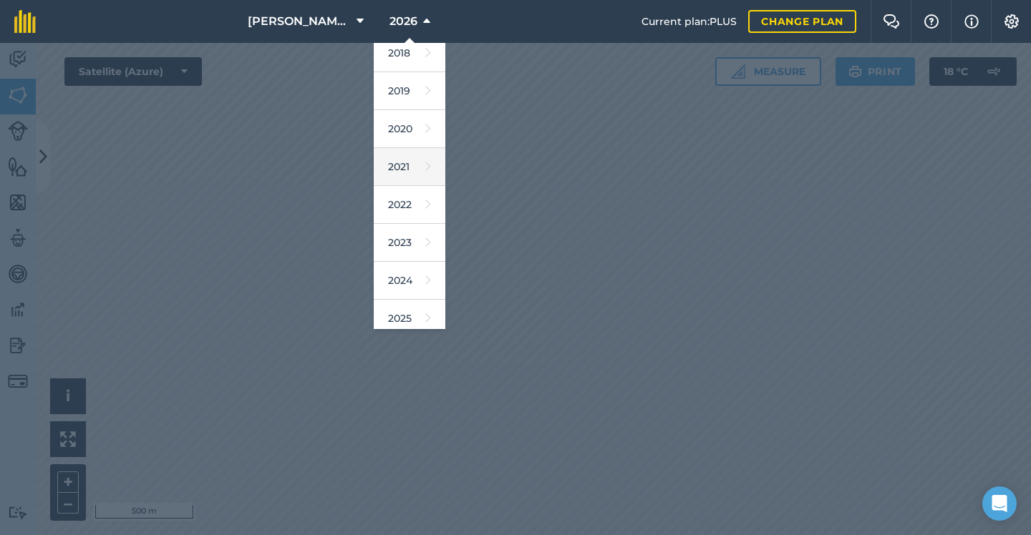
scroll to position [57, 0]
click at [404, 293] on link "2025" at bounding box center [410, 309] width 72 height 38
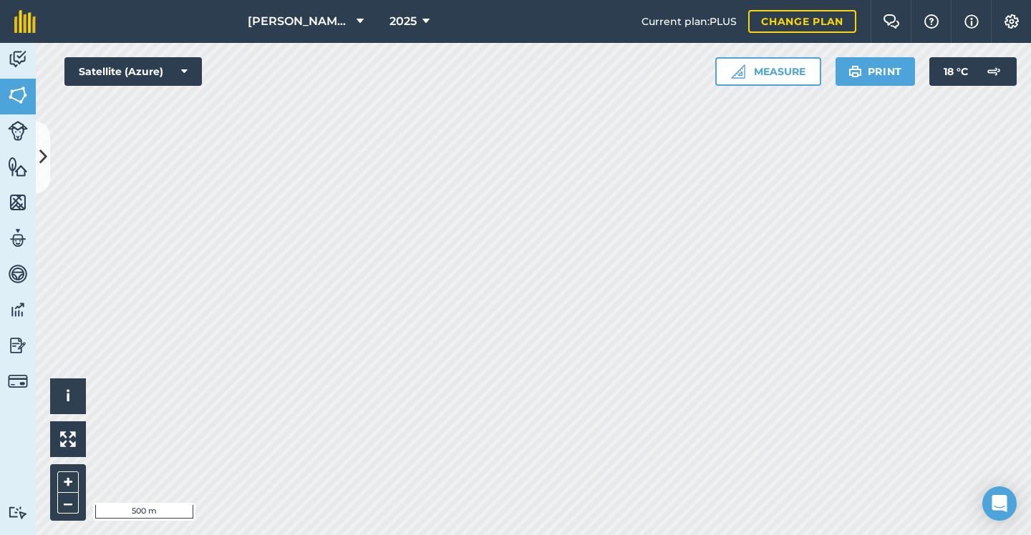
click at [406, 27] on span "2025" at bounding box center [402, 21] width 27 height 17
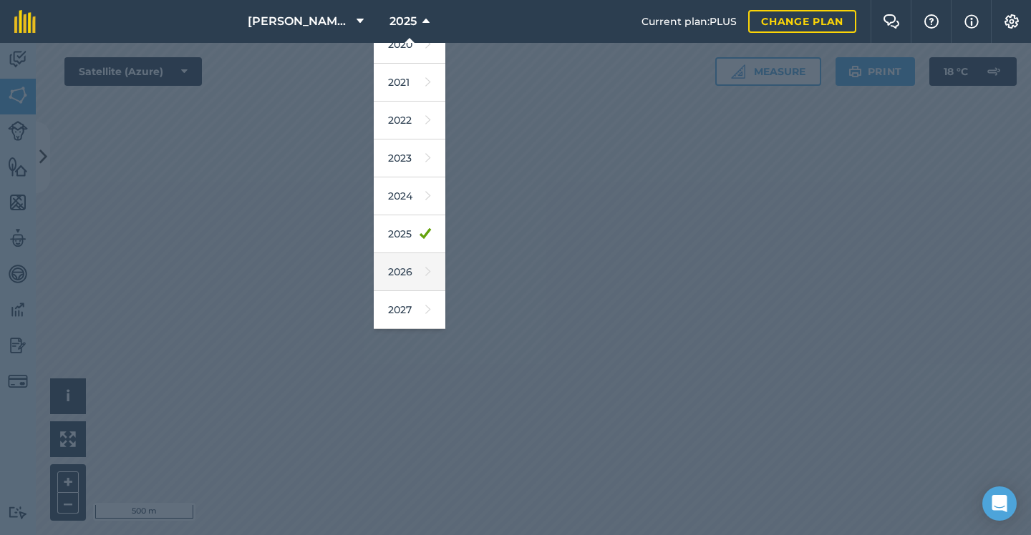
scroll to position [131, 0]
click at [409, 261] on link "2026" at bounding box center [410, 272] width 72 height 38
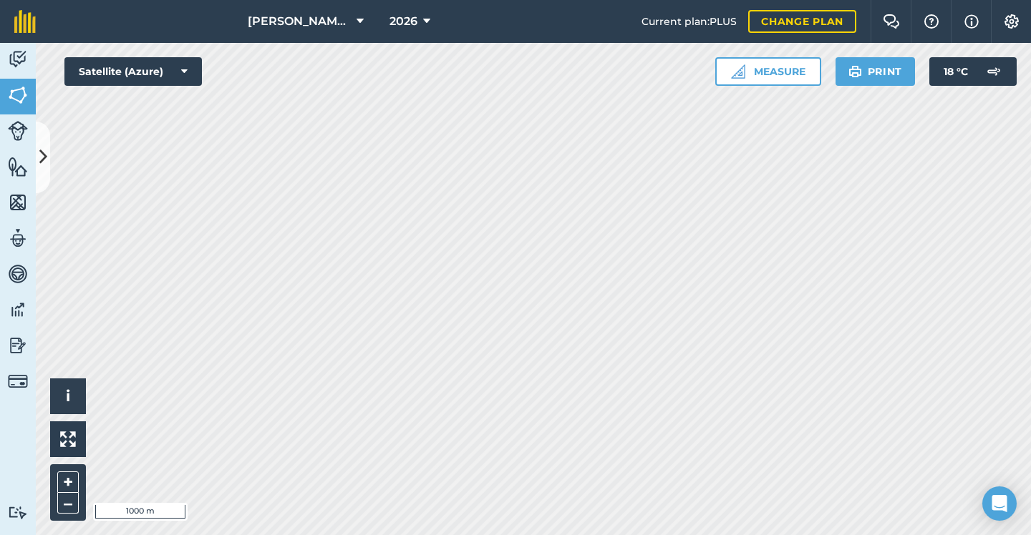
click at [46, 144] on button at bounding box center [43, 158] width 14 height 72
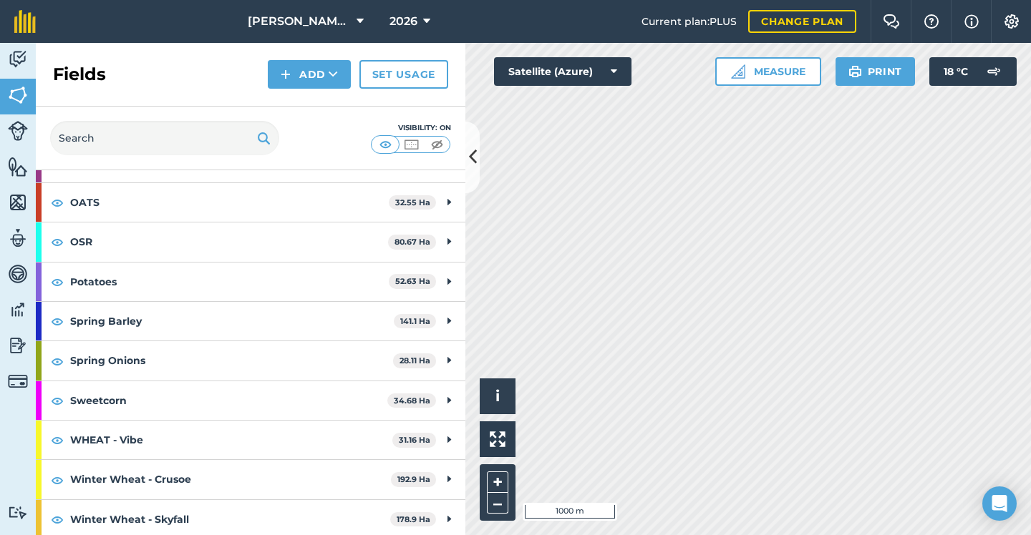
scroll to position [252, 0]
click at [467, 168] on button at bounding box center [472, 158] width 14 height 72
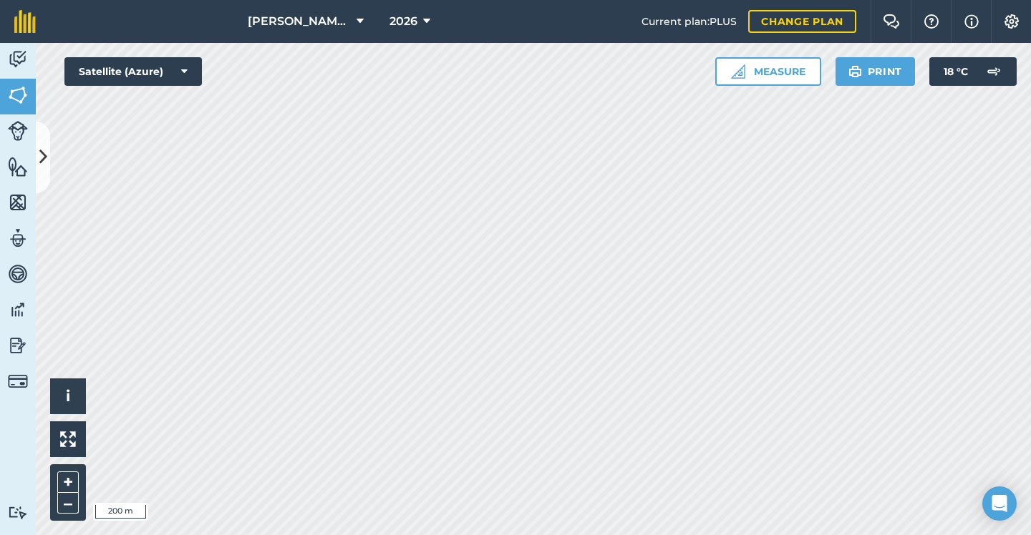
click at [46, 157] on icon at bounding box center [43, 157] width 8 height 25
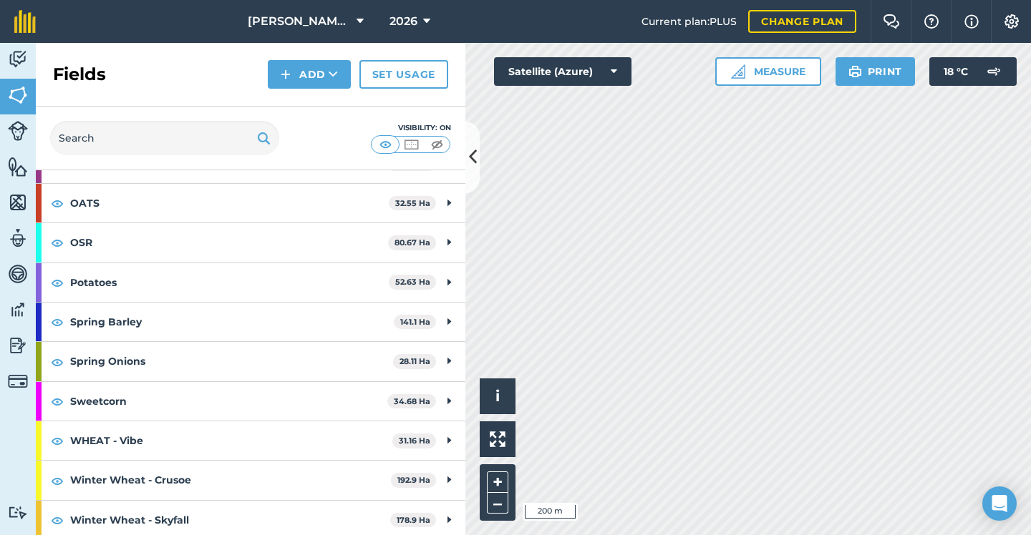
click at [467, 158] on button at bounding box center [472, 158] width 14 height 72
